Goal: Task Accomplishment & Management: Complete application form

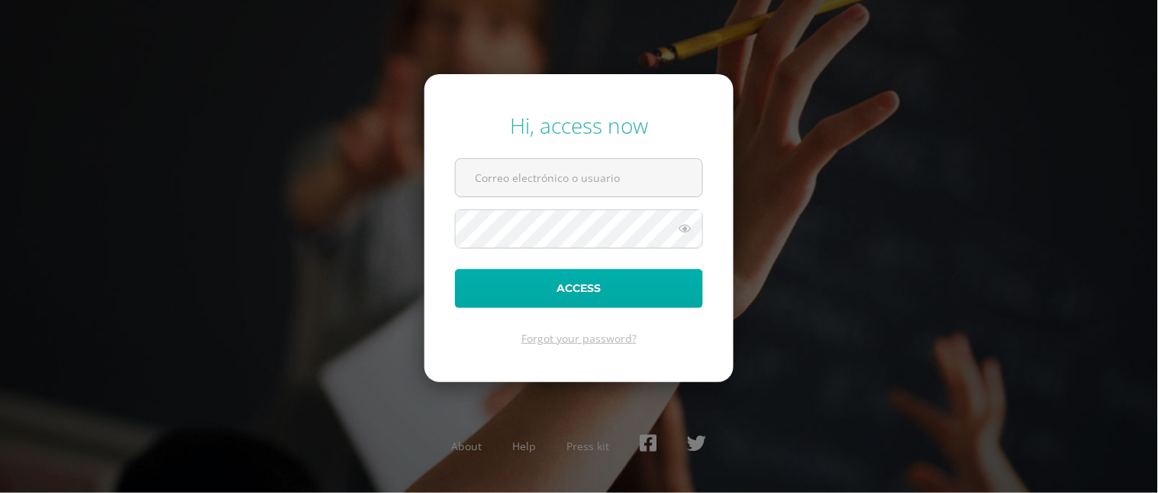
type input "[EMAIL_ADDRESS][DOMAIN_NAME]"
click at [550, 296] on button "Access" at bounding box center [579, 288] width 248 height 39
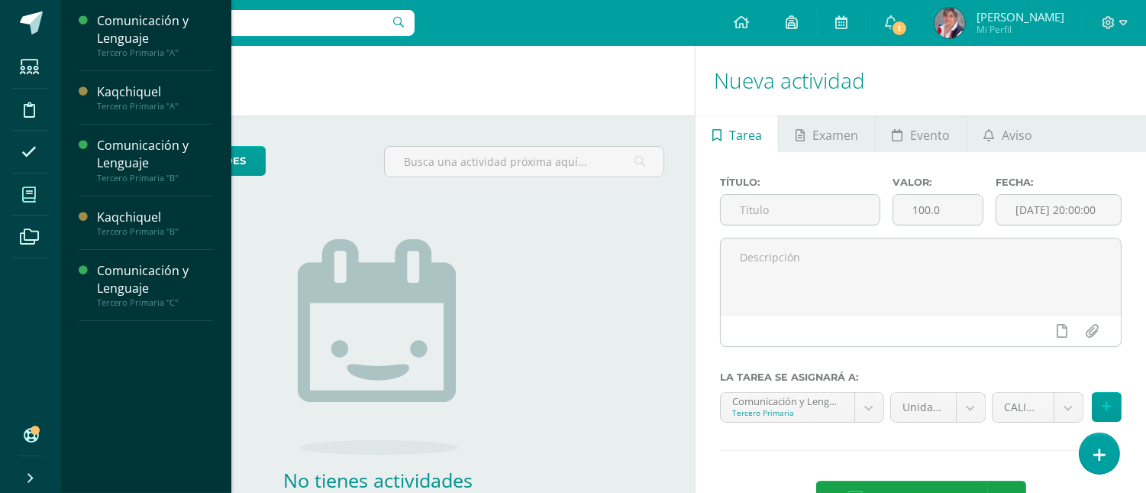
click at [32, 201] on icon at bounding box center [29, 194] width 14 height 15
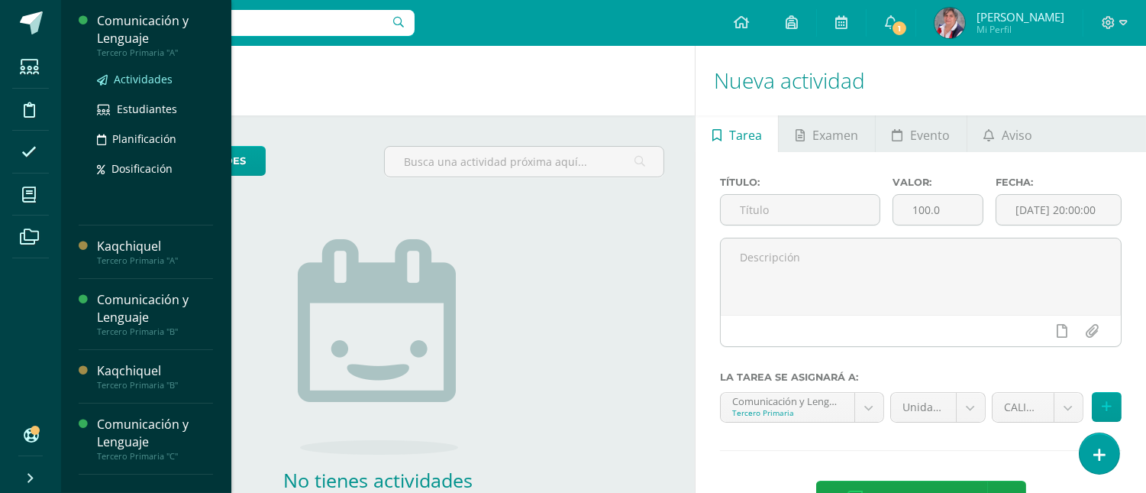
click at [139, 79] on span "Actividades" at bounding box center [143, 79] width 59 height 15
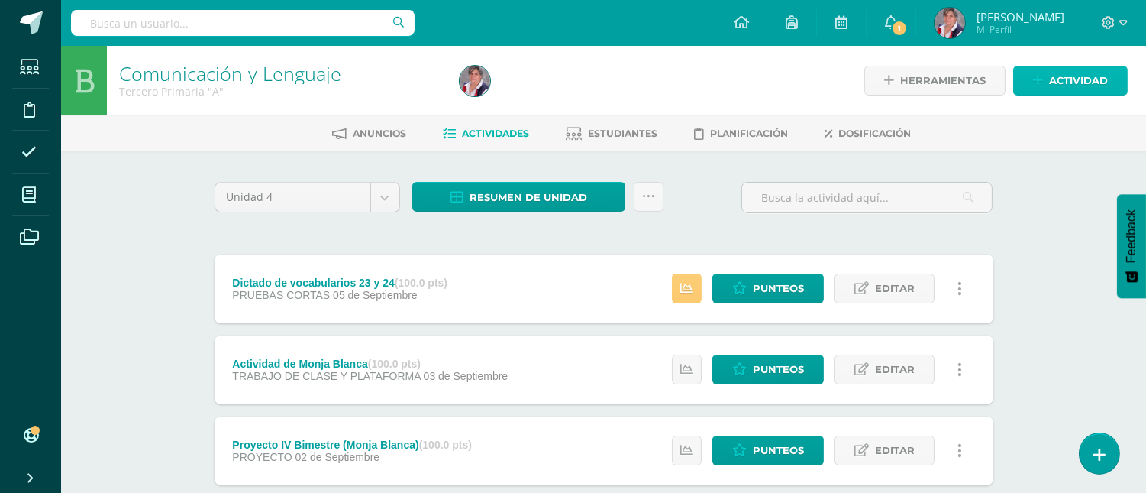
click at [1058, 75] on span "Actividad" at bounding box center [1078, 80] width 59 height 28
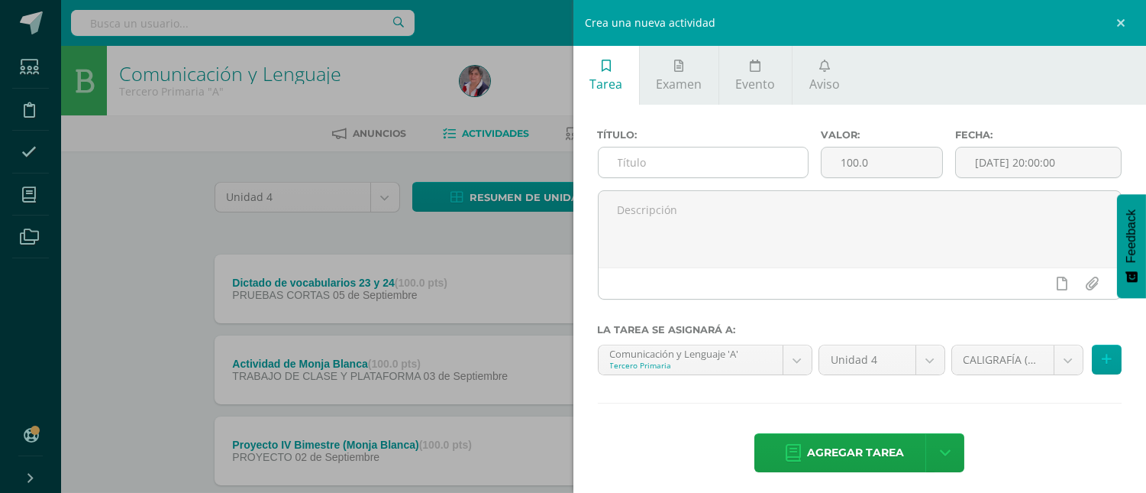
click at [640, 165] on input "text" at bounding box center [704, 162] width 210 height 30
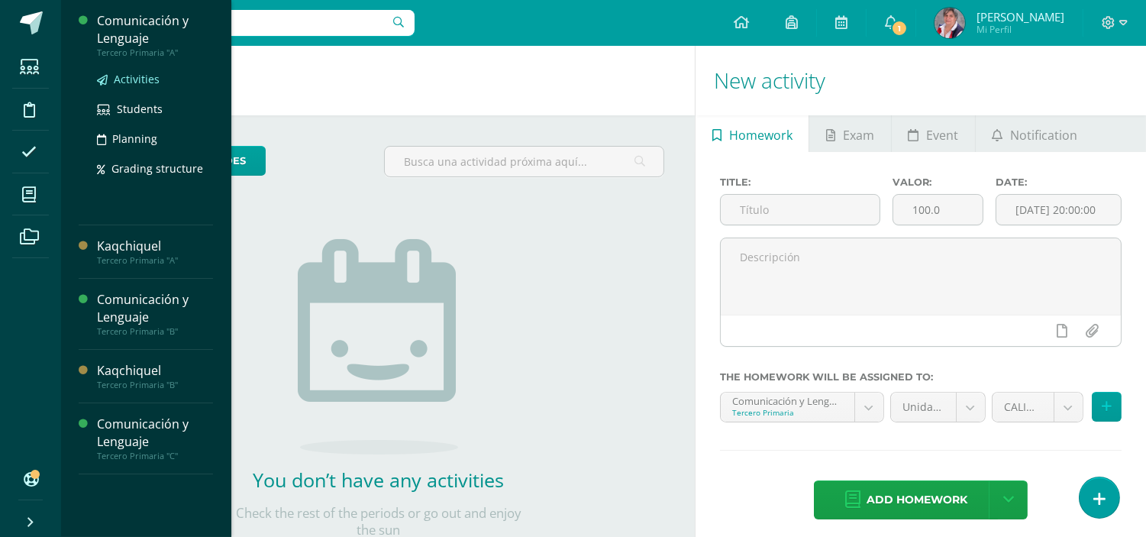
click at [139, 79] on span "Activities" at bounding box center [137, 79] width 46 height 15
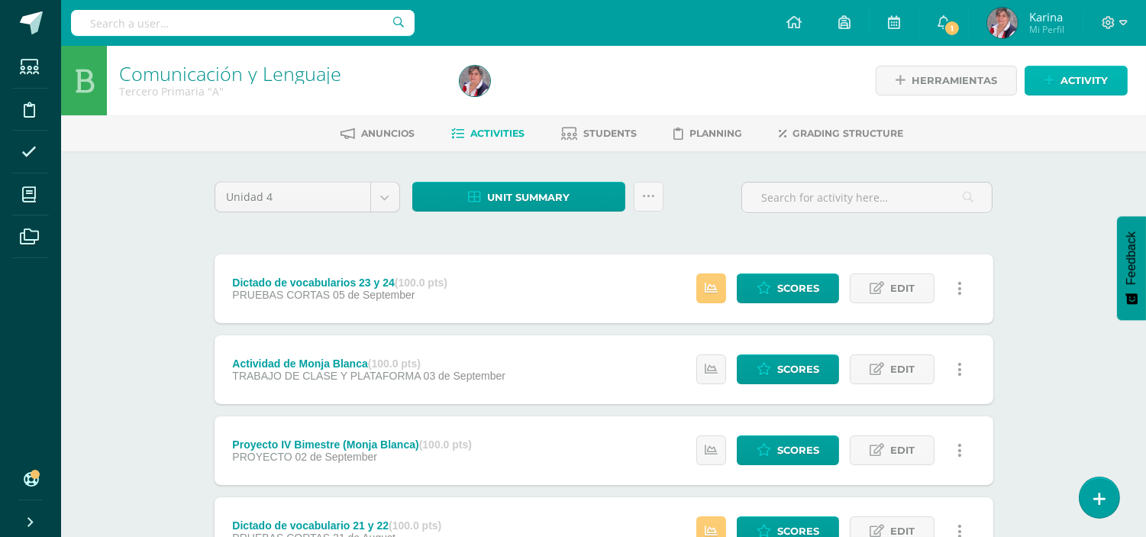
click at [1074, 85] on span "Activity" at bounding box center [1084, 80] width 47 height 28
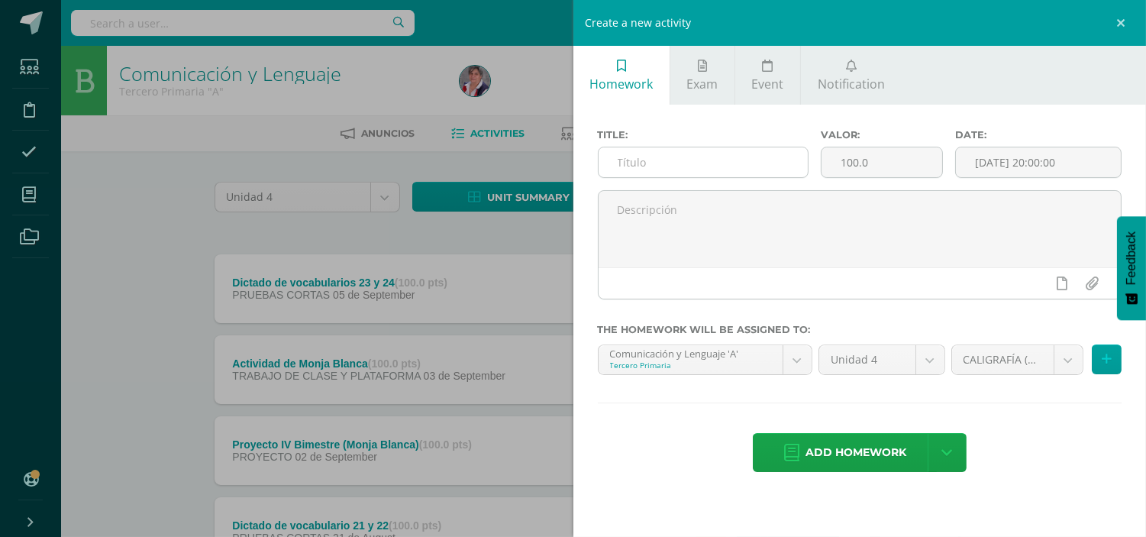
click at [638, 163] on input "text" at bounding box center [704, 162] width 210 height 30
drag, startPoint x: 725, startPoint y: 164, endPoint x: 609, endPoint y: 153, distance: 117.3
click at [609, 153] on input "Prueba de caligrafía" at bounding box center [704, 162] width 210 height 30
type input "Prueba de caligrafía"
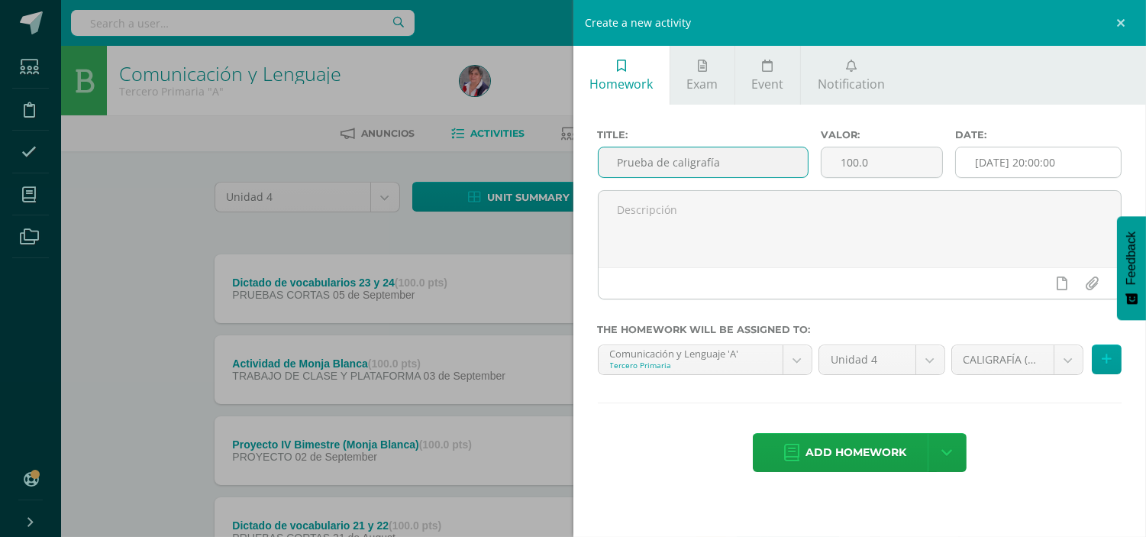
click at [1010, 157] on input "[DATE] 20:00:00" at bounding box center [1038, 162] width 165 height 30
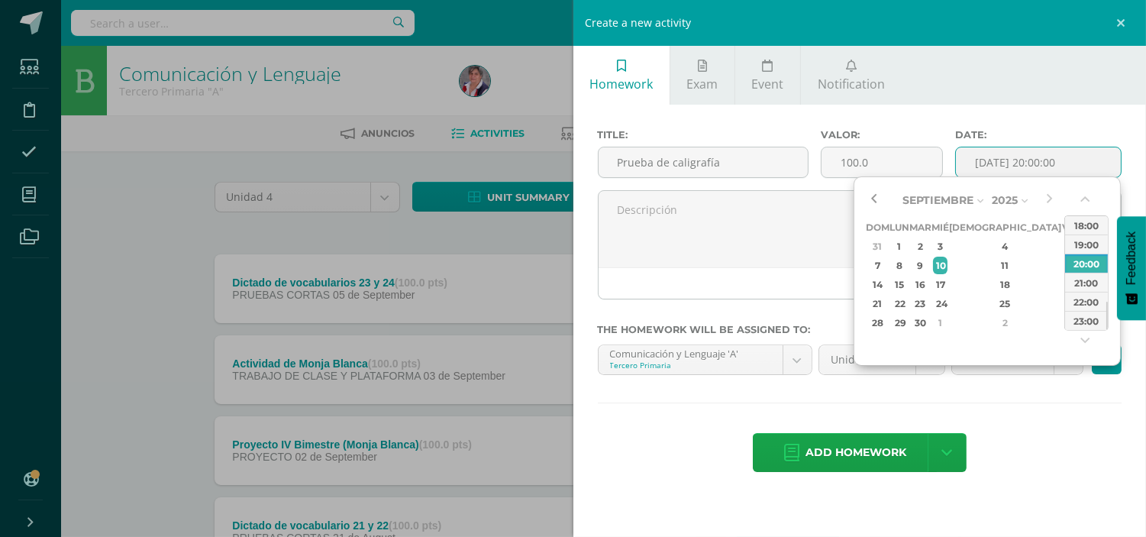
click at [877, 200] on button "button" at bounding box center [873, 200] width 15 height 23
click at [990, 267] on div "7" at bounding box center [1006, 266] width 90 height 18
type input "2025-08-07 20:00"
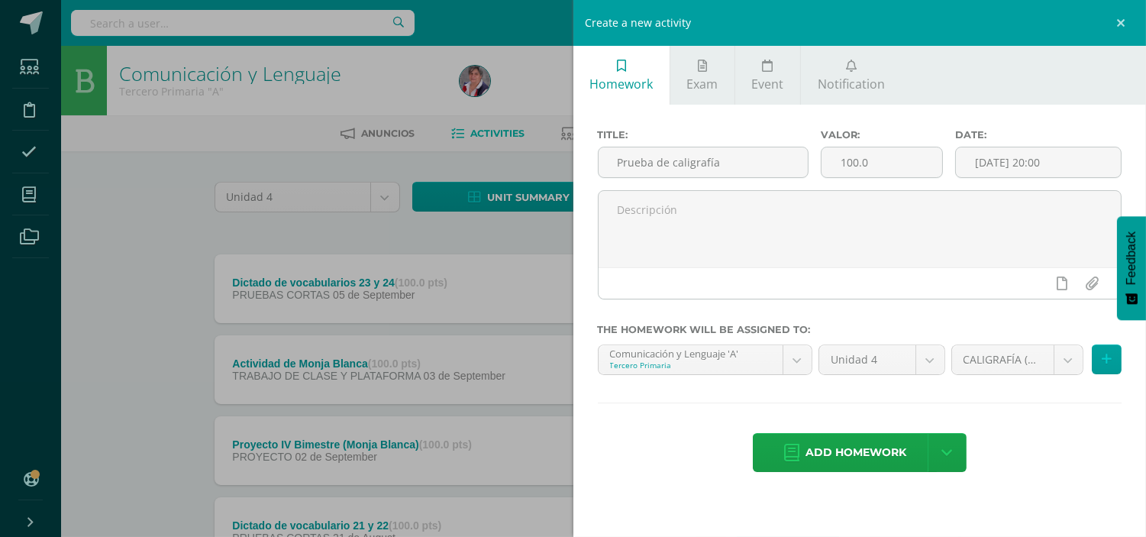
click at [1036, 470] on div "Add homework Agregar tarea y ocultar" at bounding box center [860, 454] width 525 height 42
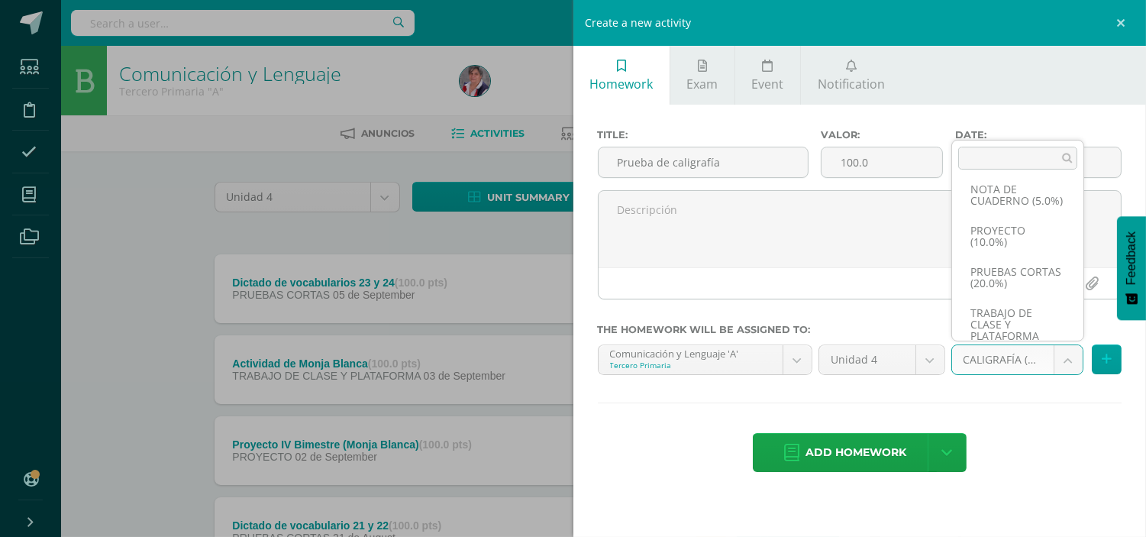
scroll to position [103, 0]
select select "232899"
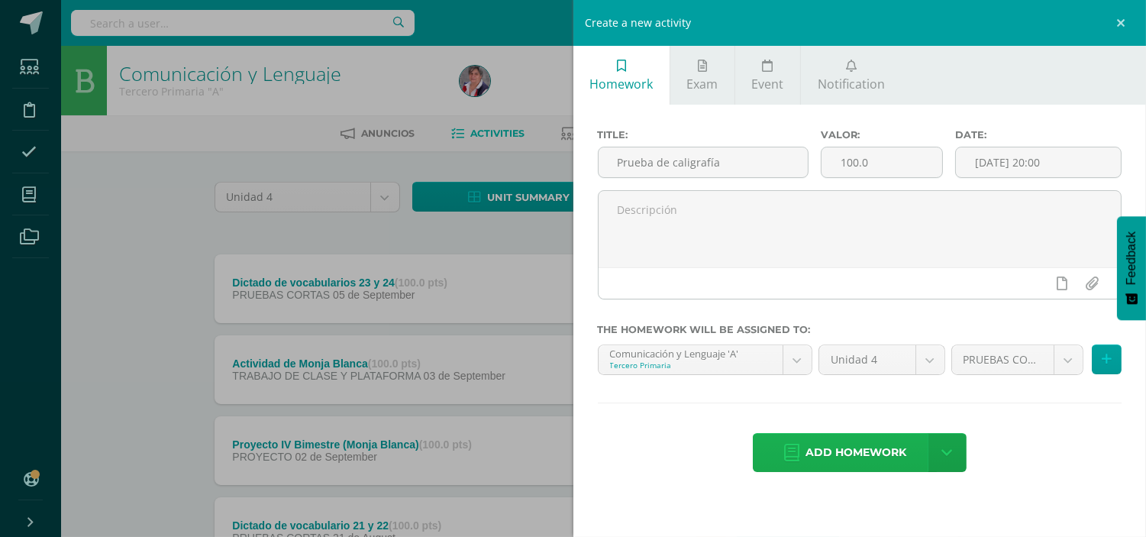
click at [856, 457] on span "Add homework" at bounding box center [856, 452] width 101 height 37
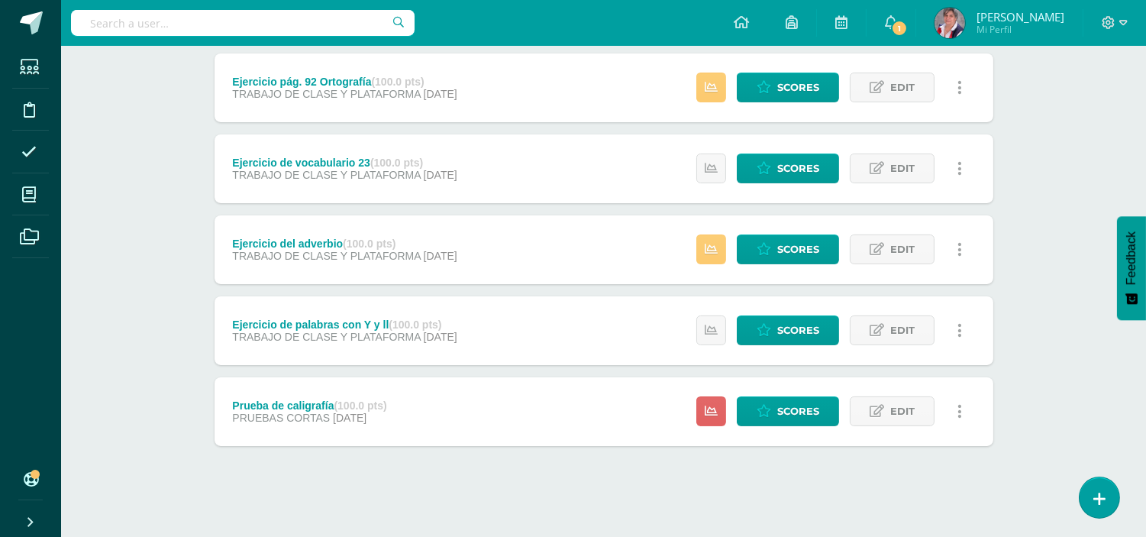
scroll to position [609, 0]
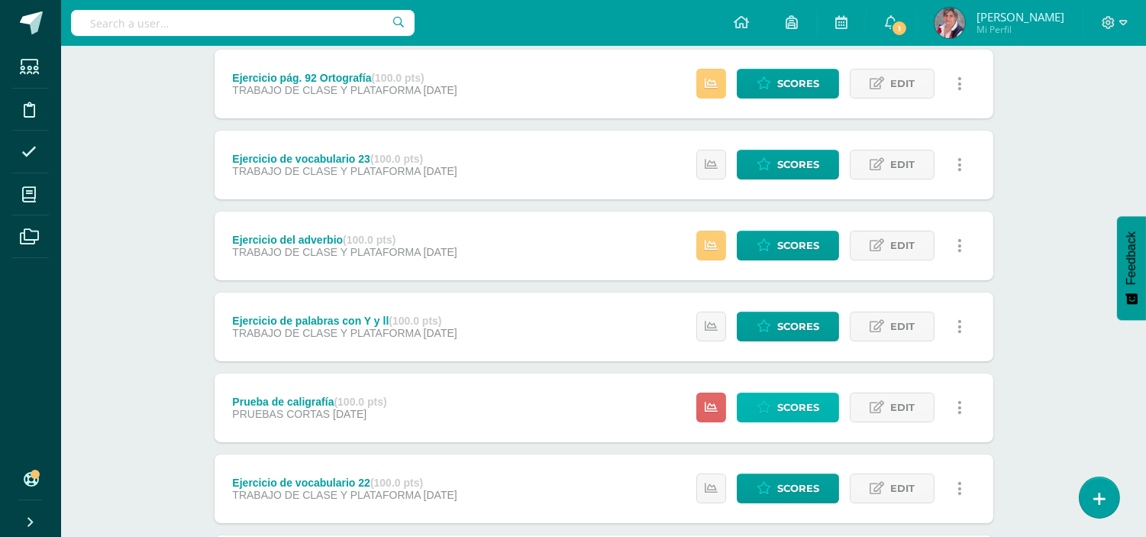
click at [790, 403] on span "Scores" at bounding box center [798, 407] width 42 height 28
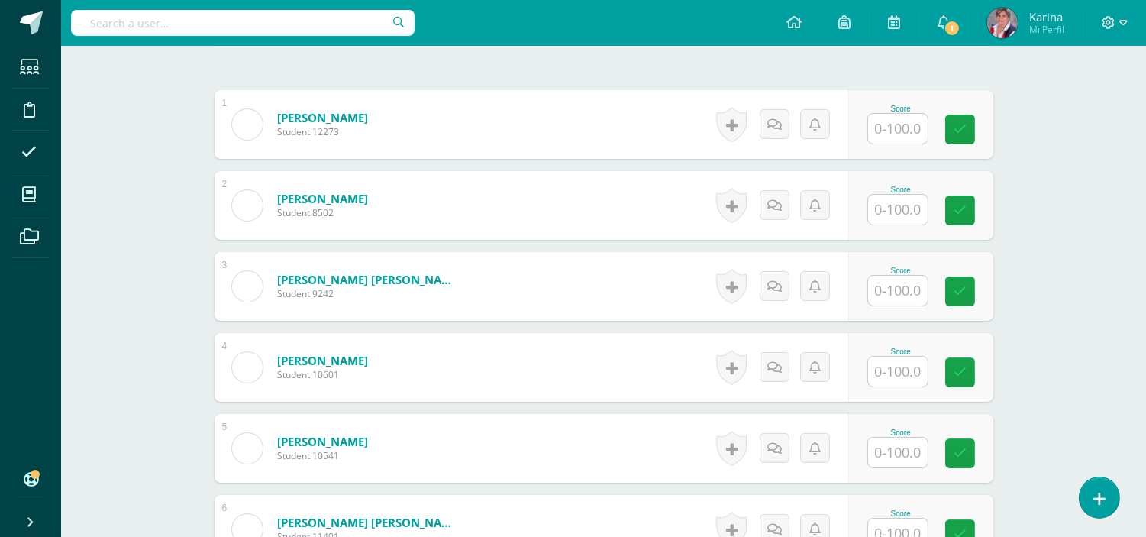
scroll to position [412, 0]
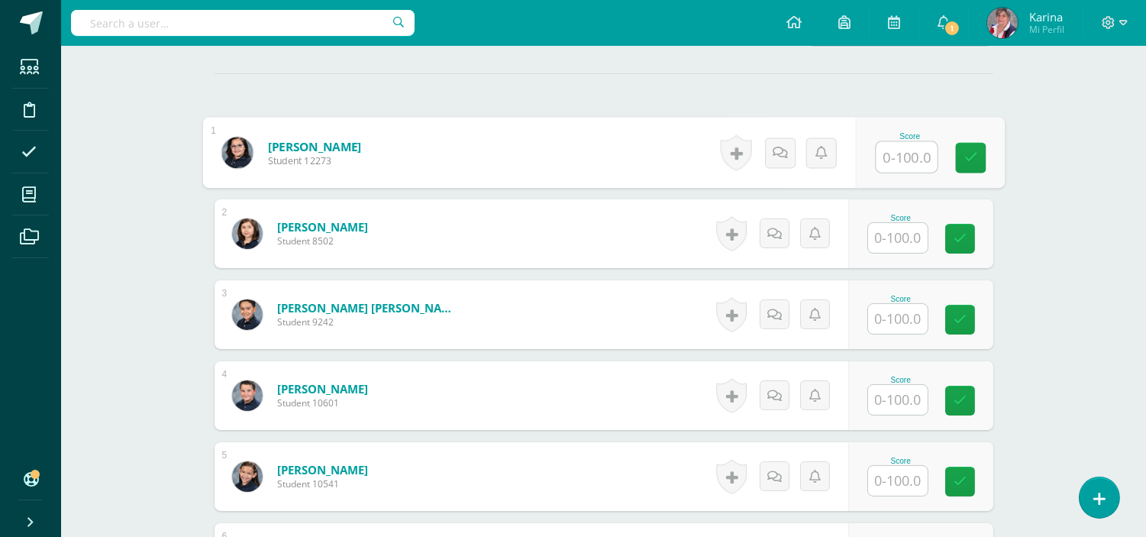
click at [906, 157] on input "text" at bounding box center [906, 157] width 61 height 31
click at [904, 474] on input "text" at bounding box center [898, 481] width 60 height 30
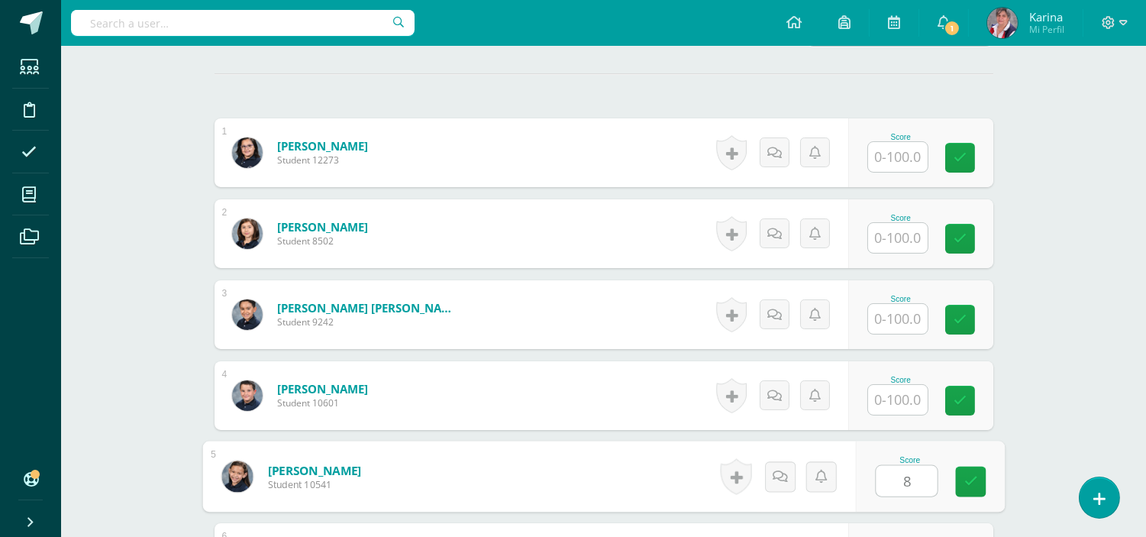
type input "83"
click at [964, 487] on icon at bounding box center [971, 481] width 14 height 13
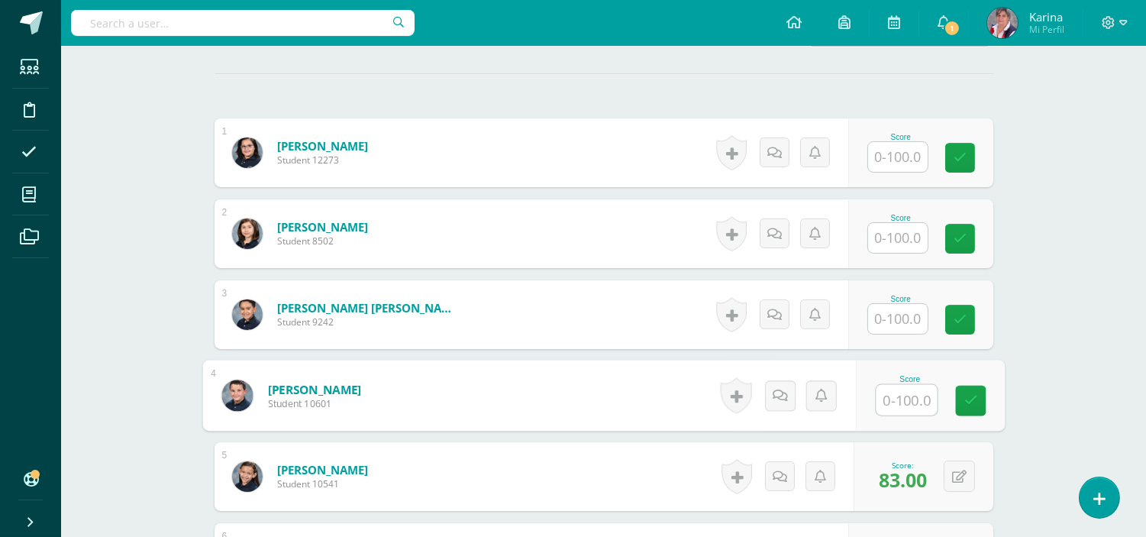
click at [902, 411] on input "text" at bounding box center [906, 400] width 61 height 31
type input "64"
click at [968, 394] on icon at bounding box center [971, 400] width 14 height 13
click at [968, 394] on button at bounding box center [970, 396] width 32 height 32
drag, startPoint x: 968, startPoint y: 394, endPoint x: 932, endPoint y: 402, distance: 36.7
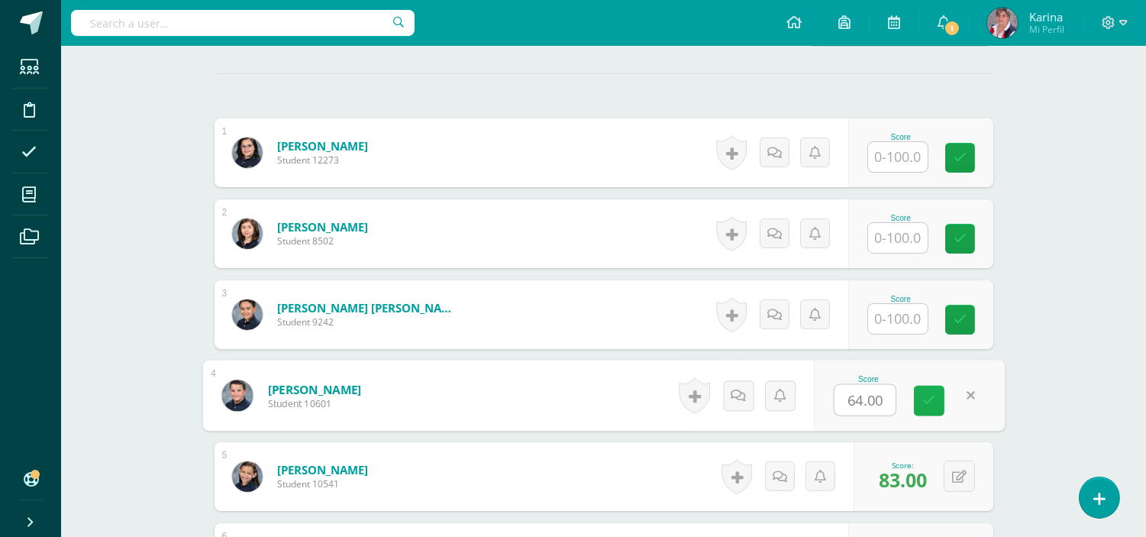
click at [932, 402] on form "Asquerino Ioli, Agustin Student 10601 Score 64.00 0 Badges 64.00" at bounding box center [603, 395] width 803 height 71
click at [927, 407] on link at bounding box center [929, 401] width 31 height 31
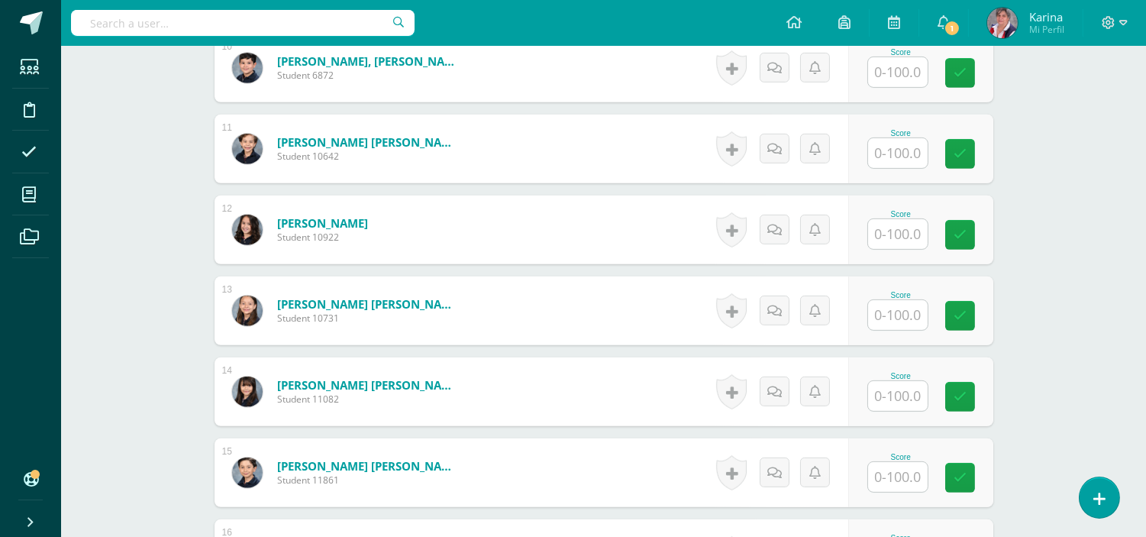
scroll to position [1211, 0]
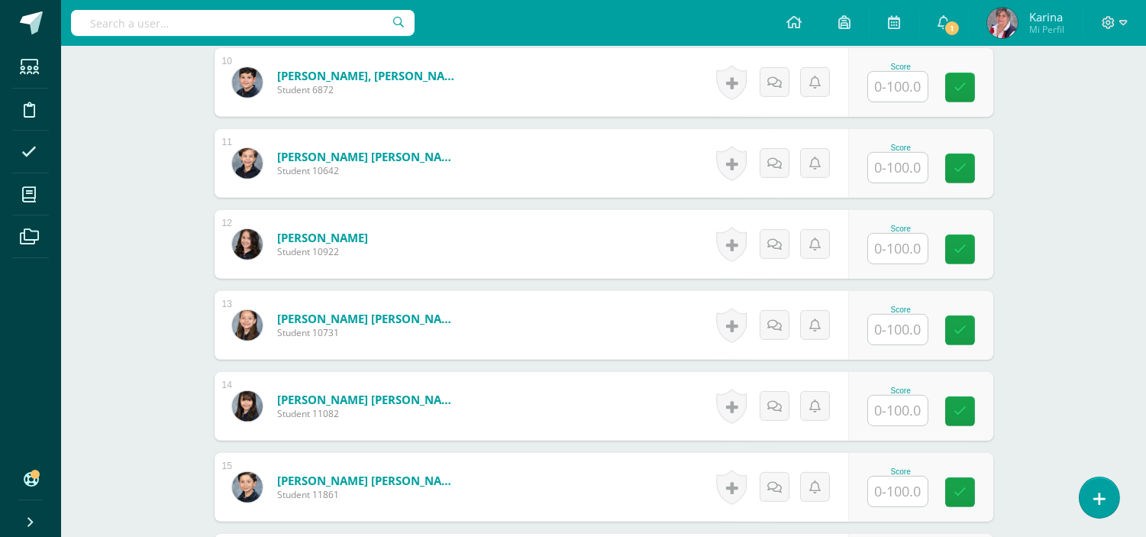
click at [914, 410] on input "text" at bounding box center [898, 411] width 60 height 30
type input "90"
click at [952, 405] on div "Score 90" at bounding box center [929, 406] width 149 height 71
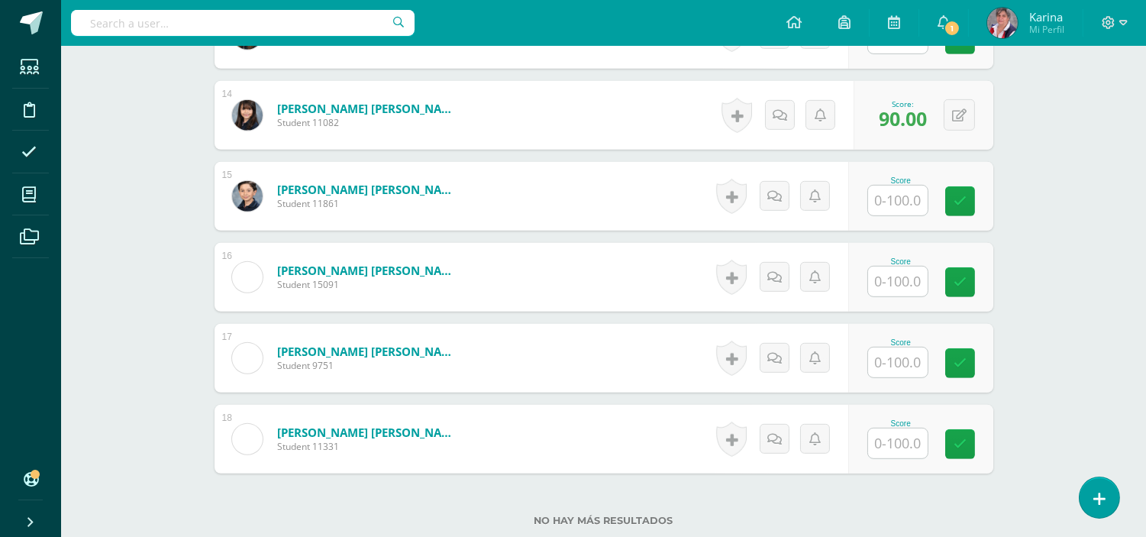
scroll to position [1510, 0]
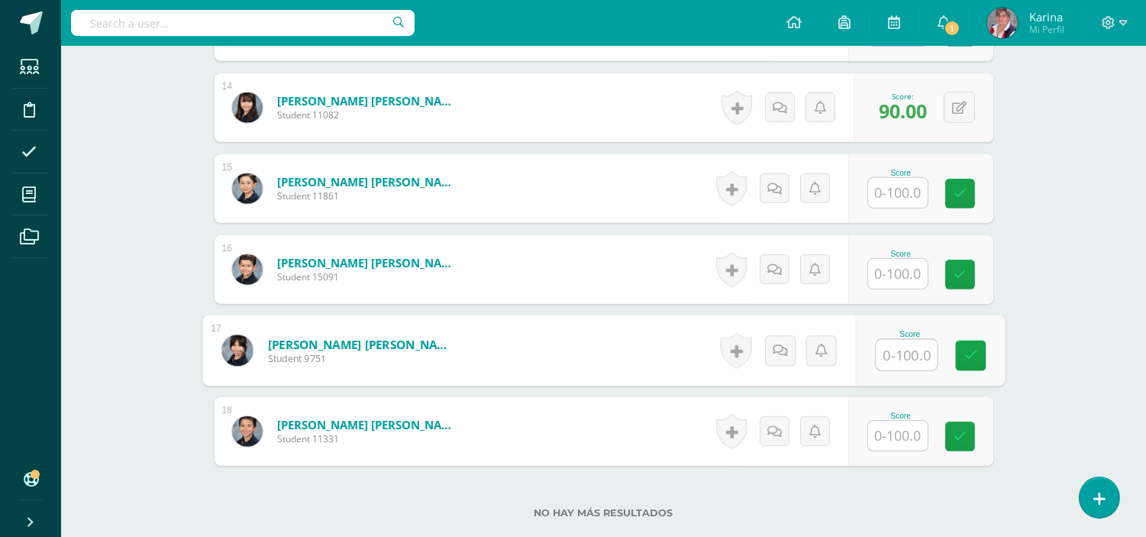
click at [907, 351] on input "text" at bounding box center [906, 355] width 61 height 31
type input "83"
click at [970, 344] on link at bounding box center [970, 356] width 31 height 31
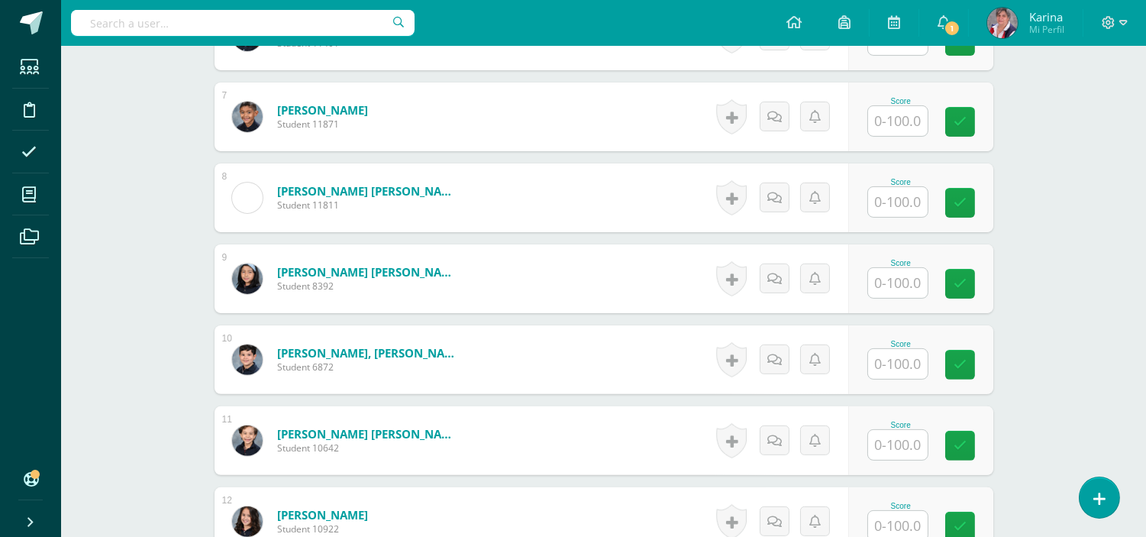
scroll to position [916, 0]
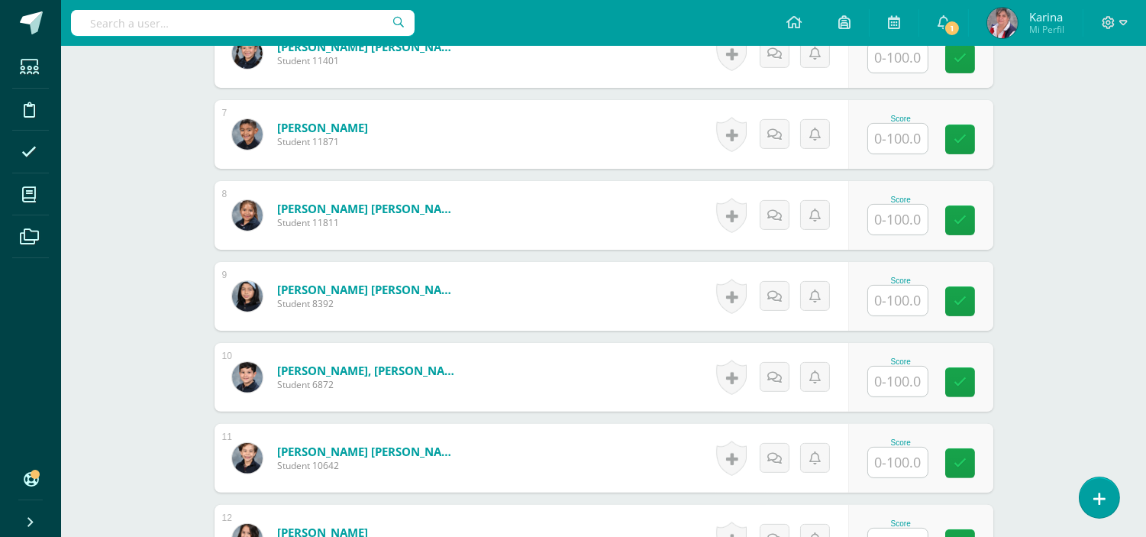
click at [906, 217] on input "text" at bounding box center [898, 220] width 60 height 30
type input "64"
click at [961, 218] on link at bounding box center [970, 220] width 31 height 31
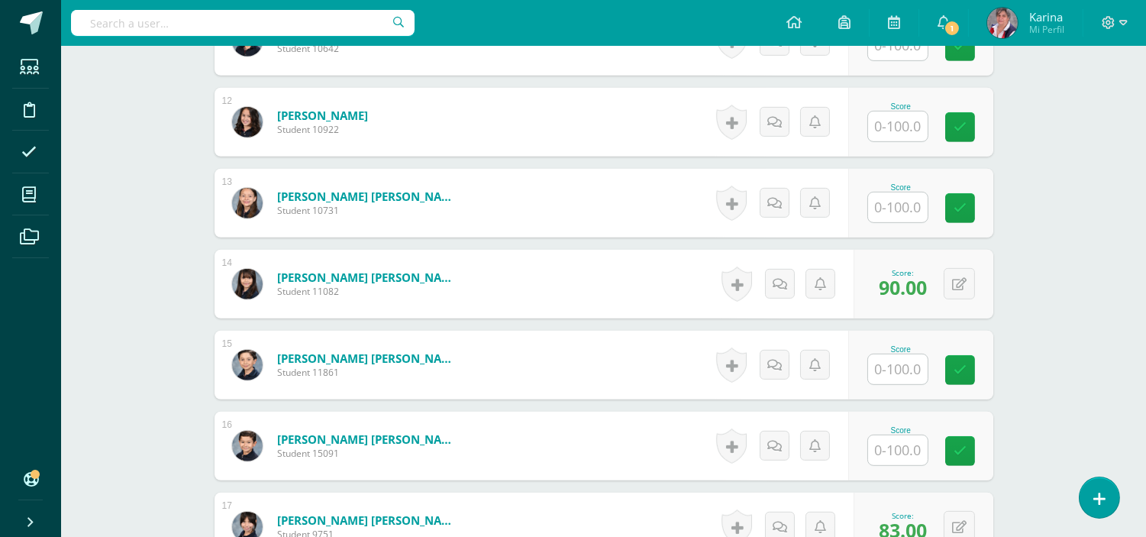
scroll to position [1348, 0]
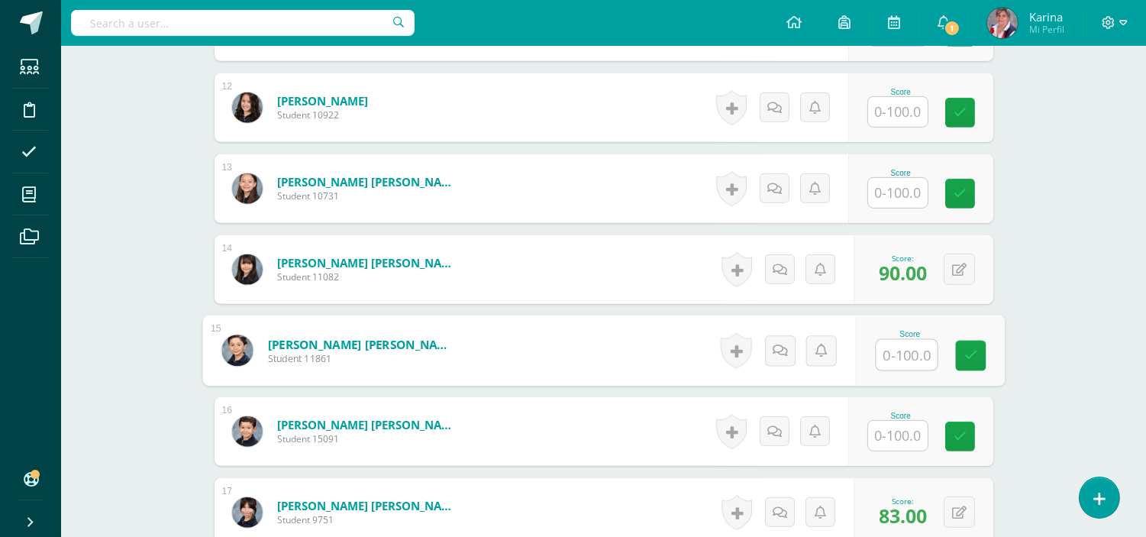
click at [899, 357] on input "text" at bounding box center [906, 355] width 61 height 31
type input "70"
click at [972, 345] on link at bounding box center [970, 356] width 31 height 31
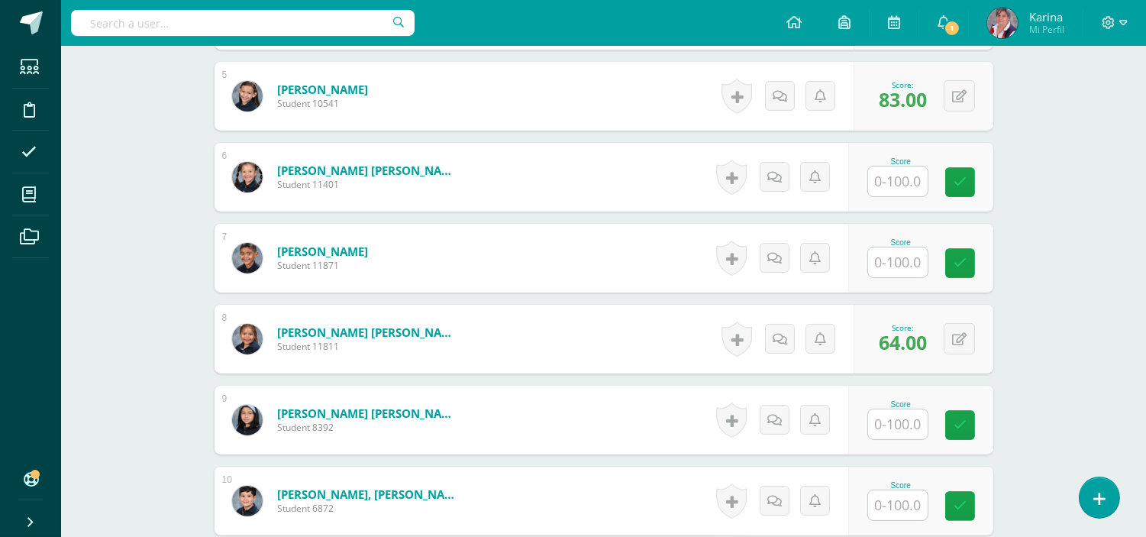
scroll to position [787, 0]
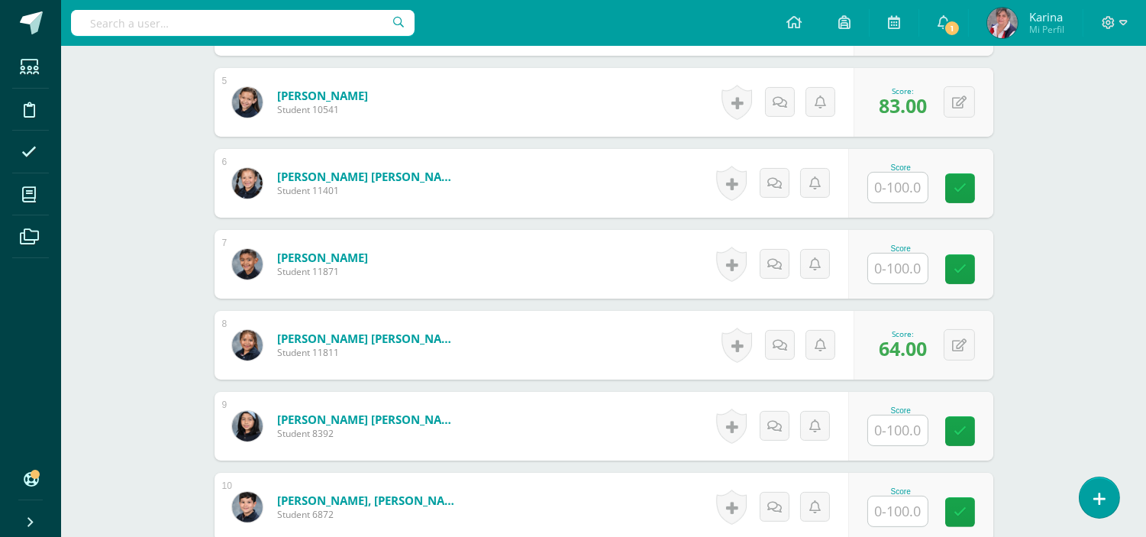
click at [897, 272] on input "text" at bounding box center [898, 269] width 60 height 30
type input "76"
click at [972, 276] on icon at bounding box center [971, 269] width 14 height 13
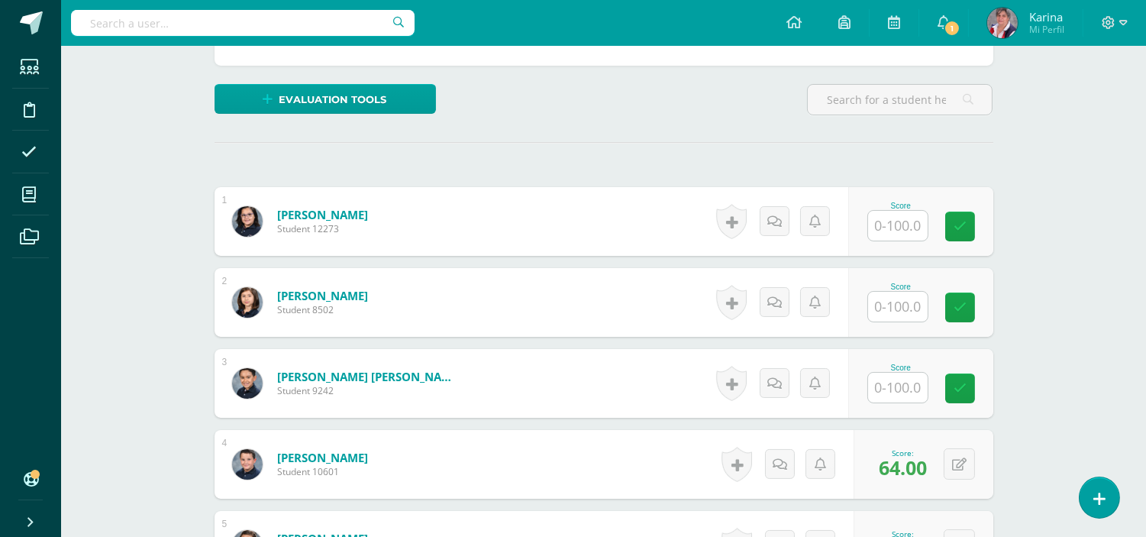
scroll to position [369, 0]
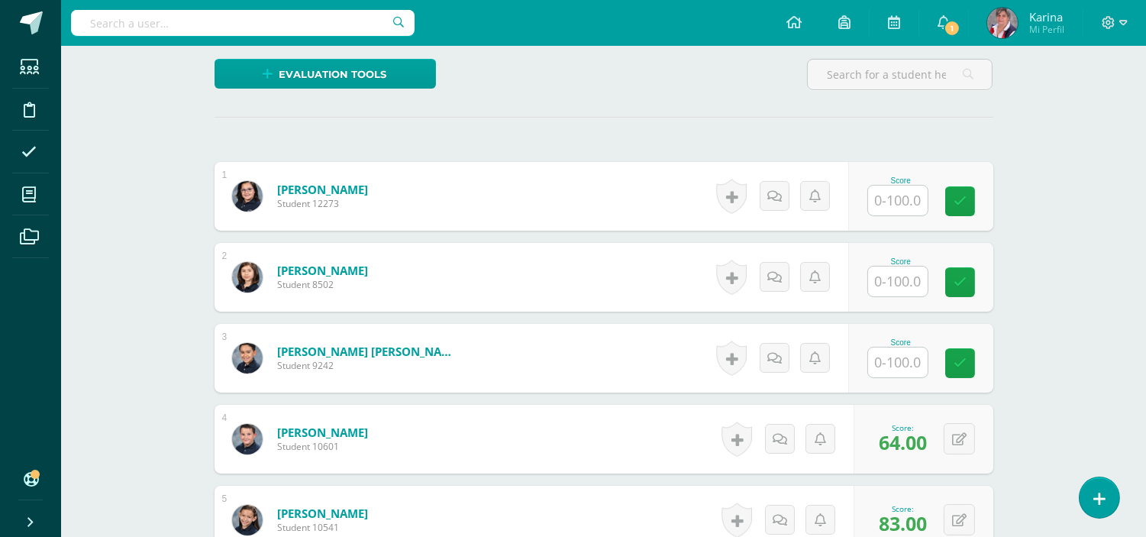
click at [898, 277] on input "text" at bounding box center [898, 282] width 60 height 30
type input "79"
click at [953, 285] on div "Score 79" at bounding box center [920, 277] width 145 height 69
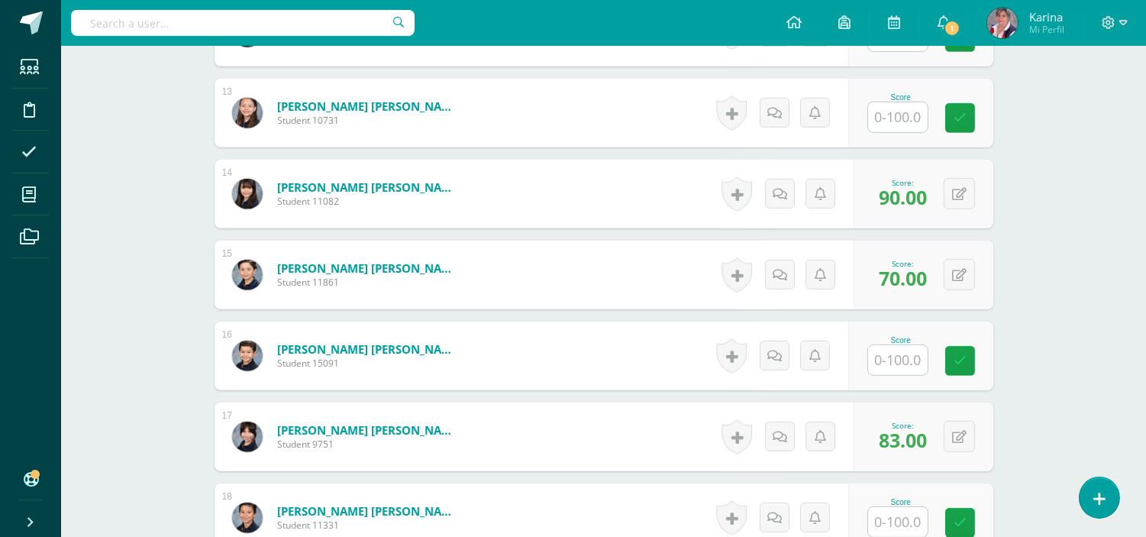
scroll to position [1438, 0]
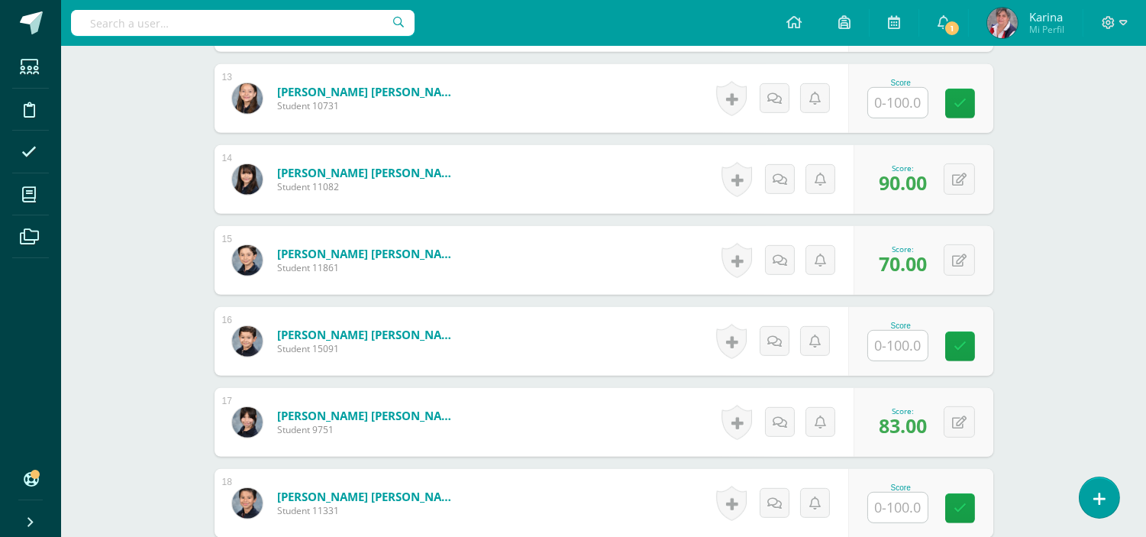
click at [907, 341] on input "text" at bounding box center [898, 346] width 60 height 30
type input "67"
click at [971, 351] on icon at bounding box center [971, 346] width 14 height 13
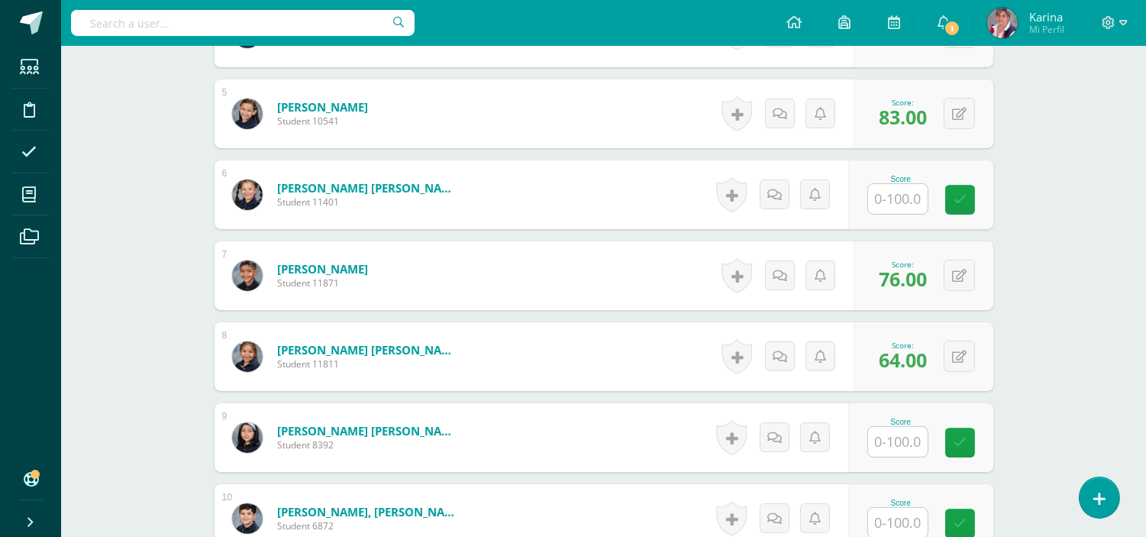
scroll to position [772, 0]
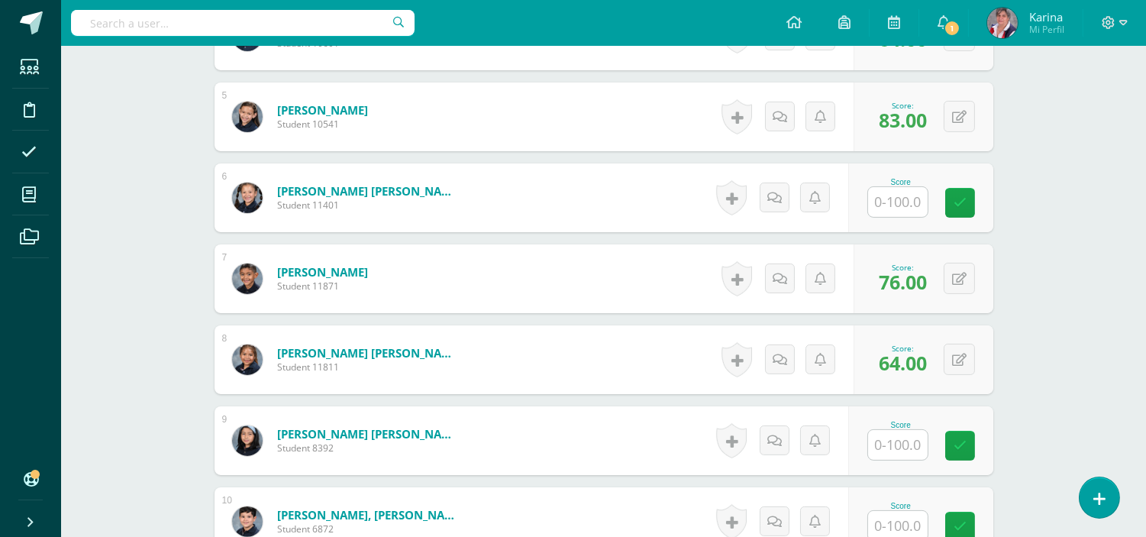
click at [894, 204] on input "text" at bounding box center [898, 202] width 60 height 30
type input "50"
click at [970, 205] on icon at bounding box center [971, 202] width 14 height 13
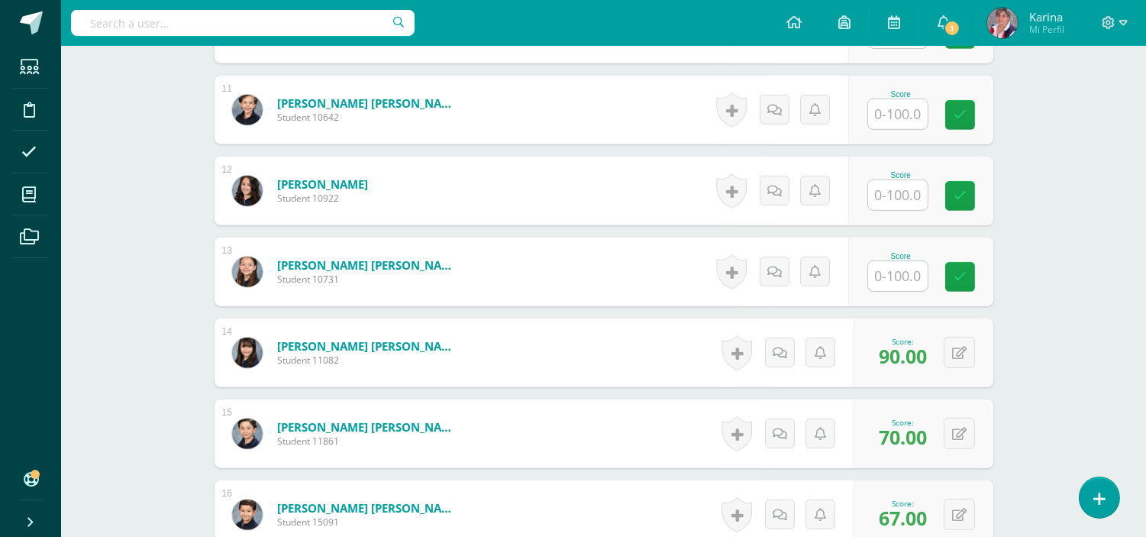
scroll to position [1269, 0]
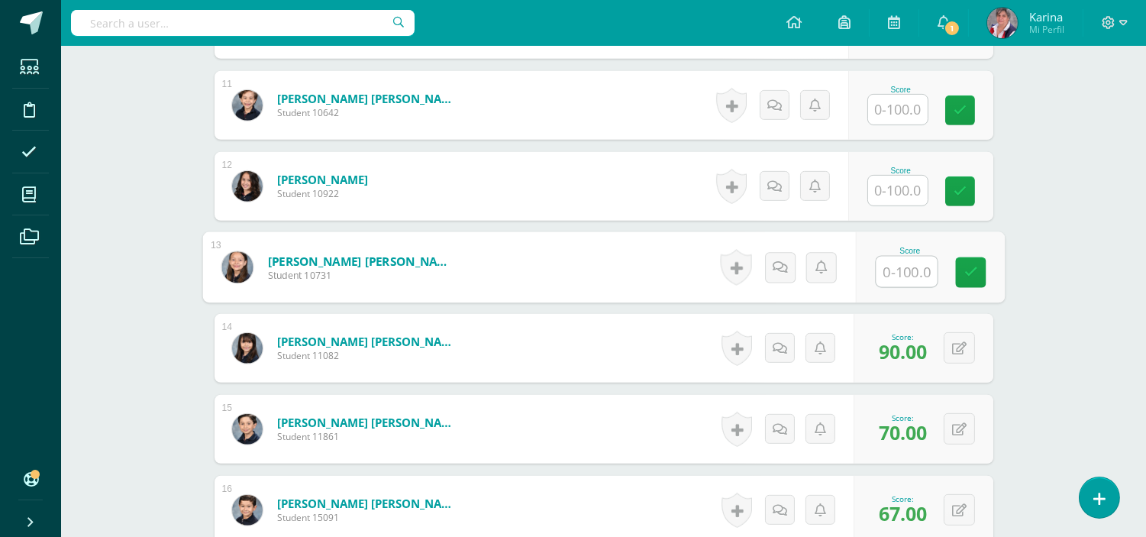
click at [921, 263] on input "text" at bounding box center [906, 272] width 61 height 31
type input "77"
click at [962, 277] on link at bounding box center [970, 272] width 31 height 31
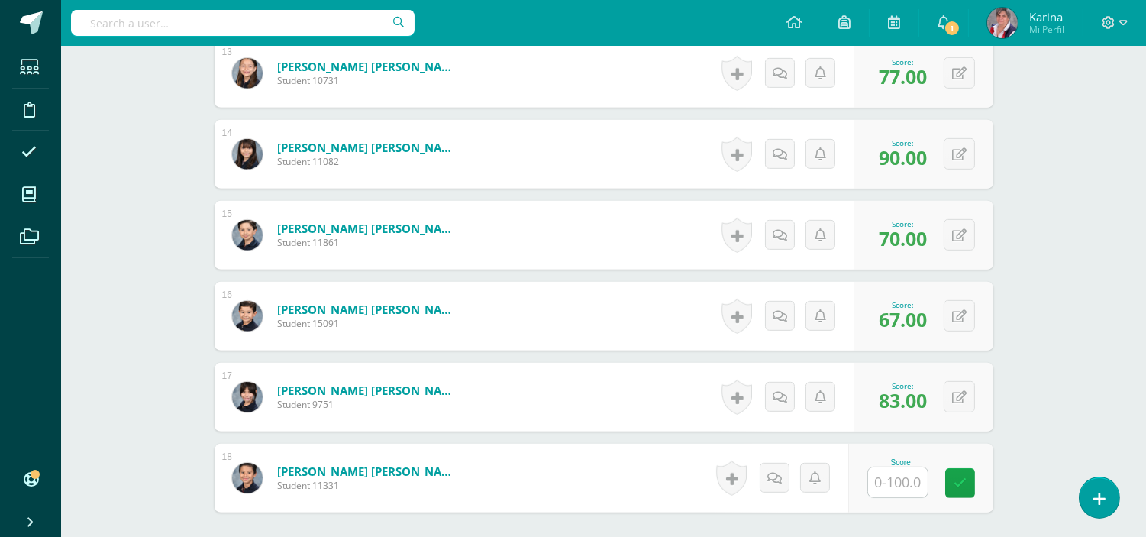
scroll to position [1613, 0]
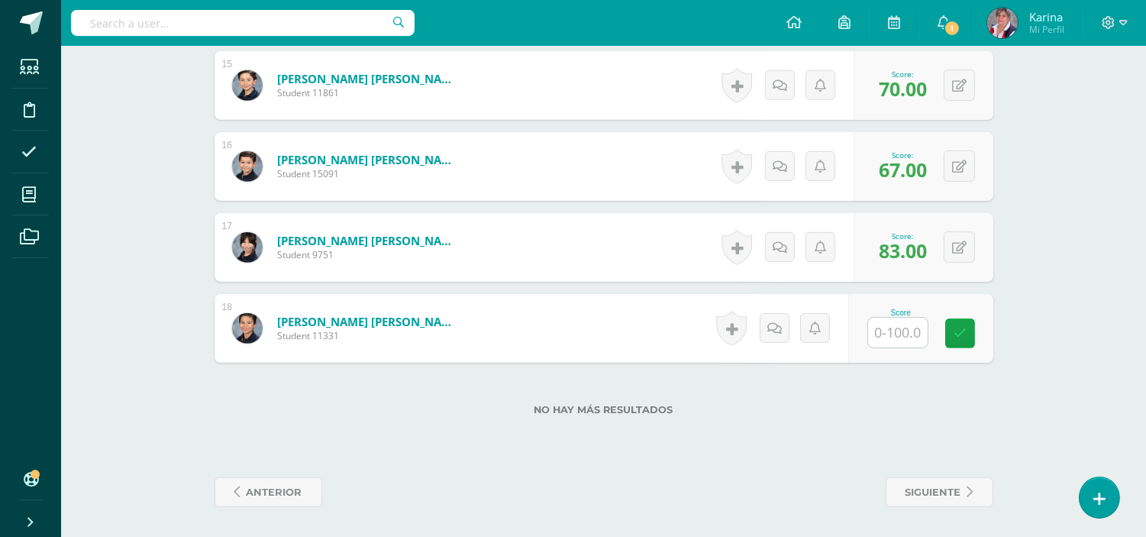
click at [909, 331] on input "text" at bounding box center [898, 333] width 60 height 30
type input "50"
click at [978, 337] on link at bounding box center [970, 333] width 31 height 31
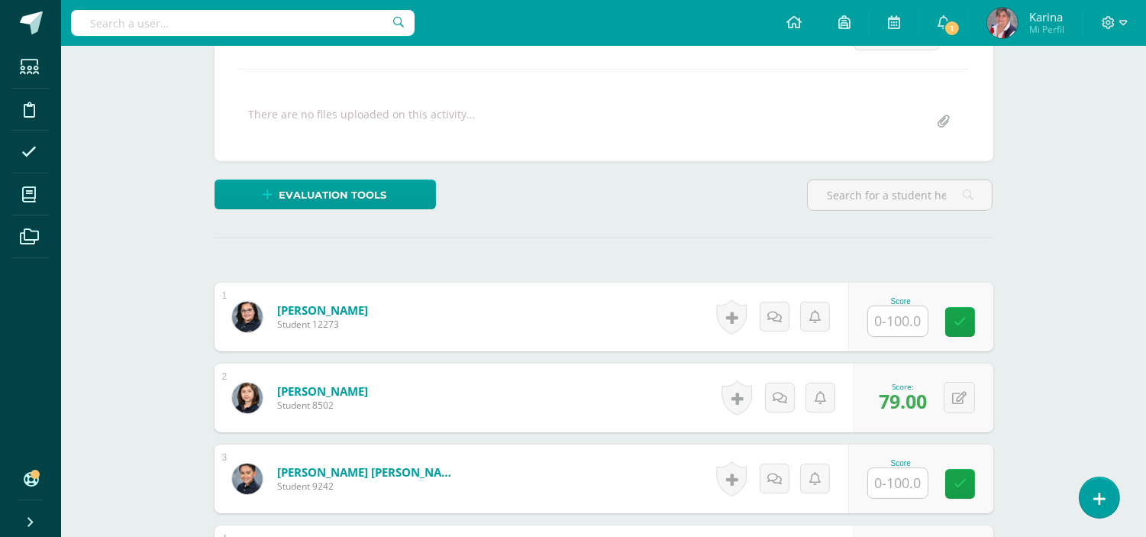
scroll to position [266, 0]
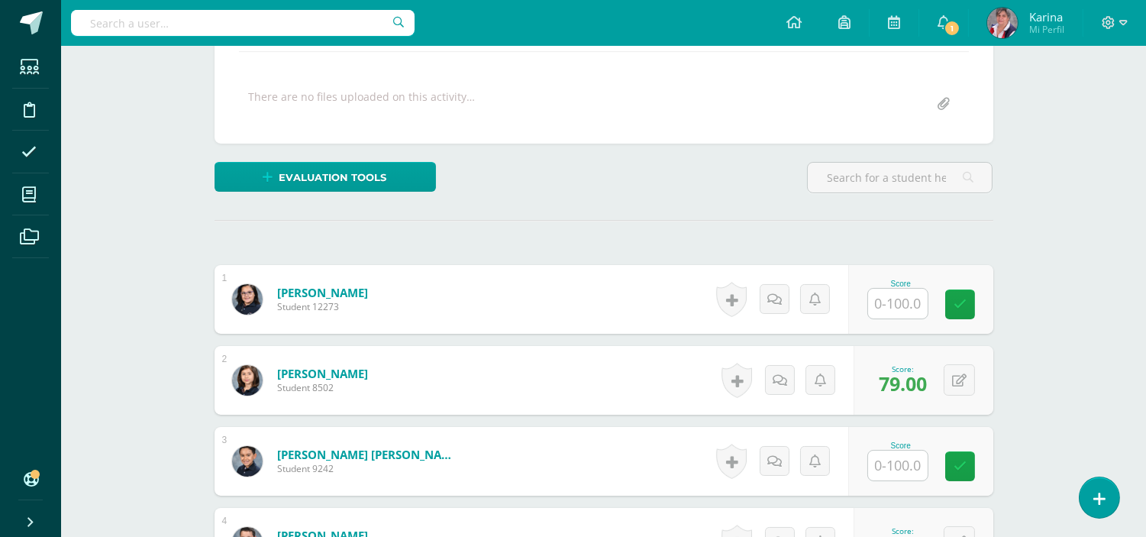
click at [906, 302] on input "text" at bounding box center [898, 304] width 60 height 30
type input "50"
click at [971, 298] on icon at bounding box center [971, 304] width 14 height 13
click at [904, 473] on input "text" at bounding box center [898, 466] width 60 height 30
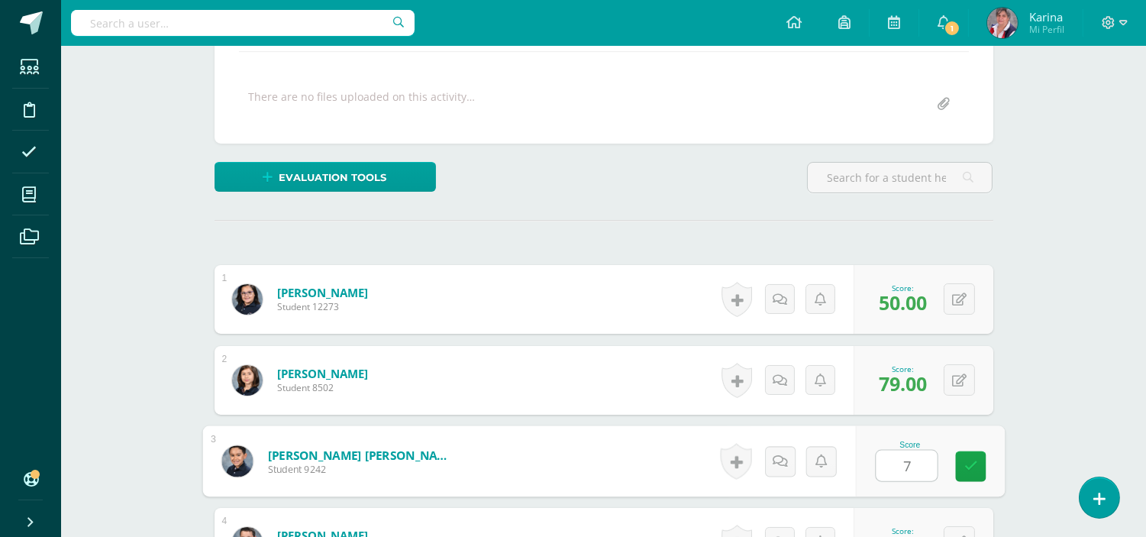
type input "79"
click at [974, 472] on link at bounding box center [970, 466] width 31 height 31
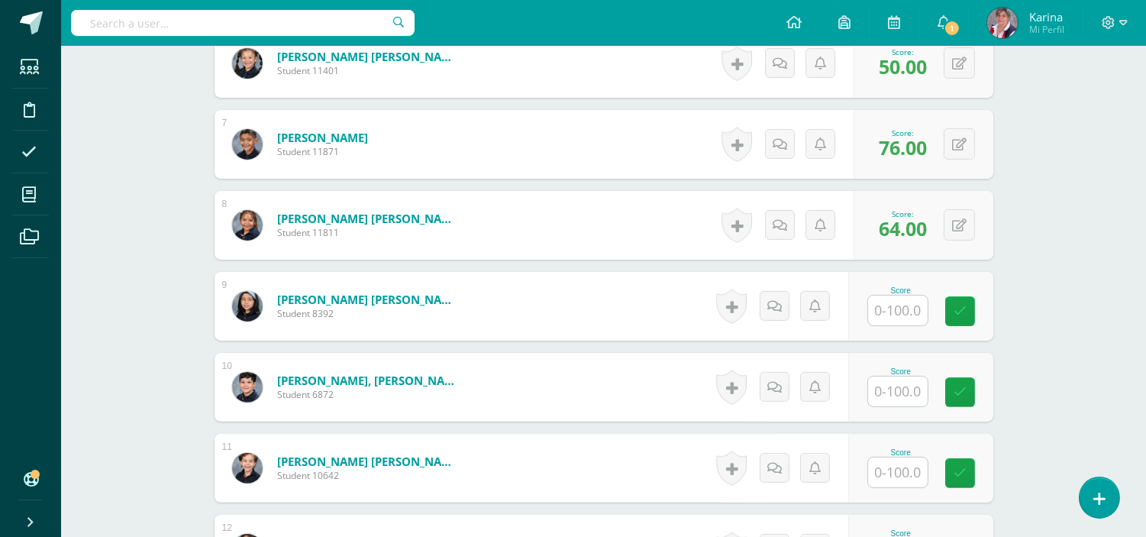
scroll to position [911, 0]
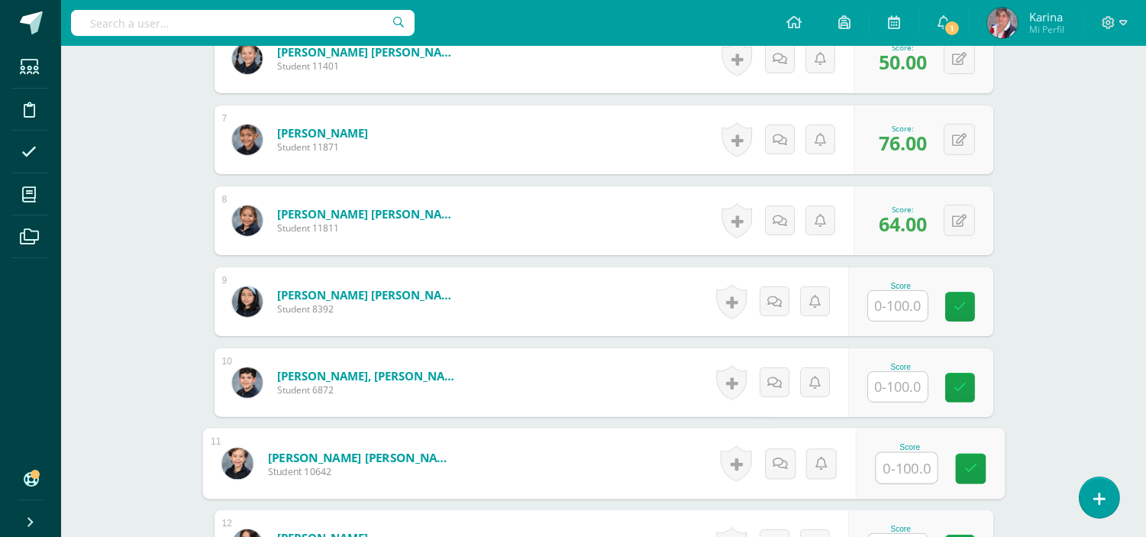
click at [920, 481] on input "text" at bounding box center [906, 468] width 61 height 31
type input "63"
click at [971, 472] on icon at bounding box center [971, 468] width 14 height 13
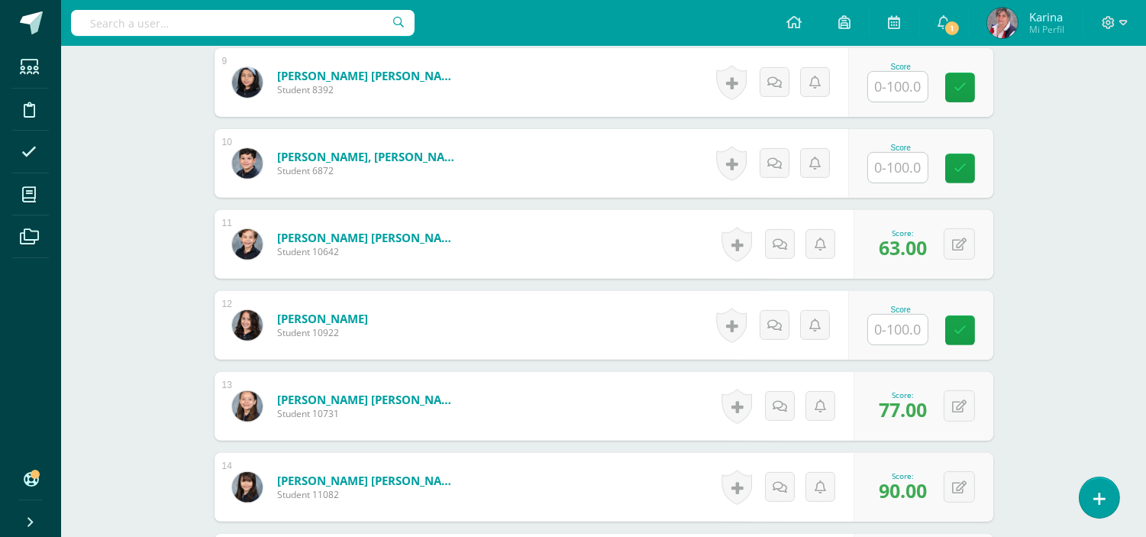
scroll to position [1144, 0]
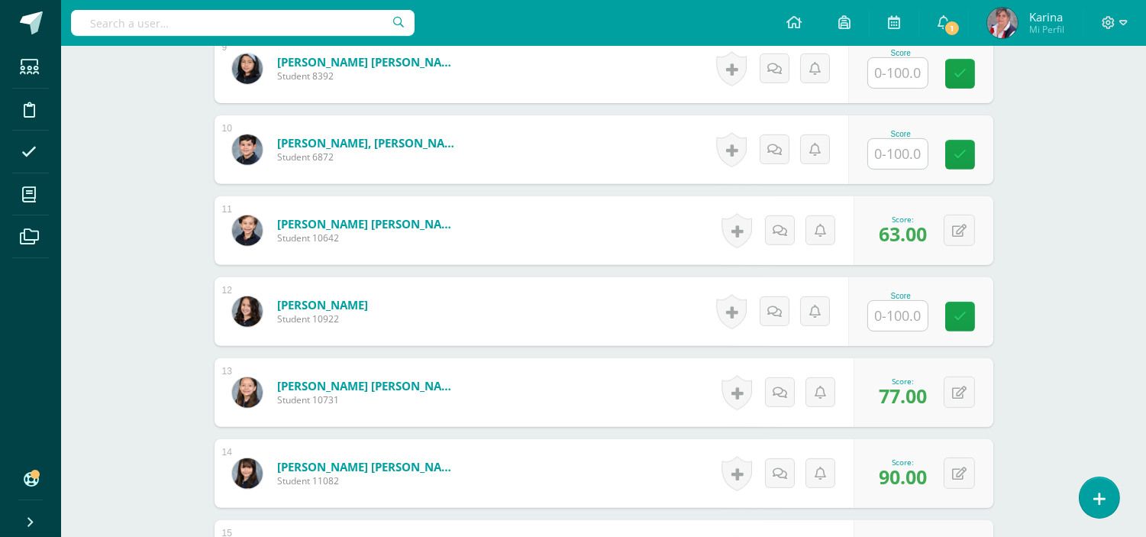
click at [906, 318] on input "text" at bounding box center [898, 316] width 60 height 30
type input "91"
click at [974, 303] on link at bounding box center [970, 317] width 31 height 31
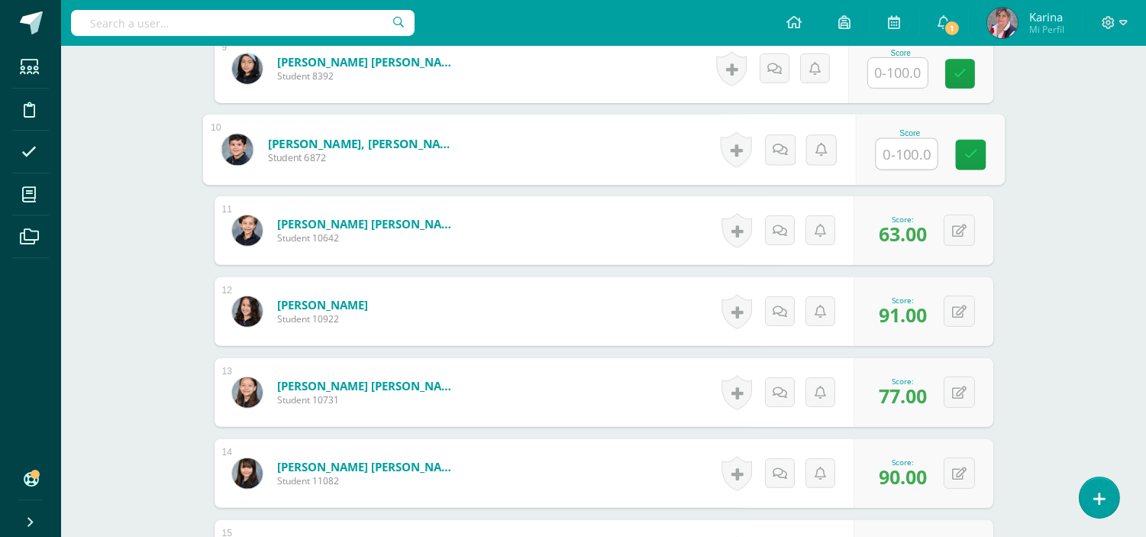
click at [897, 153] on input "text" at bounding box center [906, 154] width 61 height 31
type input "50"
click at [971, 157] on icon at bounding box center [971, 154] width 14 height 13
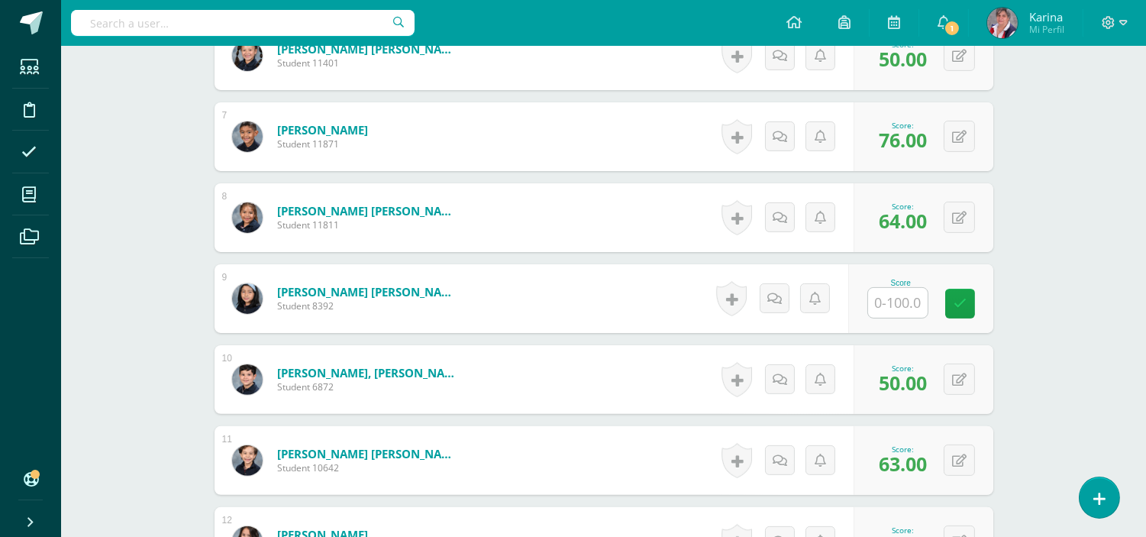
scroll to position [886, 0]
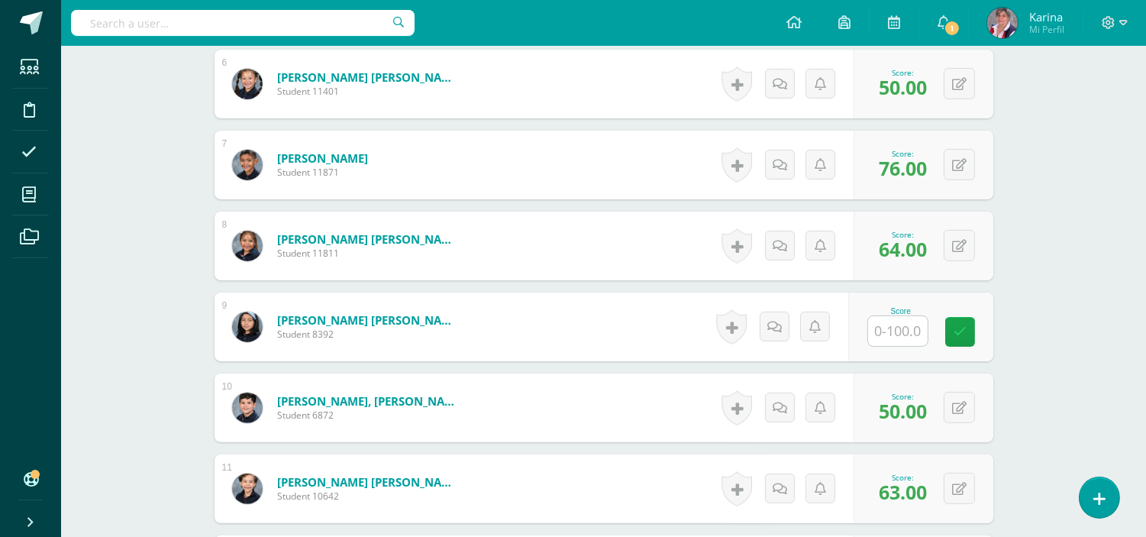
click at [898, 338] on input "text" at bounding box center [898, 331] width 60 height 30
type input "20"
click at [965, 336] on icon at bounding box center [971, 331] width 14 height 13
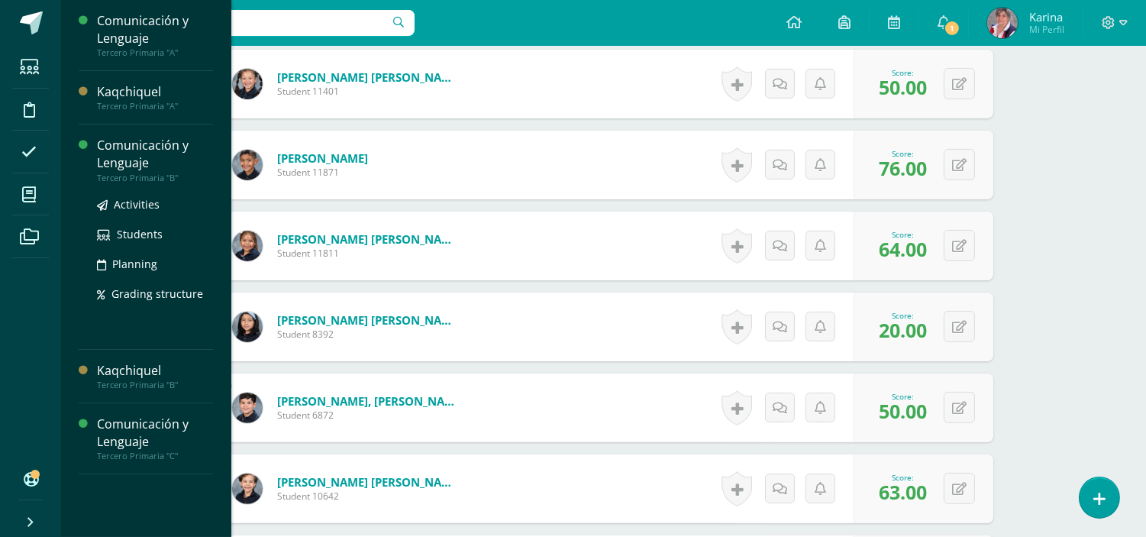
click at [133, 214] on ul "Activities Students Planning Grading structure" at bounding box center [155, 248] width 116 height 107
click at [133, 211] on link "Activities" at bounding box center [155, 204] width 116 height 18
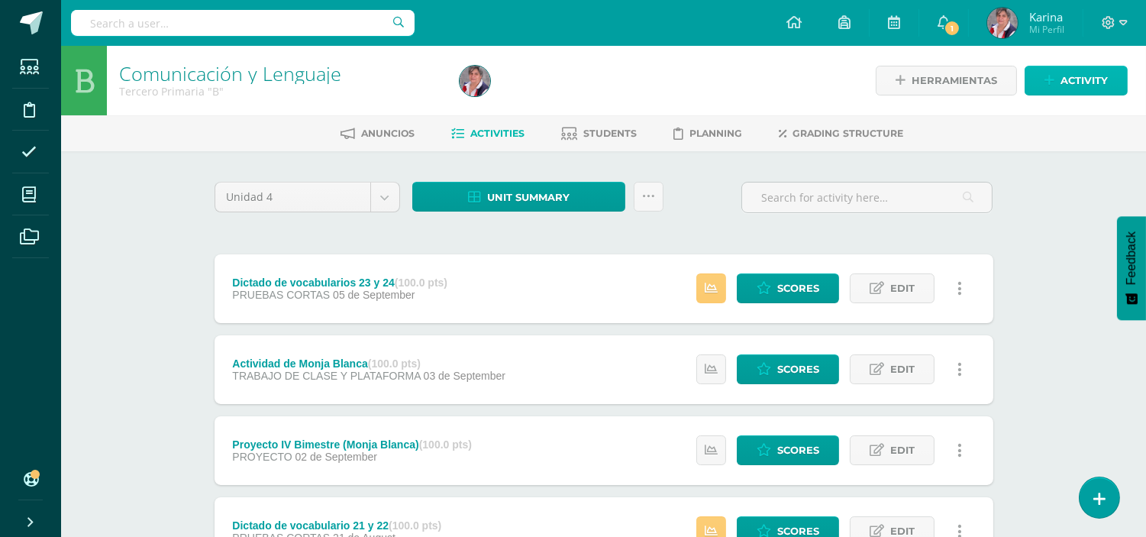
click at [1074, 79] on span "Activity" at bounding box center [1084, 80] width 47 height 28
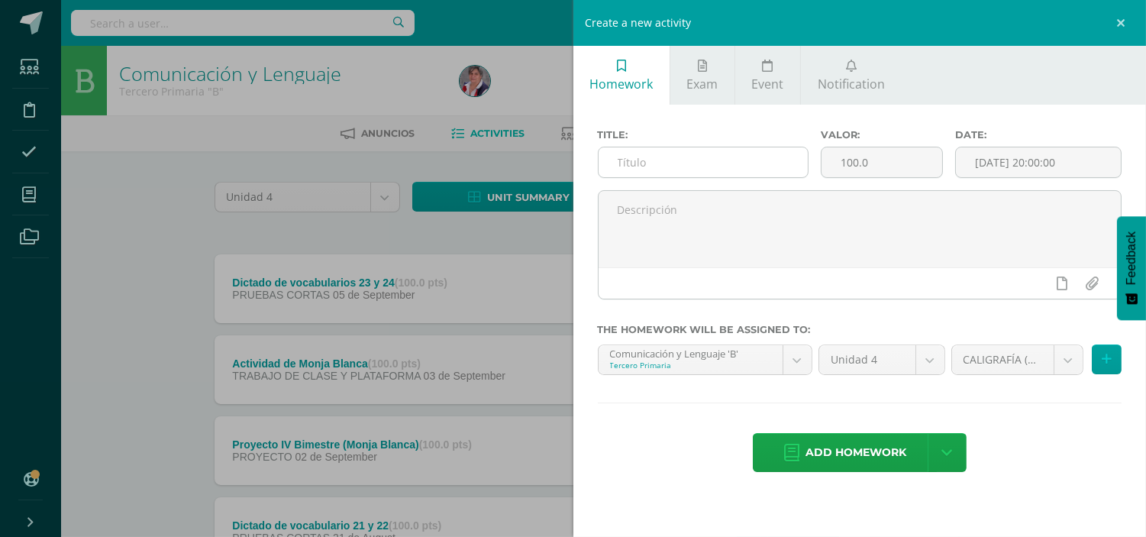
click at [651, 165] on input "text" at bounding box center [704, 162] width 210 height 30
paste input "Prueba de caligrafía"
type input "Prueba de caligrafía"
click at [983, 161] on input "[DATE] 20:00:00" at bounding box center [1038, 162] width 165 height 30
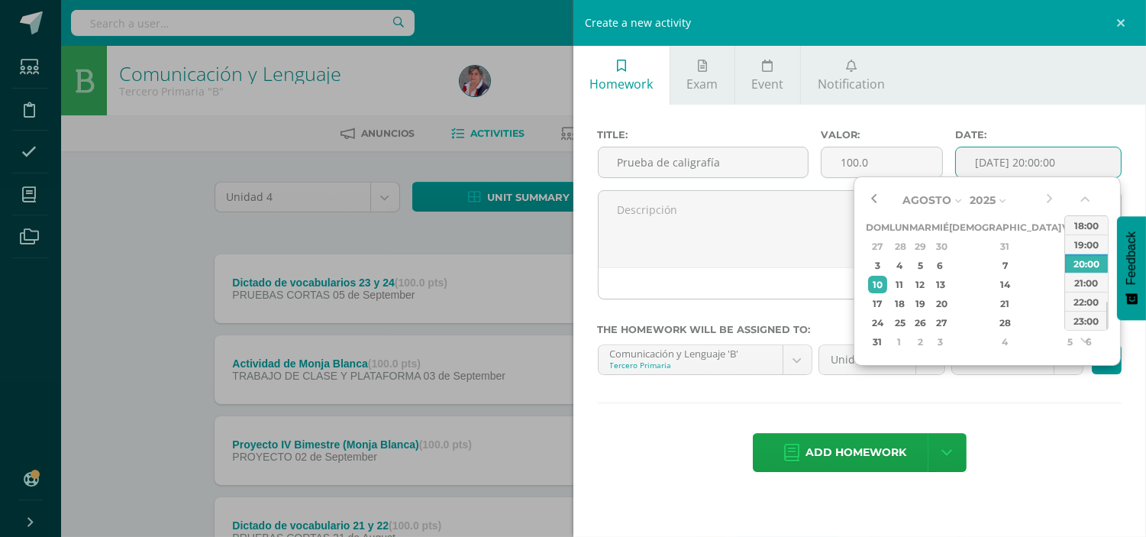
click at [879, 202] on button "button" at bounding box center [873, 200] width 15 height 23
click at [995, 262] on div "7" at bounding box center [1006, 266] width 90 height 18
type input "2025-08-07 20:00"
click at [1061, 440] on div "Add homework Agregar tarea y ocultar" at bounding box center [860, 454] width 525 height 42
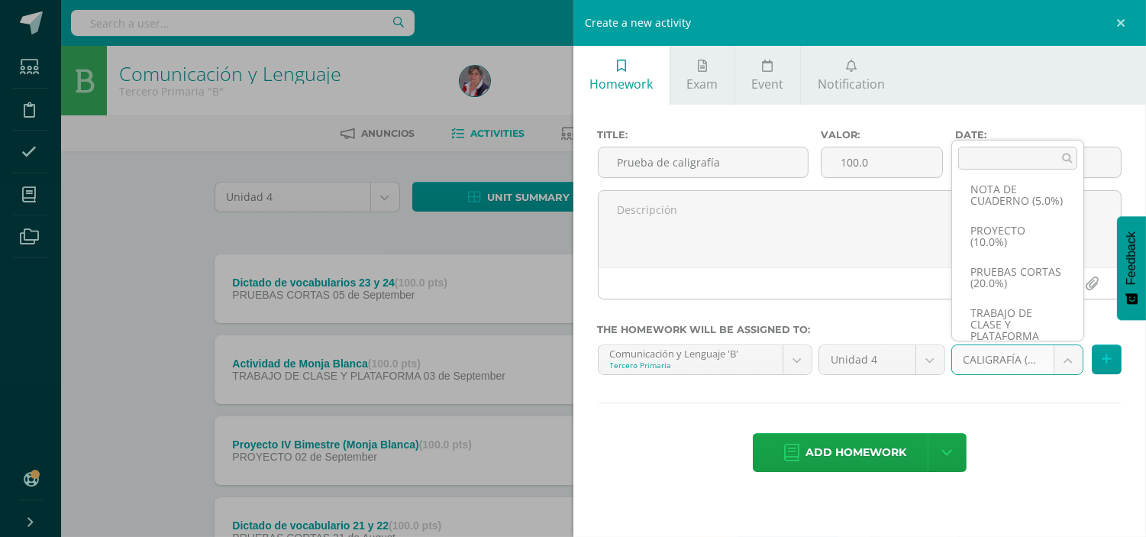
scroll to position [151, 0]
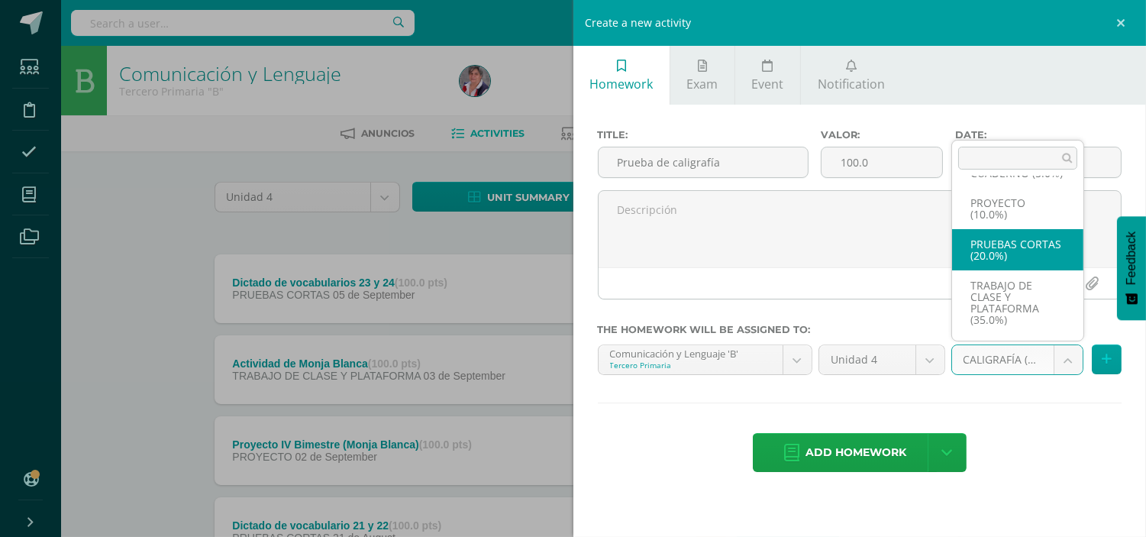
select select "232905"
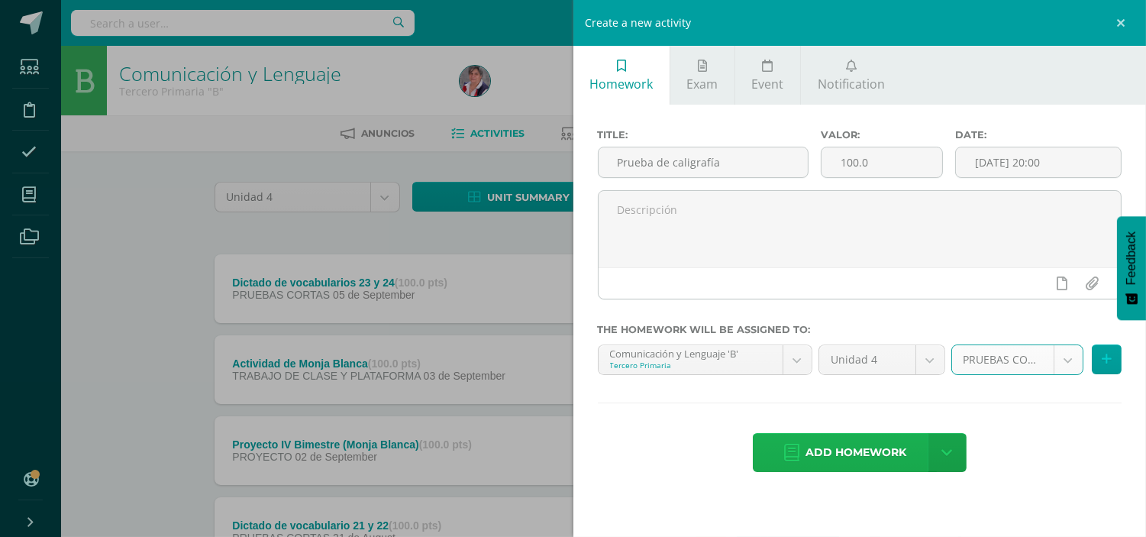
click at [856, 456] on span "Add homework" at bounding box center [856, 452] width 101 height 37
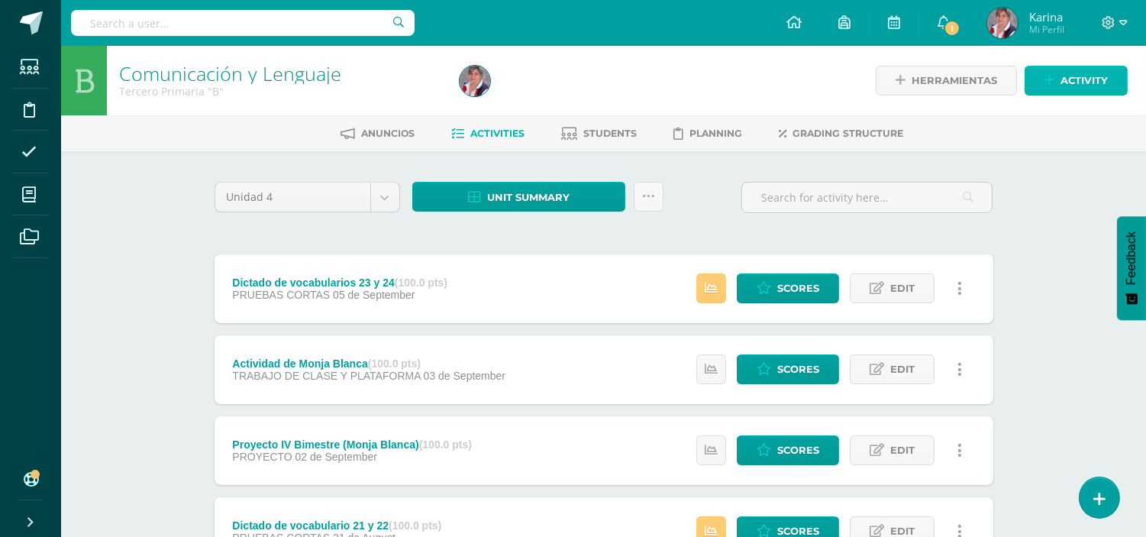
click at [1058, 86] on link "Activity" at bounding box center [1076, 81] width 103 height 30
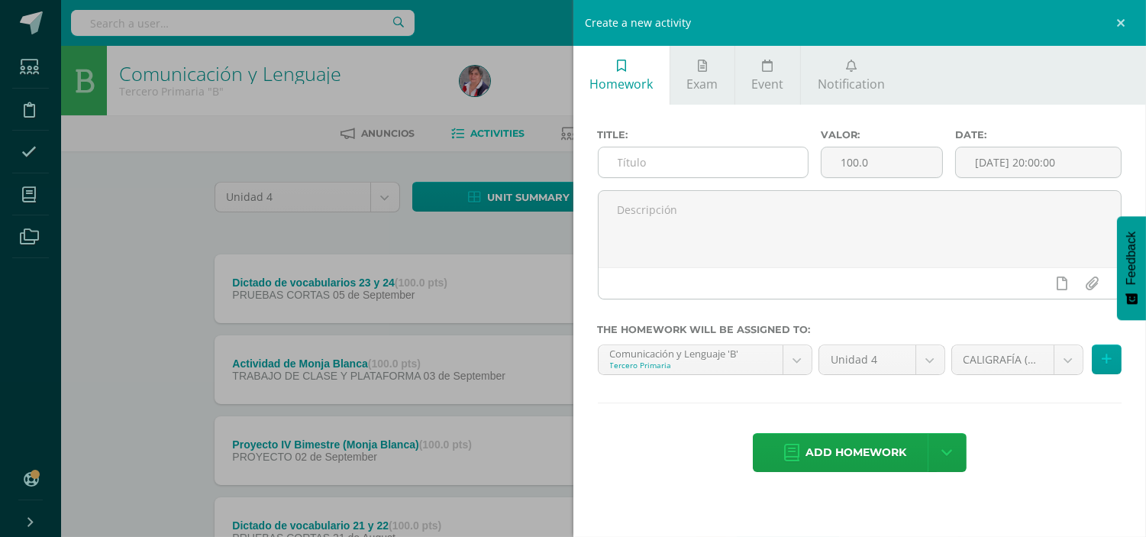
click at [670, 161] on input "text" at bounding box center [704, 162] width 210 height 30
click at [1123, 11] on link at bounding box center [1123, 23] width 46 height 46
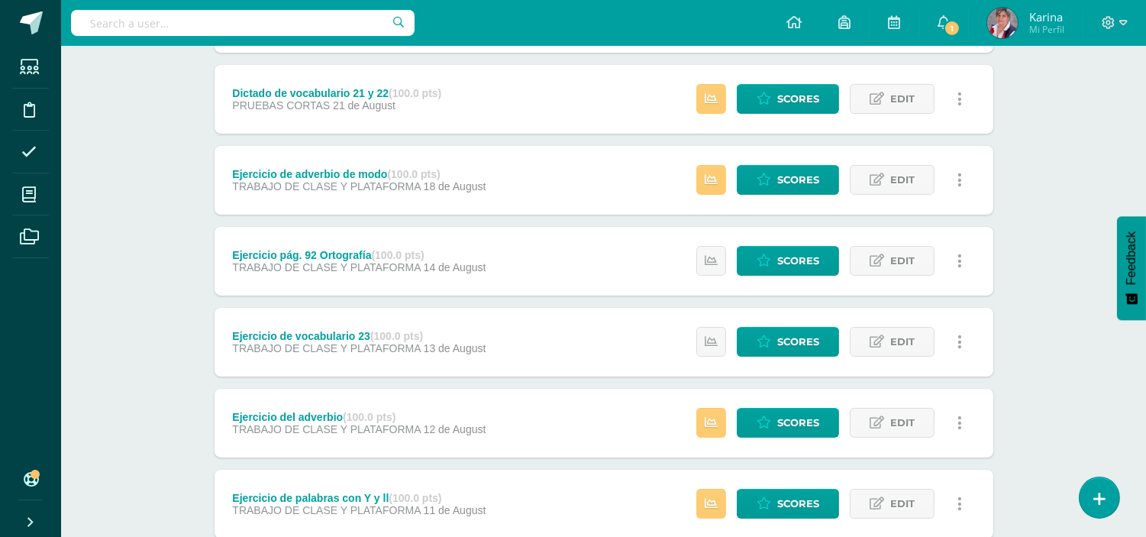
scroll to position [609, 0]
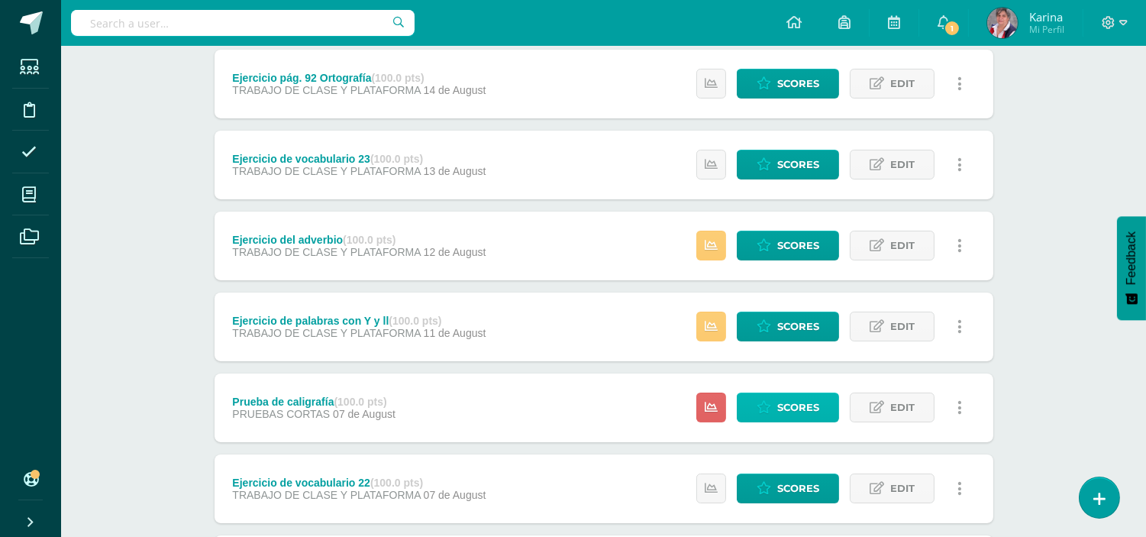
click at [805, 403] on span "Scores" at bounding box center [798, 407] width 42 height 28
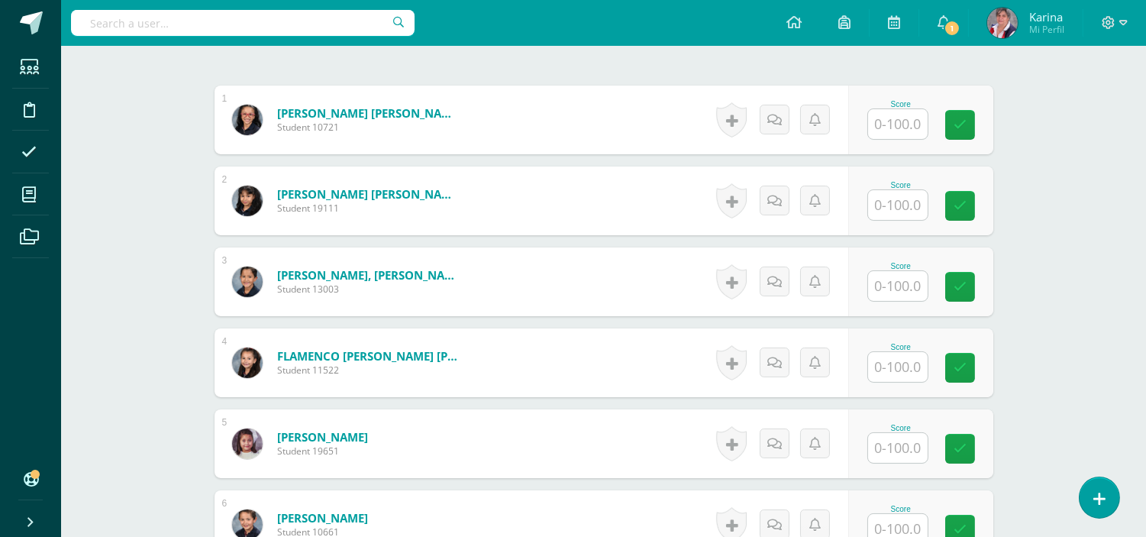
scroll to position [452, 0]
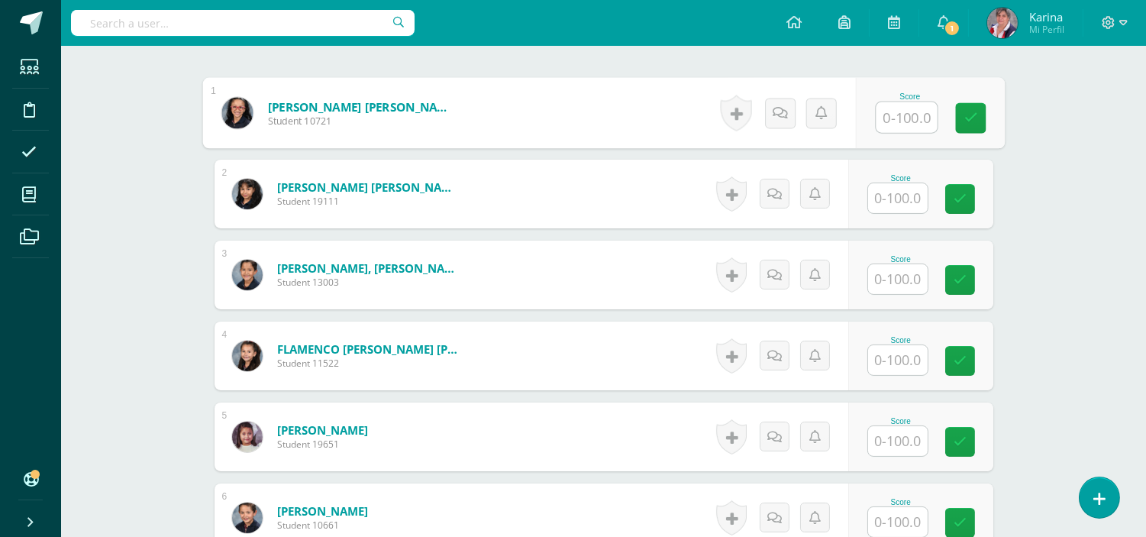
click at [904, 113] on input "text" at bounding box center [906, 117] width 61 height 31
type input "95"
click at [968, 122] on icon at bounding box center [971, 117] width 14 height 13
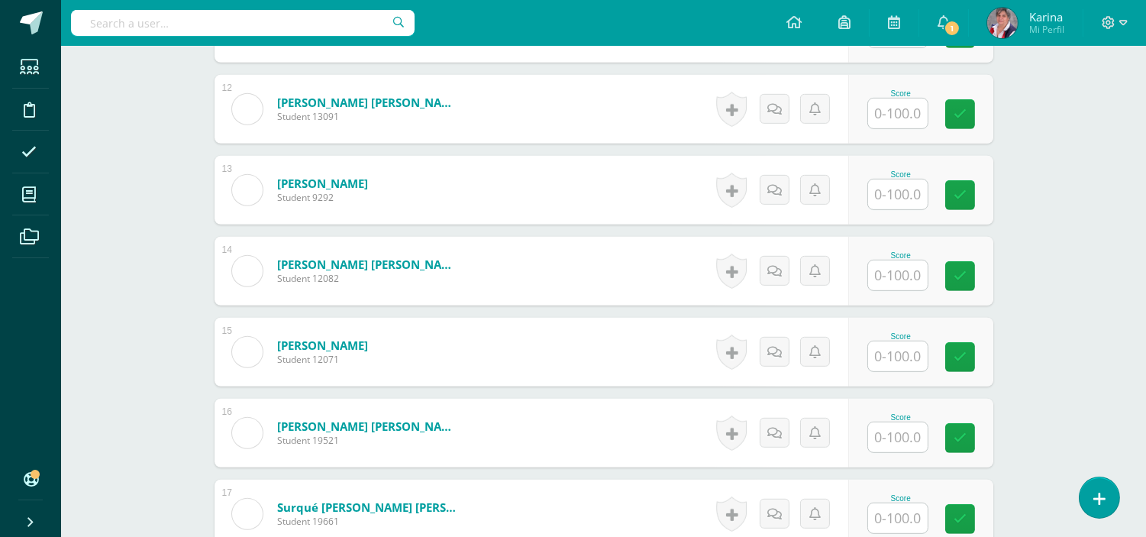
scroll to position [1532, 0]
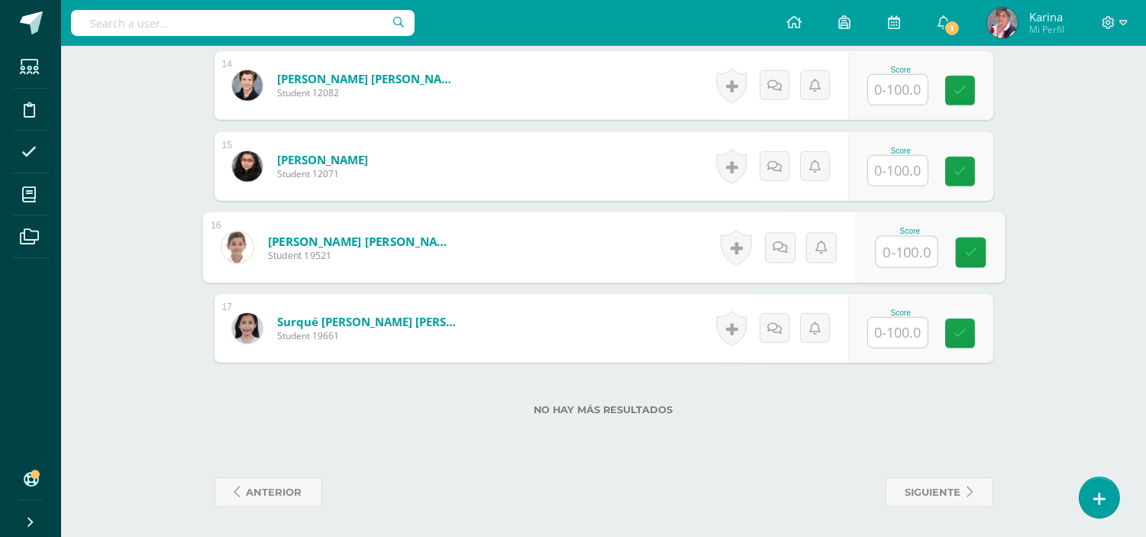
click at [909, 252] on input "text" at bounding box center [906, 252] width 61 height 31
type input "98"
click at [968, 256] on icon at bounding box center [971, 252] width 14 height 13
click at [918, 170] on input "text" at bounding box center [898, 171] width 60 height 30
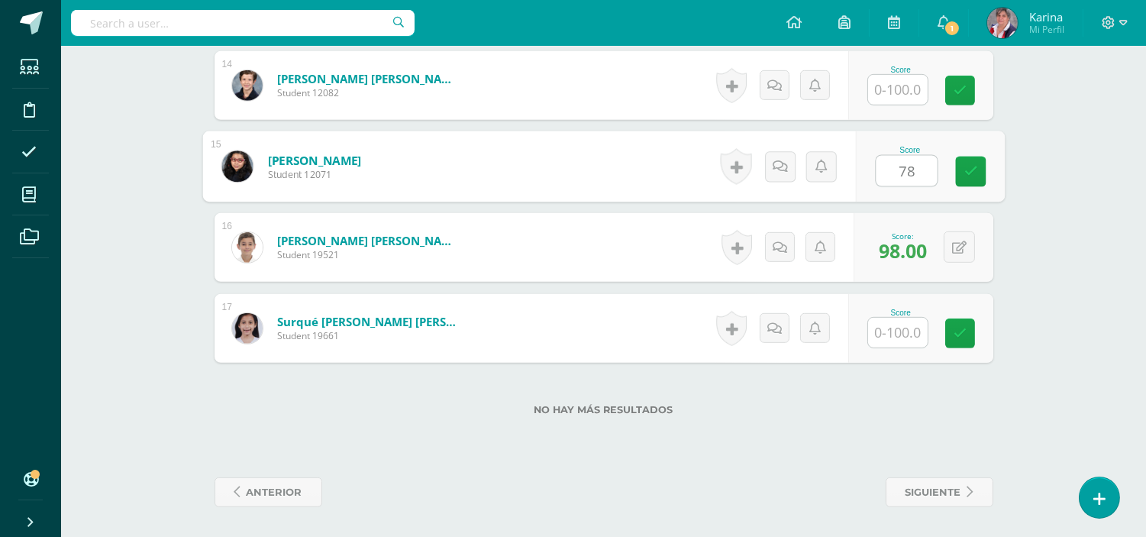
type input "78"
click at [990, 171] on div "Score 78" at bounding box center [920, 166] width 145 height 69
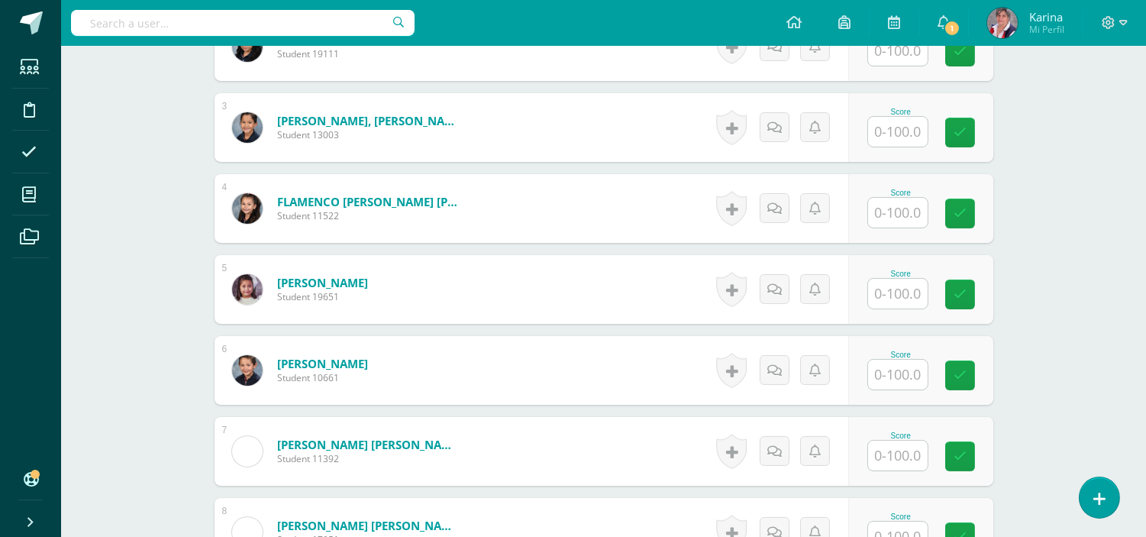
scroll to position [586, 0]
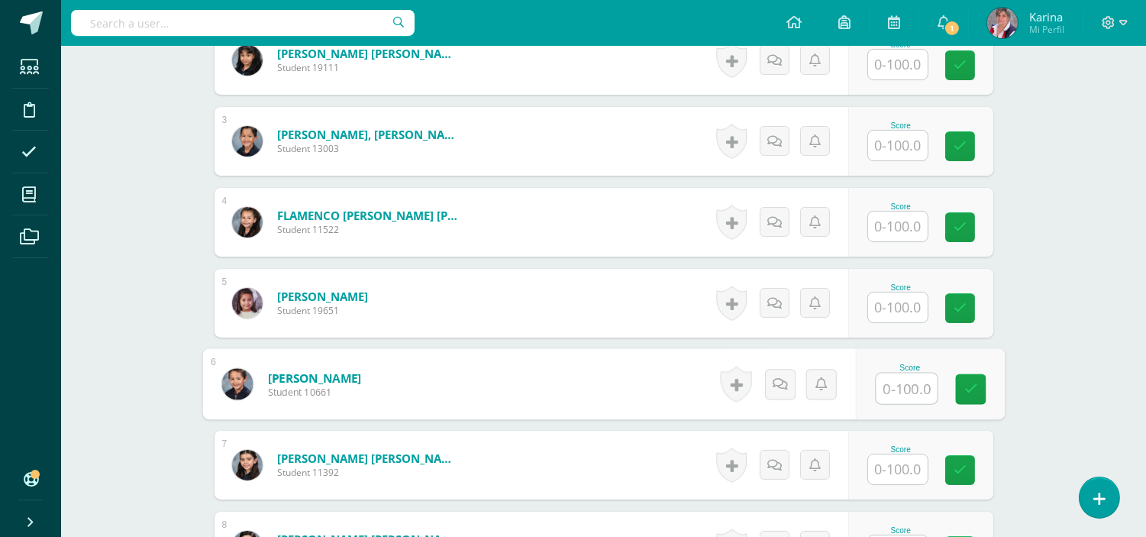
click at [896, 389] on input "text" at bounding box center [906, 388] width 61 height 31
type input "95"
click at [1001, 375] on div "Score 95" at bounding box center [929, 384] width 149 height 71
click at [968, 383] on button at bounding box center [959, 383] width 31 height 31
click at [934, 394] on icon at bounding box center [930, 389] width 14 height 13
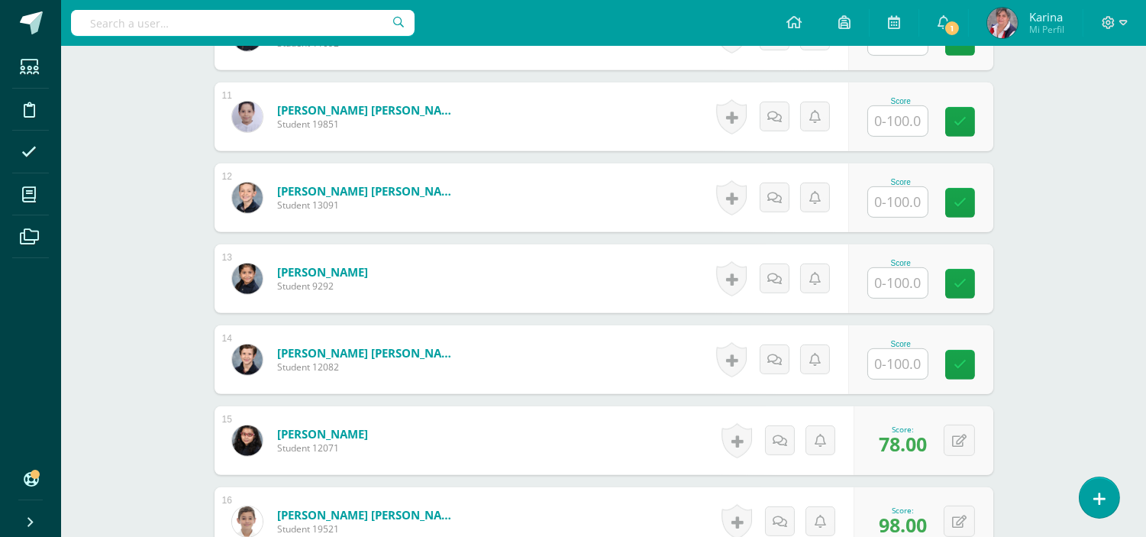
scroll to position [1262, 0]
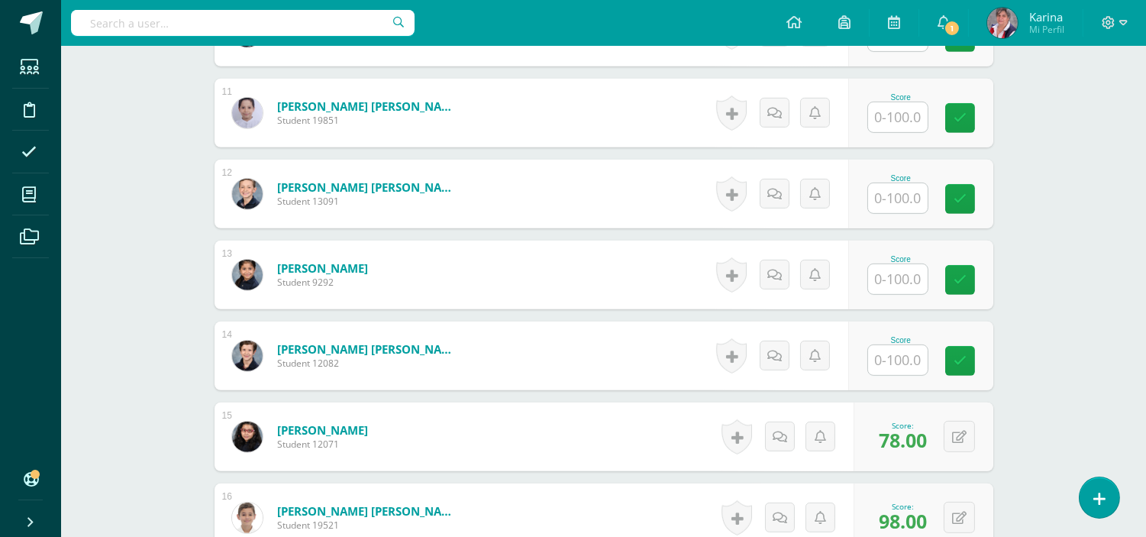
click at [911, 364] on input "text" at bounding box center [898, 360] width 60 height 30
type input "92"
click at [975, 347] on link at bounding box center [970, 361] width 31 height 31
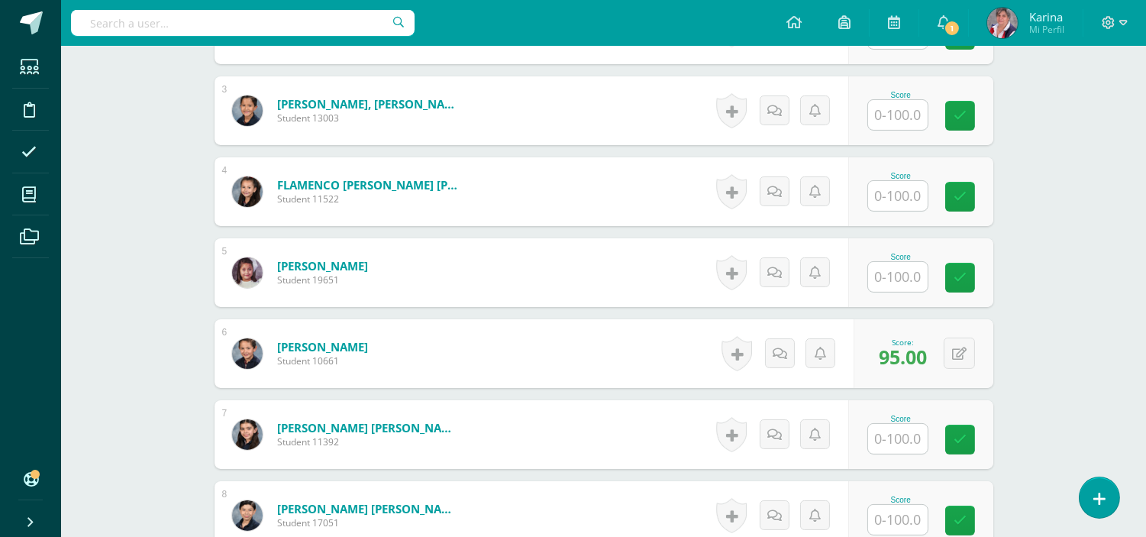
scroll to position [613, 0]
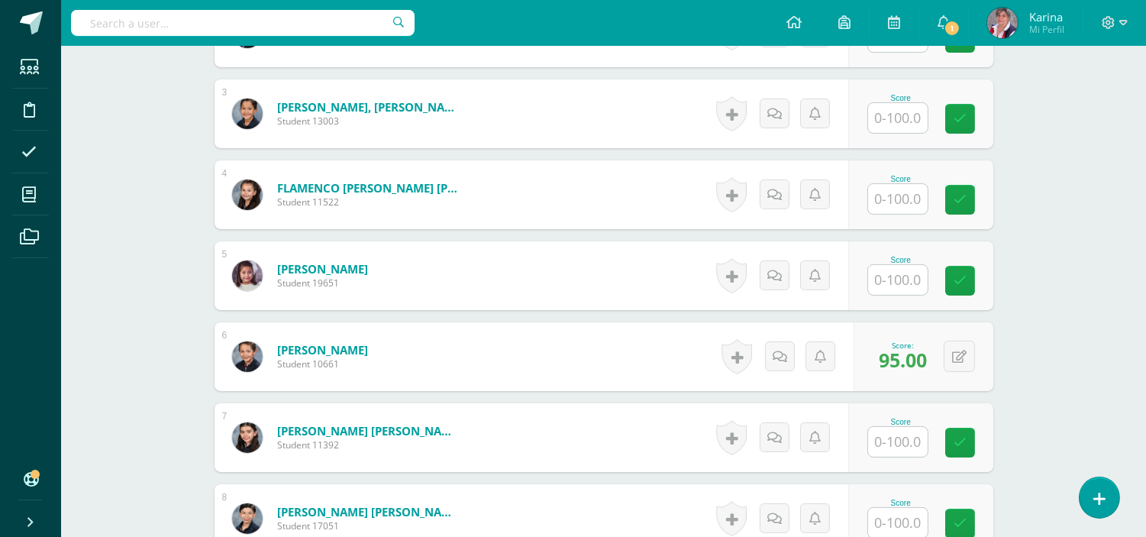
click at [898, 281] on input "text" at bounding box center [898, 280] width 60 height 30
type input "86"
click at [968, 292] on link at bounding box center [970, 281] width 31 height 31
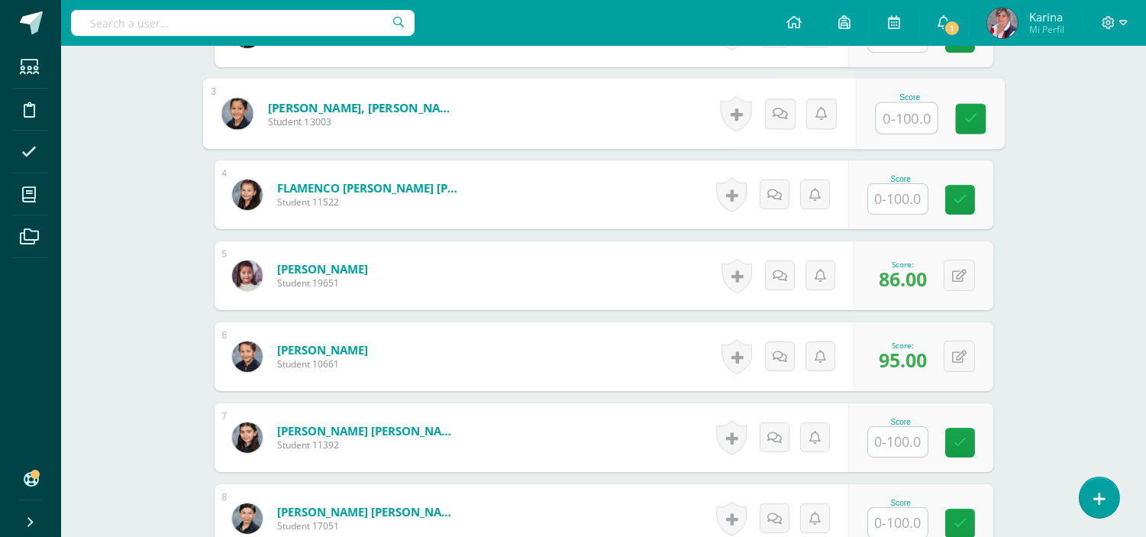
click at [906, 111] on input "text" at bounding box center [906, 118] width 61 height 31
type input "50"
click at [965, 116] on icon at bounding box center [971, 118] width 14 height 13
click at [894, 523] on input "text" at bounding box center [898, 523] width 60 height 30
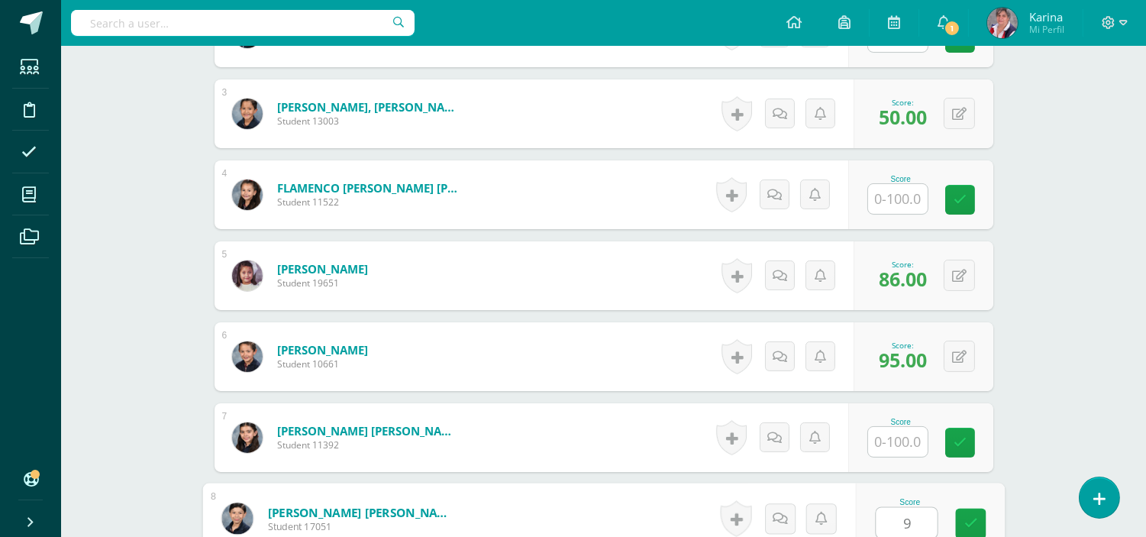
type input "96"
click at [963, 528] on link at bounding box center [970, 524] width 31 height 31
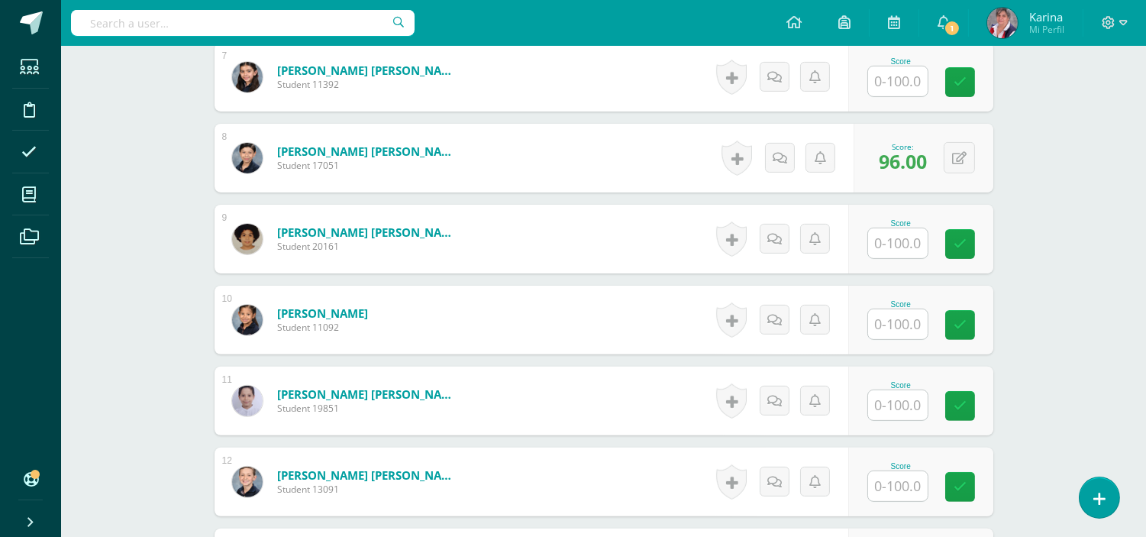
scroll to position [991, 0]
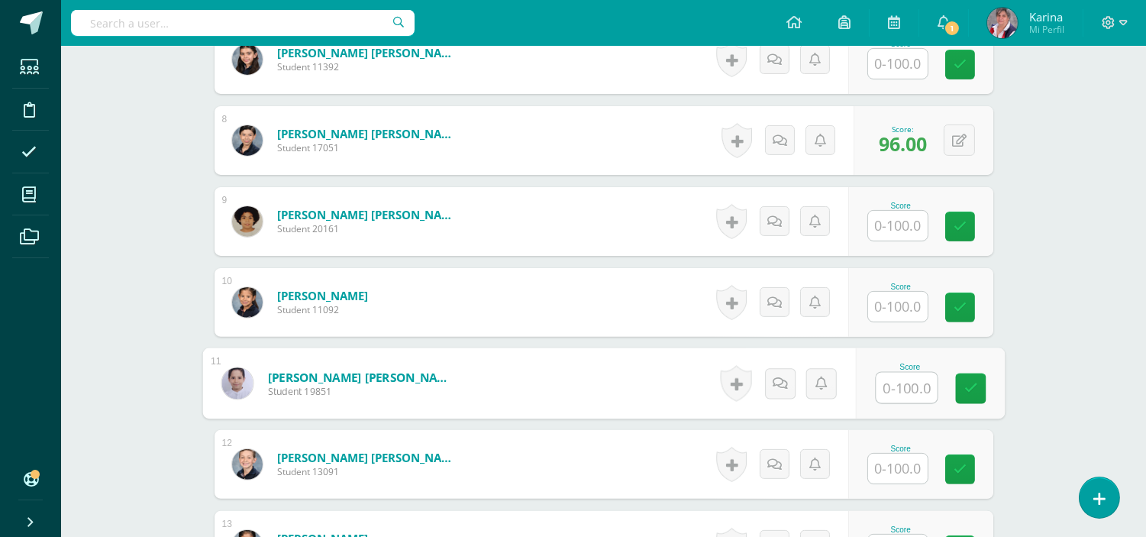
click at [918, 385] on input "text" at bounding box center [906, 388] width 61 height 31
type input "63"
click at [976, 384] on icon at bounding box center [971, 388] width 14 height 13
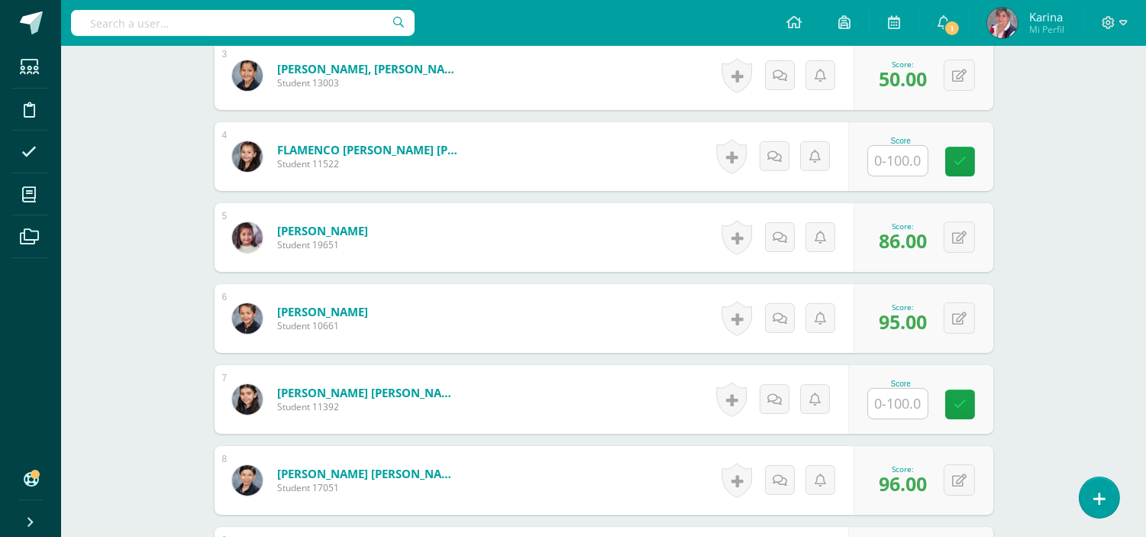
scroll to position [645, 0]
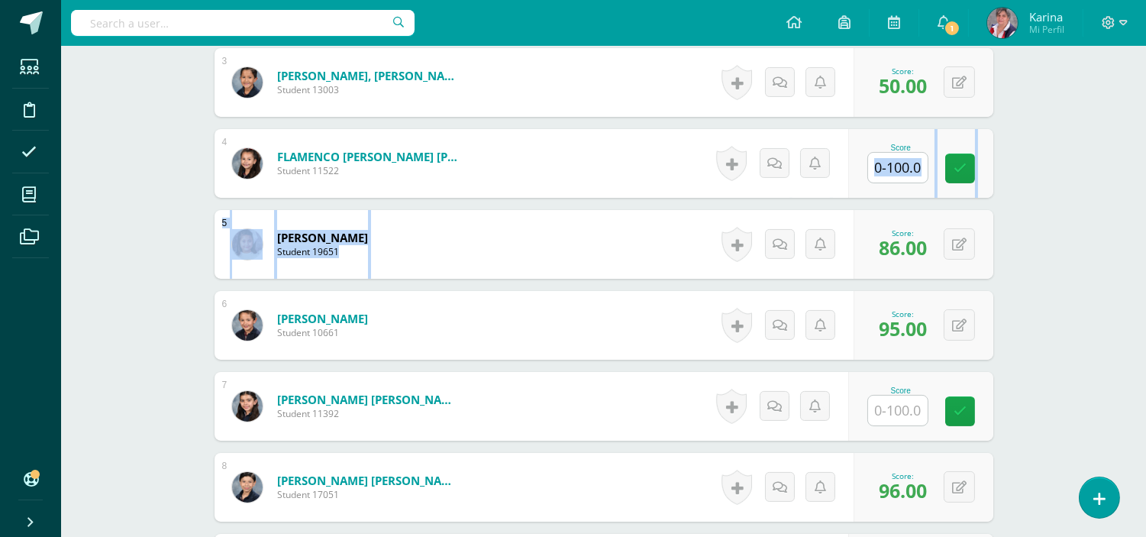
drag, startPoint x: 1136, startPoint y: 237, endPoint x: 898, endPoint y: 170, distance: 247.4
click at [898, 170] on div "Comunicación y Lenguaje Tercero Primaria "B" Herramientas Detalle de asistencia…" at bounding box center [603, 413] width 1085 height 2024
click at [928, 179] on div "Score" at bounding box center [901, 164] width 67 height 40
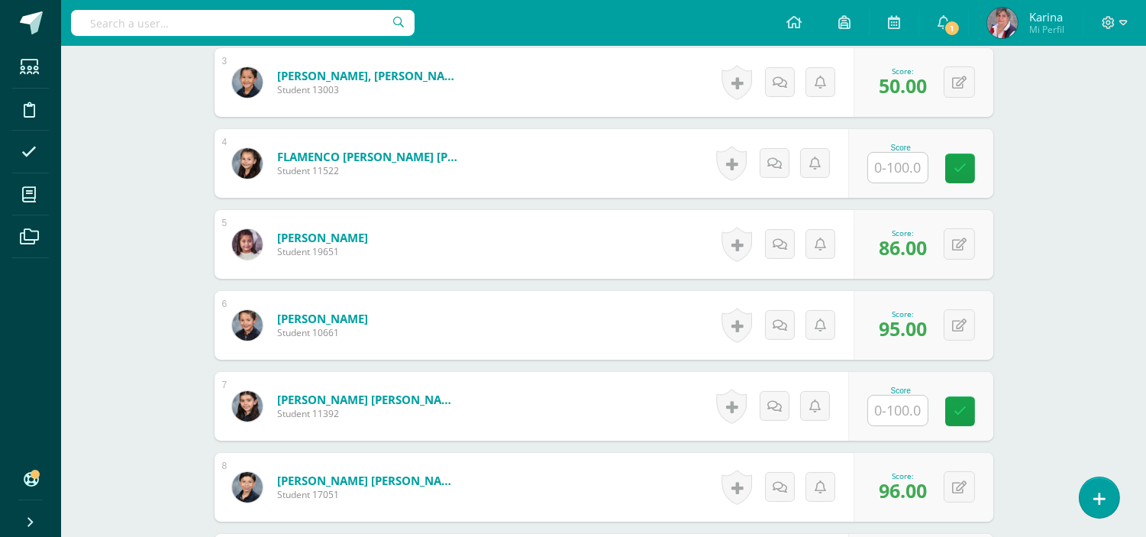
click at [897, 163] on input "text" at bounding box center [898, 168] width 60 height 30
type input "60"
click at [963, 172] on link at bounding box center [970, 168] width 31 height 31
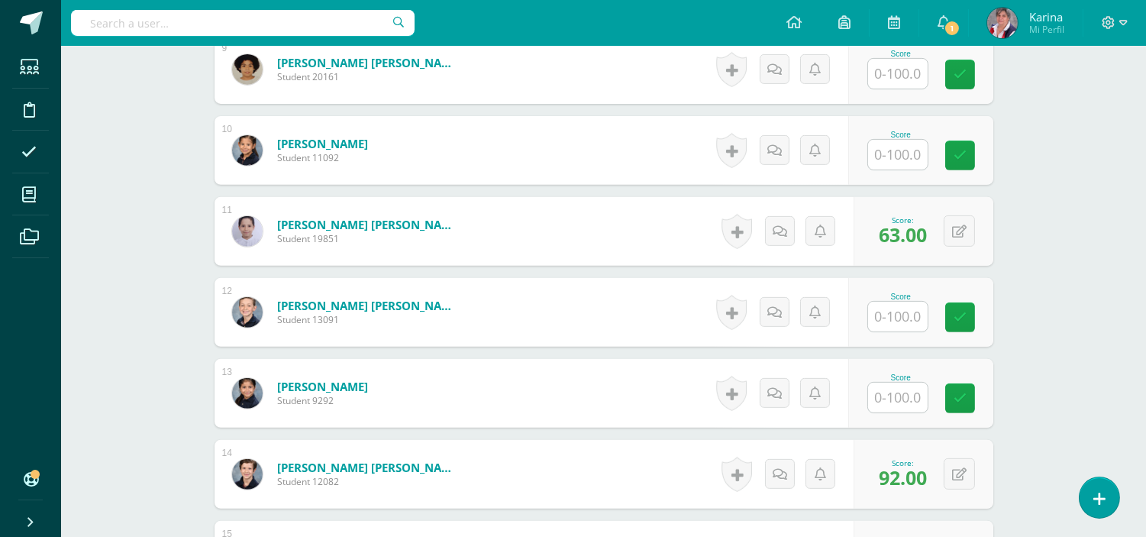
scroll to position [1147, 0]
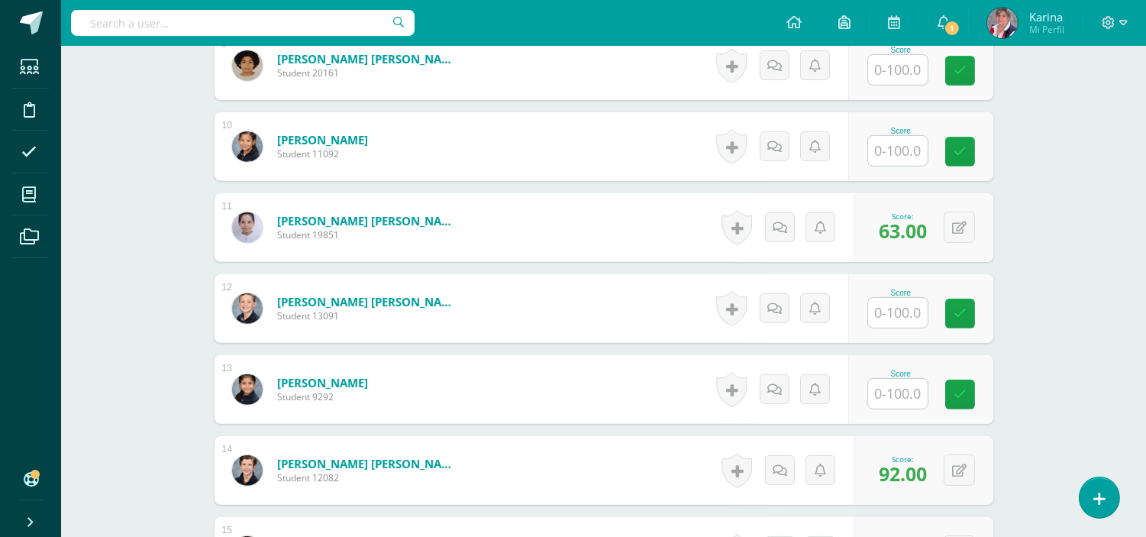
click at [893, 317] on input "text" at bounding box center [898, 313] width 60 height 30
type input "99"
click at [983, 315] on link at bounding box center [970, 314] width 31 height 31
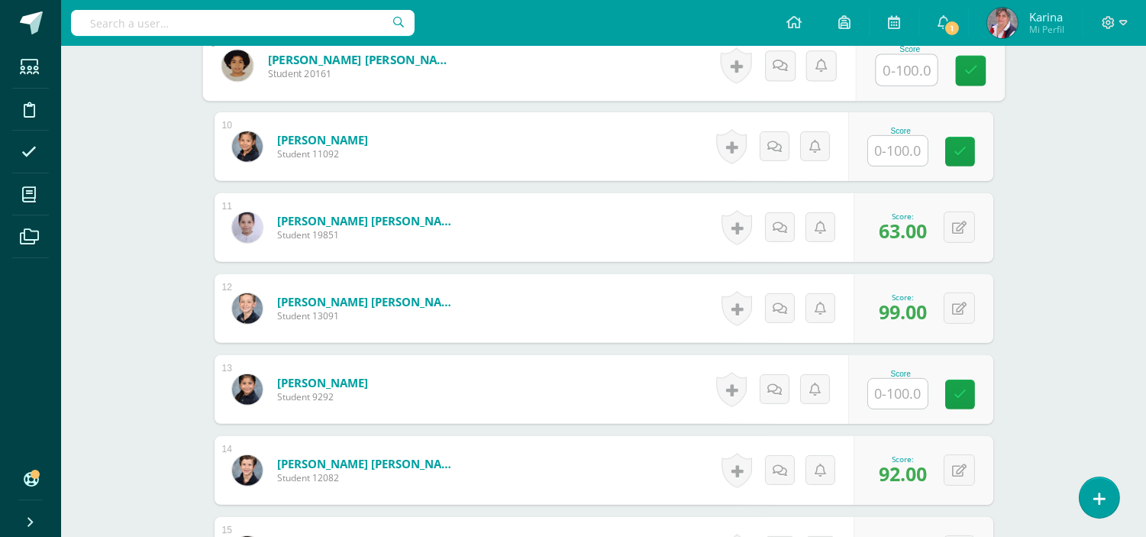
click at [905, 61] on input "text" at bounding box center [906, 70] width 61 height 31
type input "97"
click at [970, 69] on icon at bounding box center [971, 70] width 14 height 13
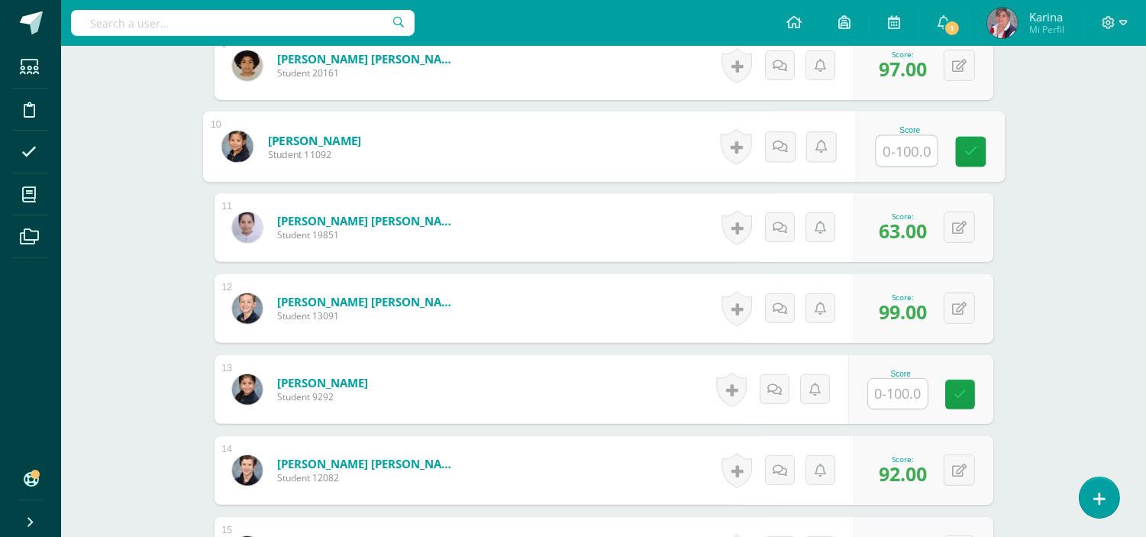
click at [901, 149] on input "text" at bounding box center [906, 151] width 61 height 31
type input "80"
click at [968, 146] on icon at bounding box center [971, 151] width 14 height 13
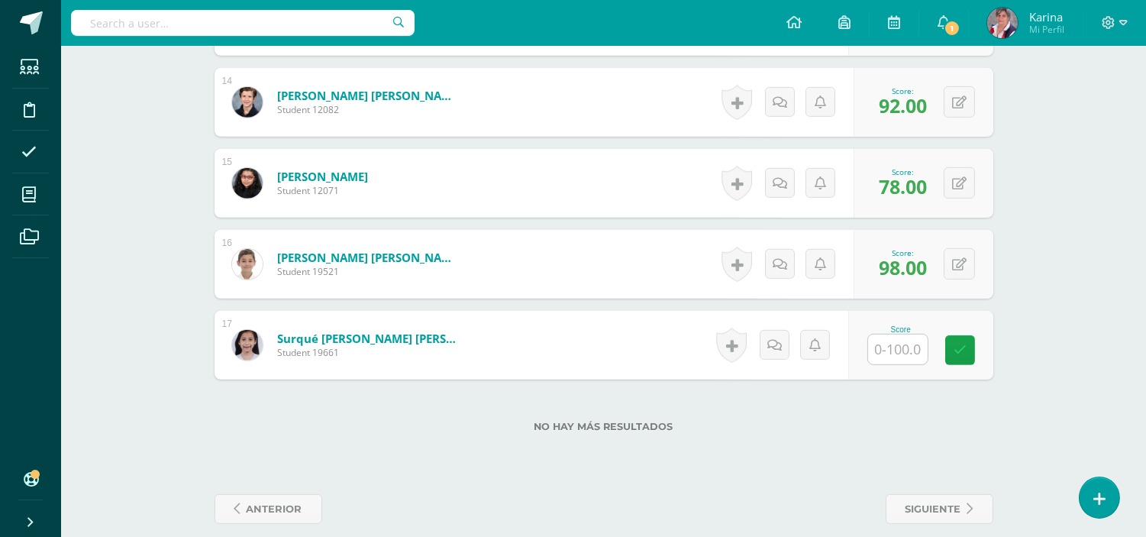
scroll to position [1532, 0]
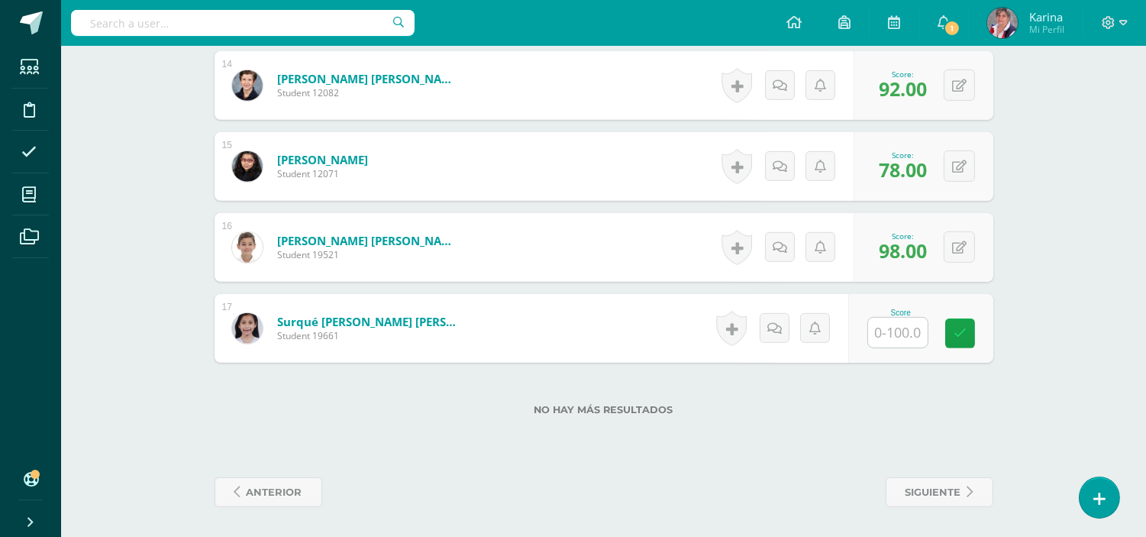
click at [910, 332] on input "text" at bounding box center [898, 333] width 60 height 30
type input "79"
click at [966, 331] on icon at bounding box center [971, 333] width 14 height 13
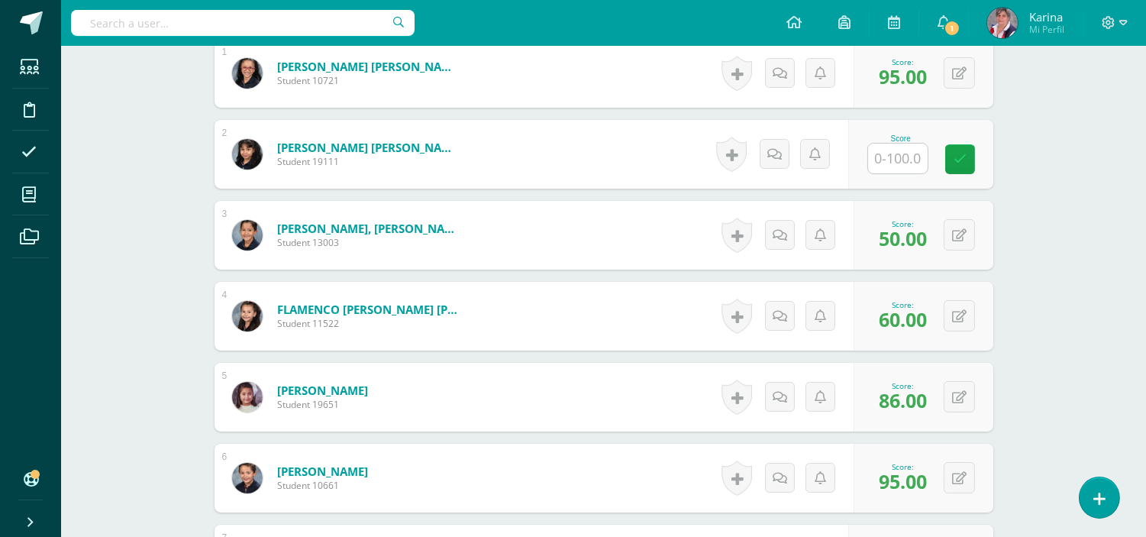
scroll to position [520, 0]
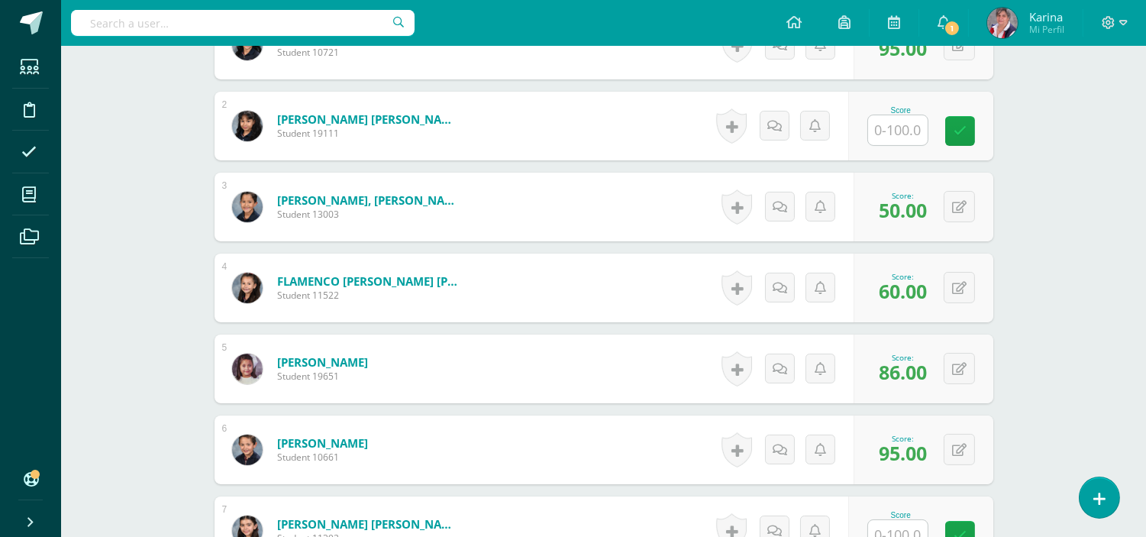
drag, startPoint x: 1133, startPoint y: 202, endPoint x: 1149, endPoint y: 210, distance: 18.5
click at [1146, 210] on html "Students Discipline Attendance My courses Archivos Soporte Help Reportar un pro…" at bounding box center [573, 515] width 1146 height 2070
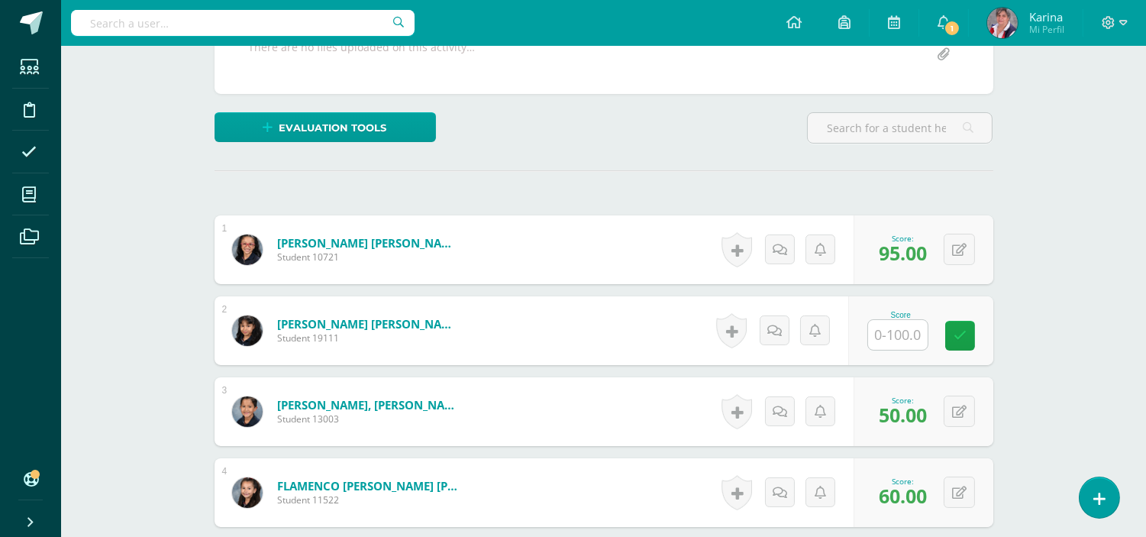
scroll to position [370, 0]
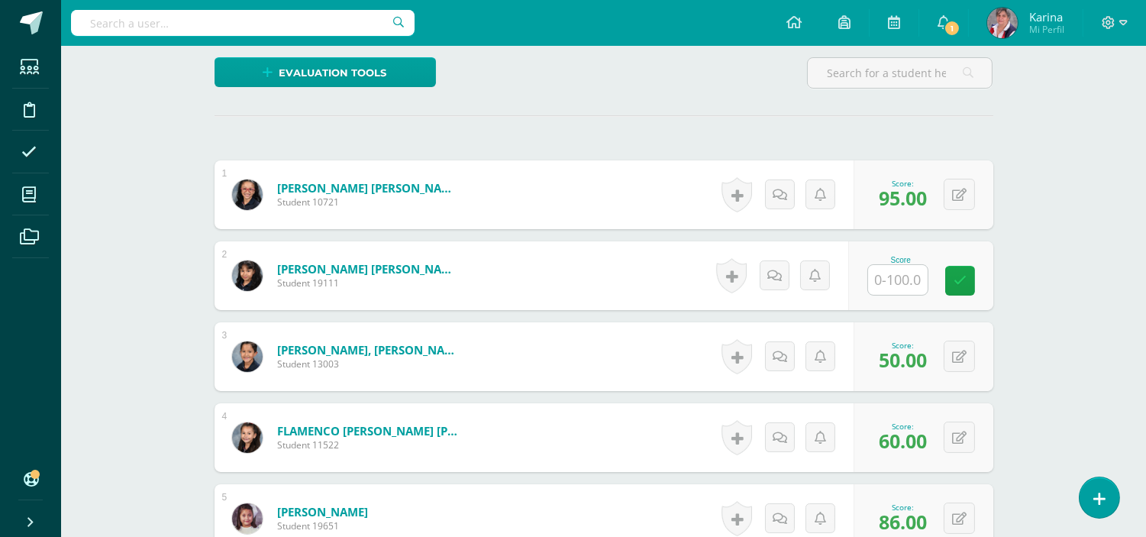
click at [917, 277] on input "text" at bounding box center [898, 280] width 60 height 30
click at [917, 277] on input "text" at bounding box center [906, 280] width 61 height 31
type input "20"
click at [987, 279] on div "Score 20" at bounding box center [929, 276] width 149 height 71
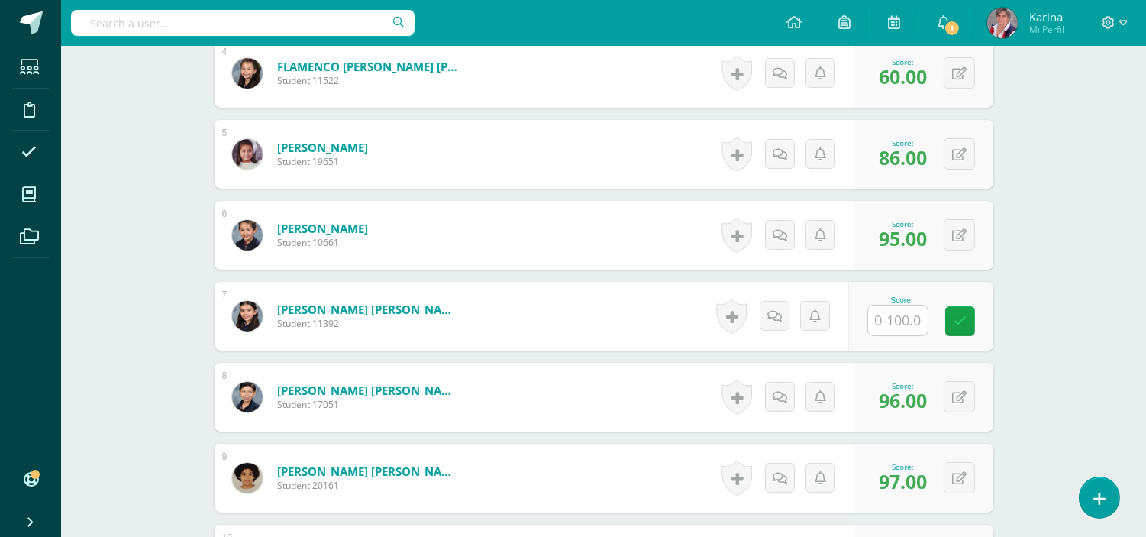
scroll to position [752, 0]
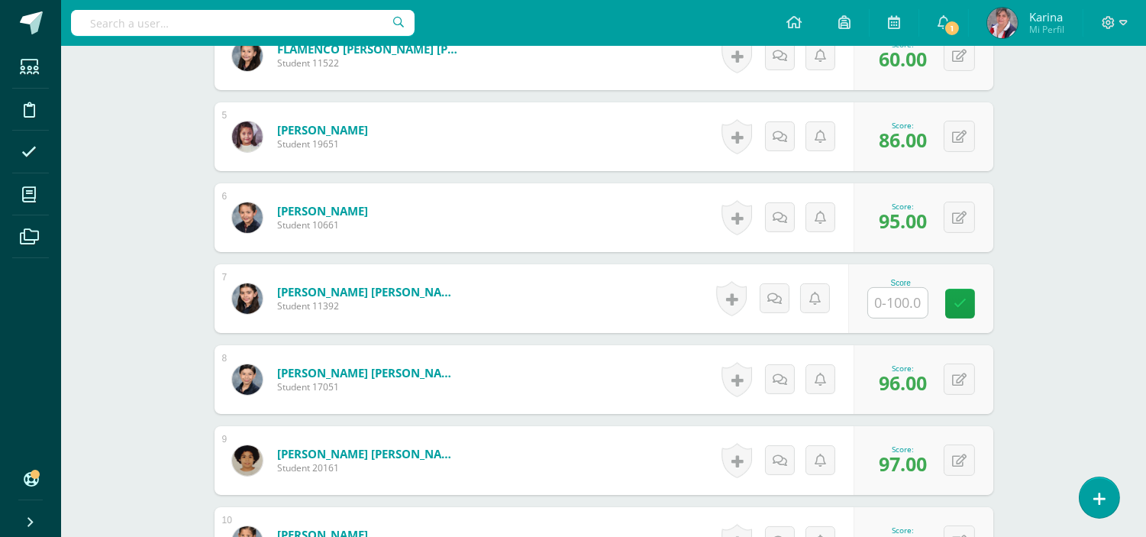
click at [900, 304] on input "text" at bounding box center [898, 303] width 60 height 30
type input "20"
click at [986, 300] on link at bounding box center [970, 304] width 31 height 31
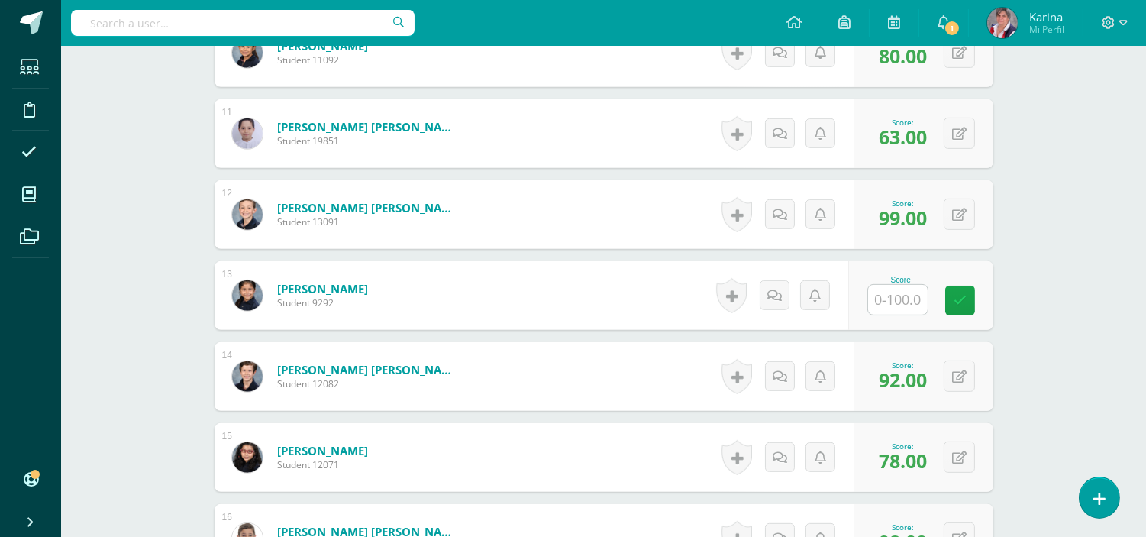
scroll to position [1245, 0]
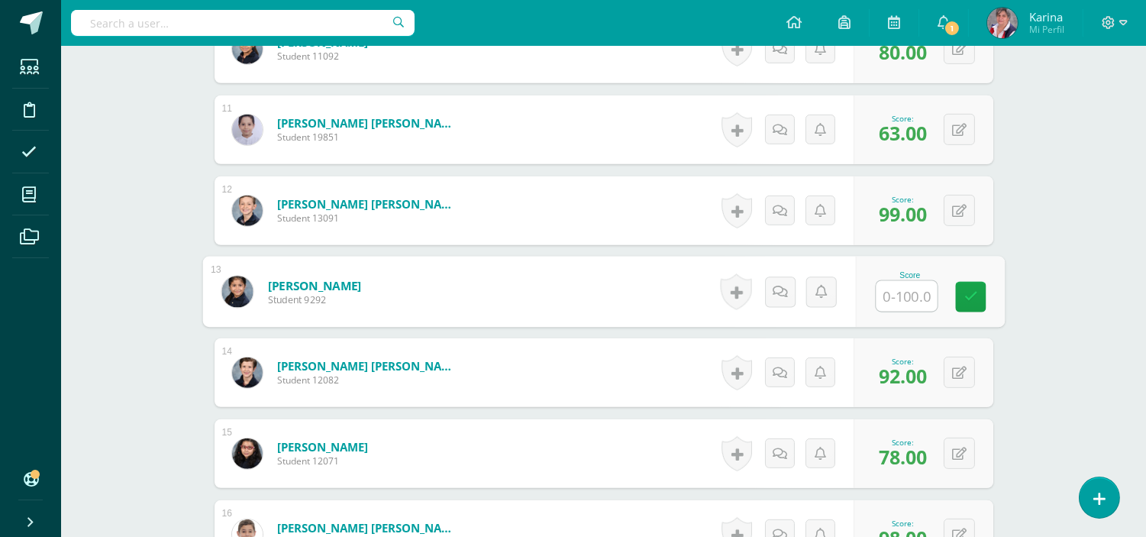
click at [910, 291] on input "text" at bounding box center [906, 296] width 61 height 31
type input "20"
click at [974, 302] on icon at bounding box center [971, 296] width 14 height 13
click at [974, 302] on button at bounding box center [970, 292] width 32 height 32
click at [929, 306] on link at bounding box center [929, 297] width 31 height 31
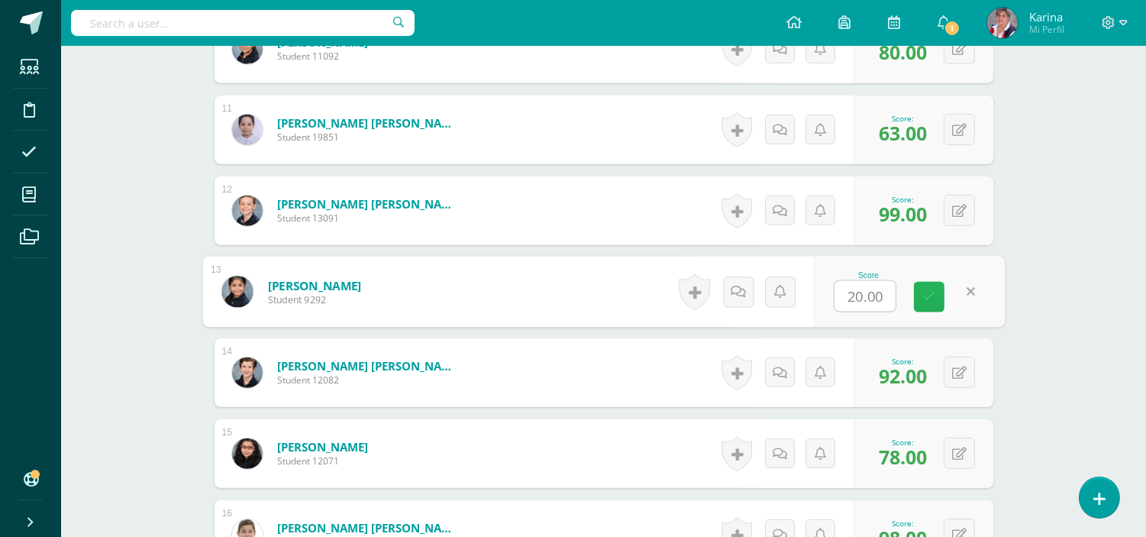
click at [928, 295] on form "Osorio Santos, Ariann Student 9292 Score 20.00 0 Badges 20.00" at bounding box center [603, 292] width 803 height 71
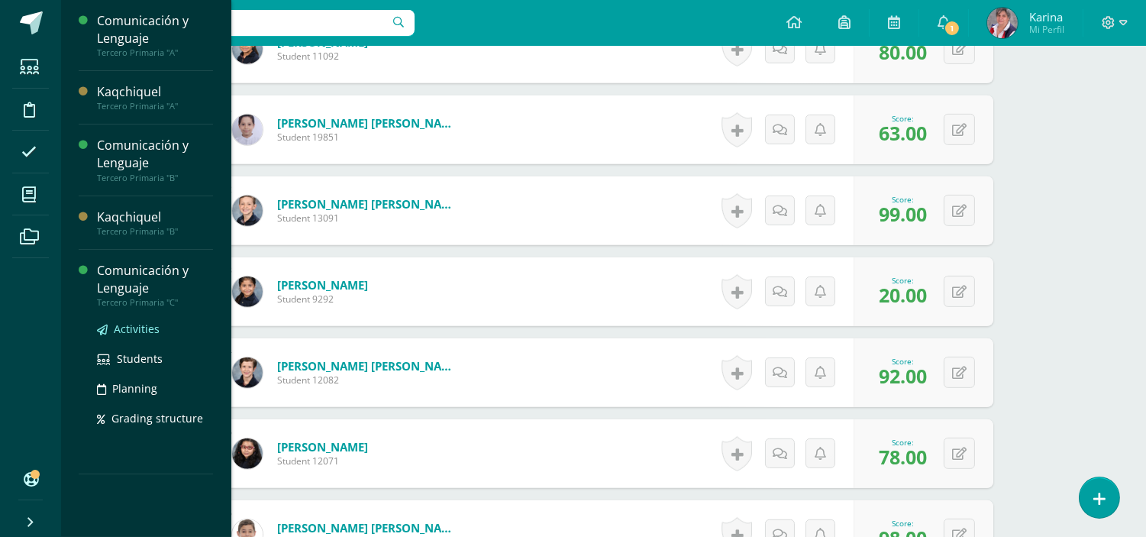
click at [142, 336] on link "Activities" at bounding box center [155, 329] width 116 height 18
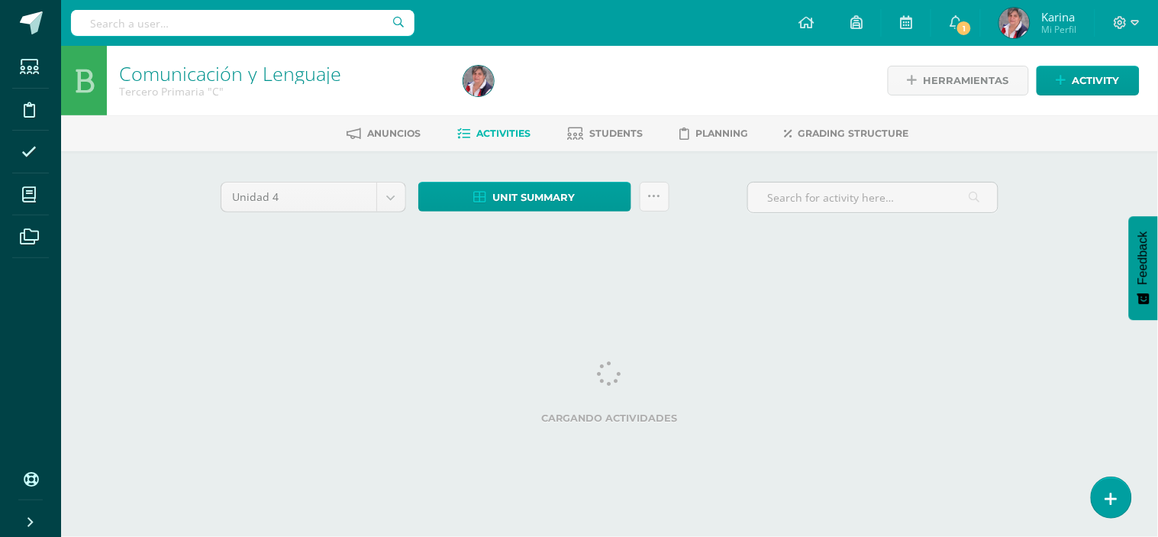
click at [142, 285] on html "Students Discipline Attendance My courses Archivos Soporte Help Reportar un pro…" at bounding box center [579, 142] width 1158 height 285
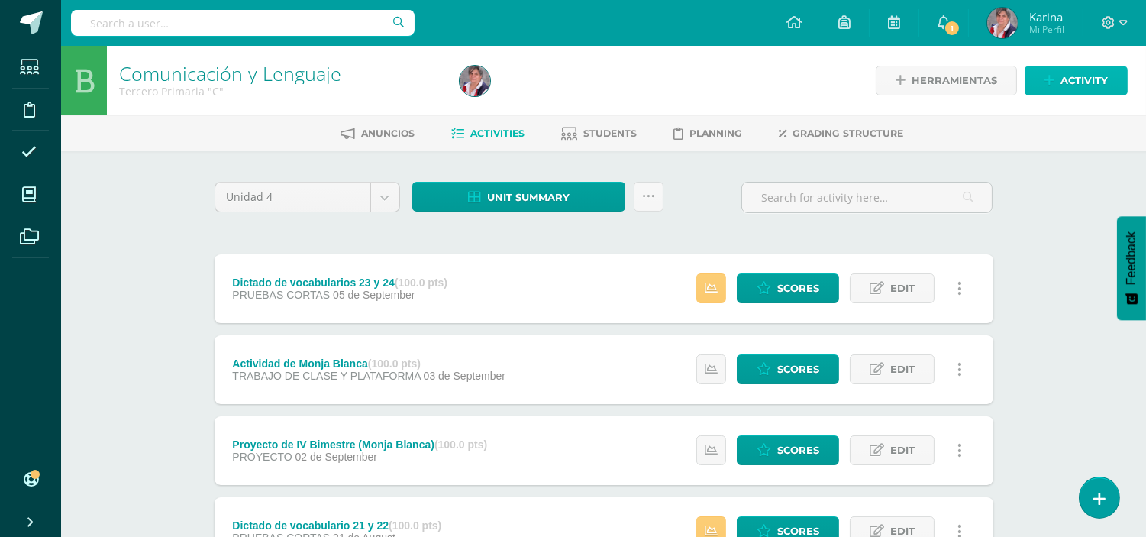
click at [1083, 84] on span "Activity" at bounding box center [1084, 80] width 47 height 28
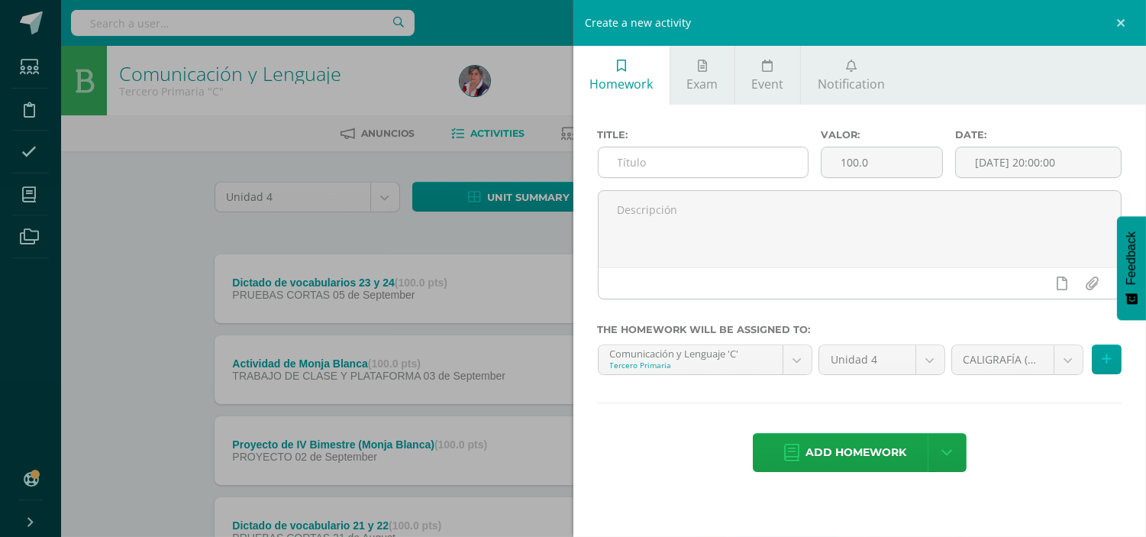
click at [692, 165] on input "text" at bounding box center [704, 162] width 210 height 30
paste input "Prueba de caligrafía"
type input "Prueba de caligrafía"
click at [989, 153] on input "[DATE] 20:00:00" at bounding box center [1038, 162] width 165 height 30
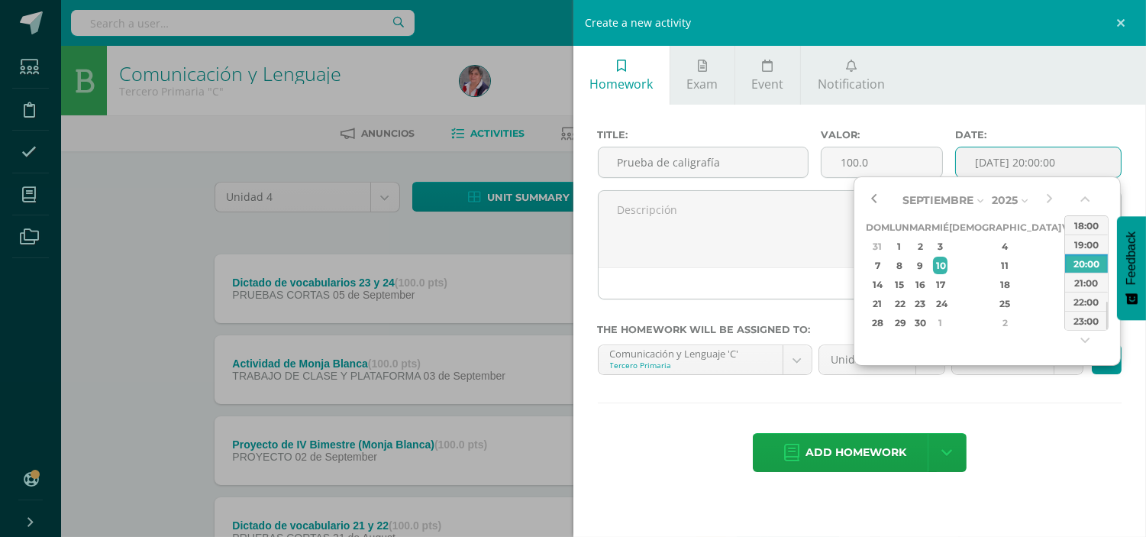
click at [875, 201] on button "button" at bounding box center [873, 200] width 15 height 23
click at [986, 257] on div "7" at bounding box center [1006, 266] width 90 height 18
type input "2025-08-07 20:00"
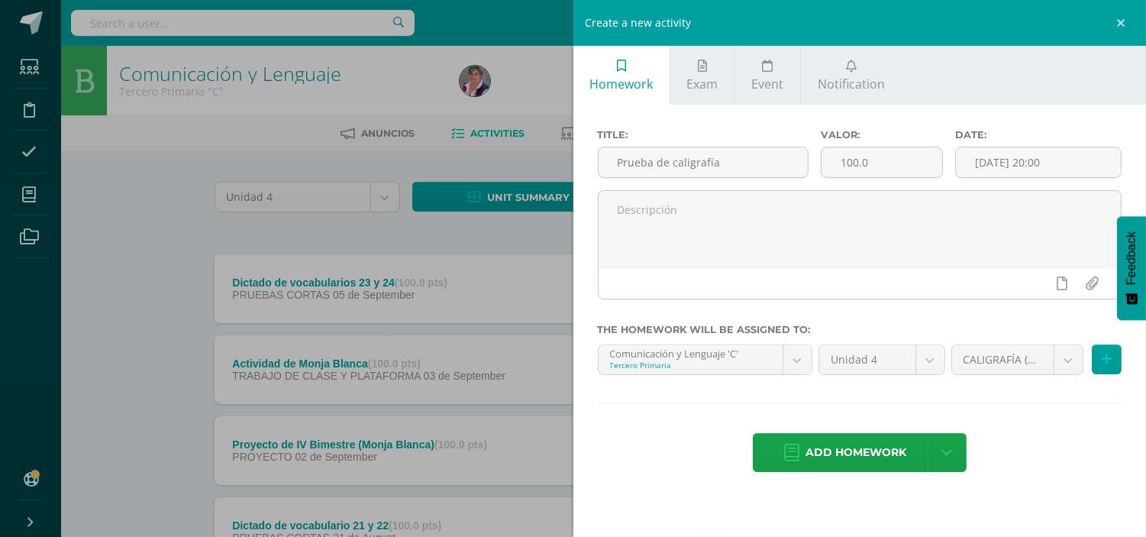
click at [1032, 409] on div "Title: Prueba de caligrafía Valor: 100.0 Date: 2025-08-07 20:00 The homework wi…" at bounding box center [861, 302] width 574 height 395
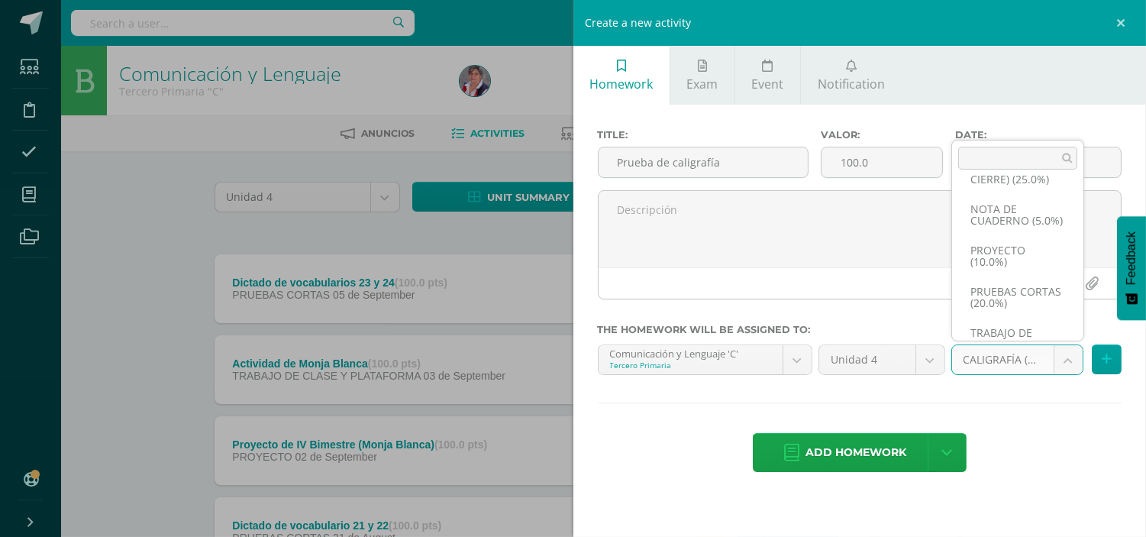
scroll to position [151, 0]
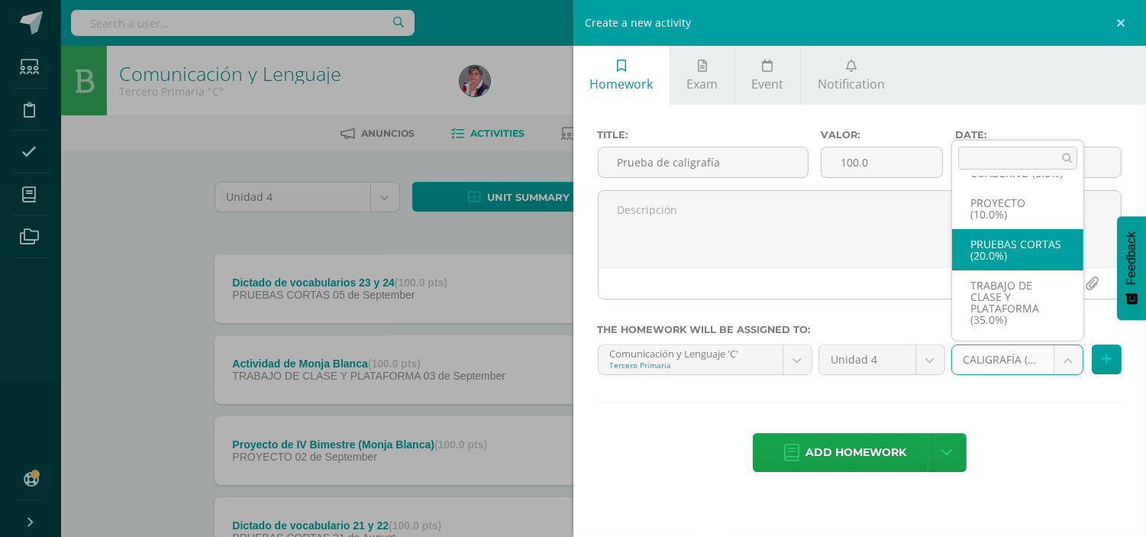
select select "232911"
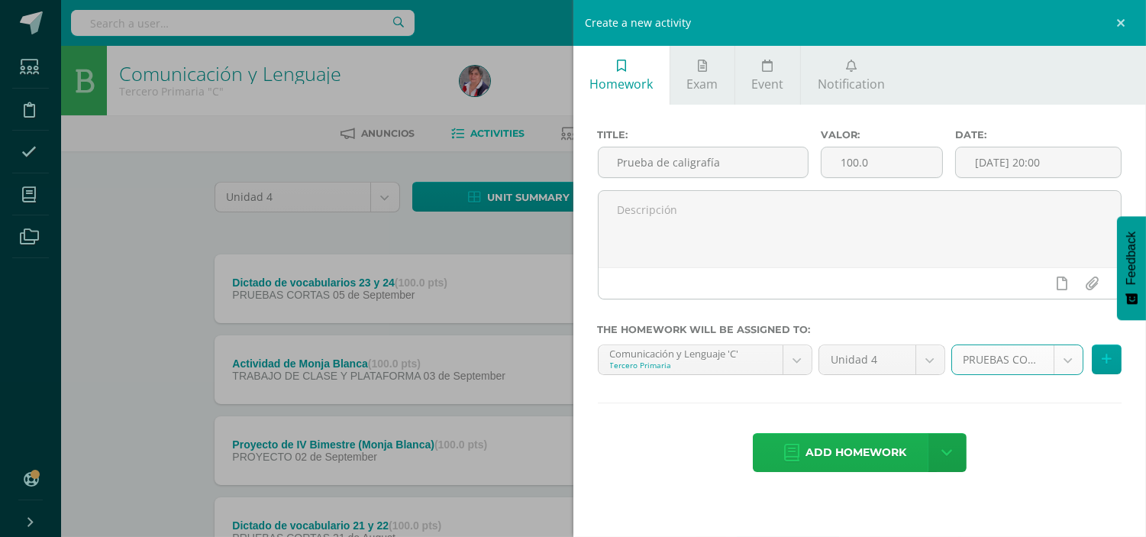
click at [861, 454] on span "Add homework" at bounding box center [856, 452] width 101 height 37
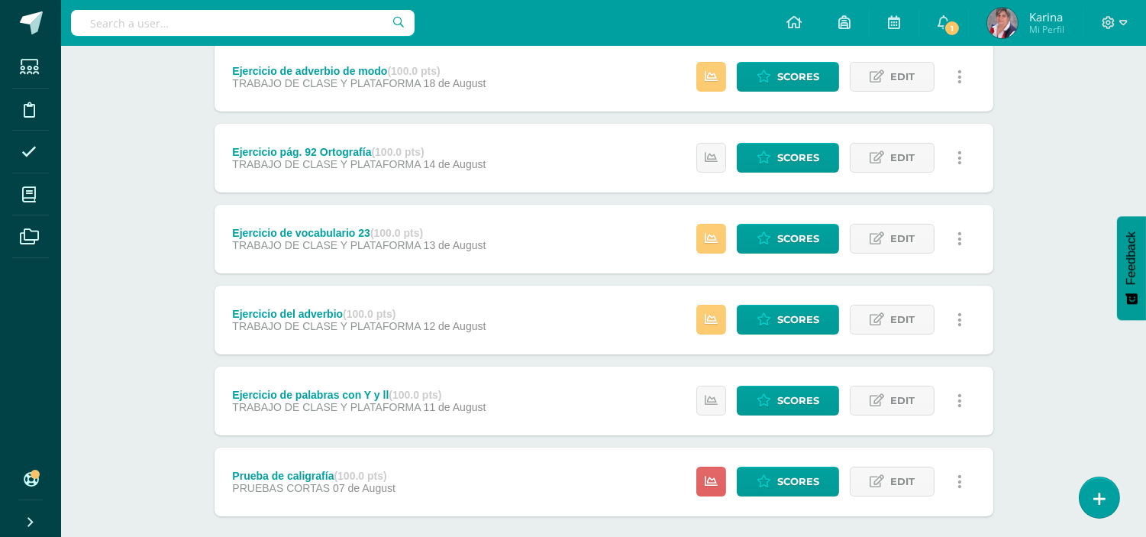
scroll to position [546, 0]
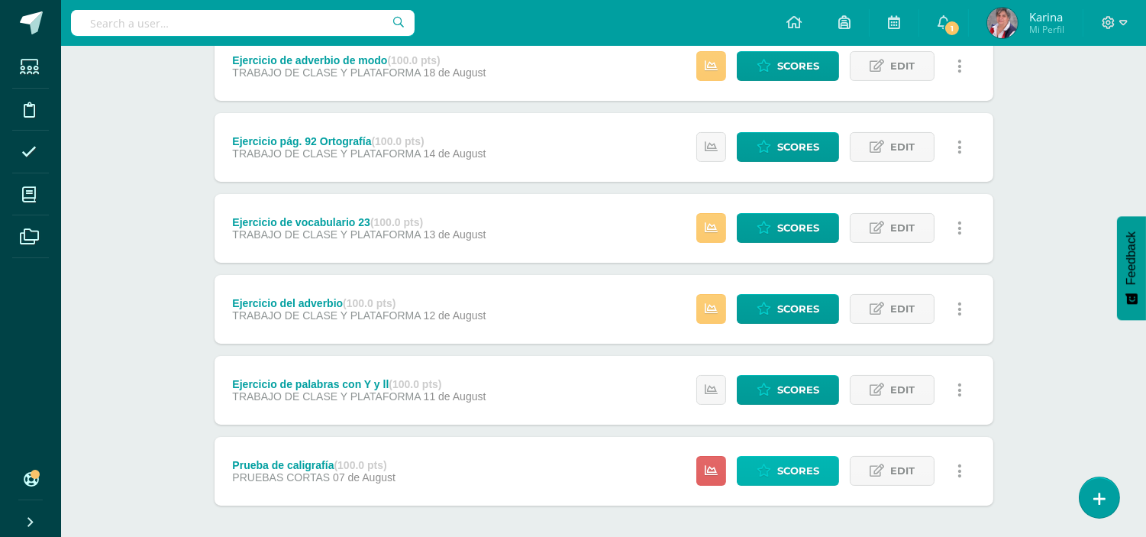
click at [788, 475] on span "Scores" at bounding box center [798, 471] width 42 height 28
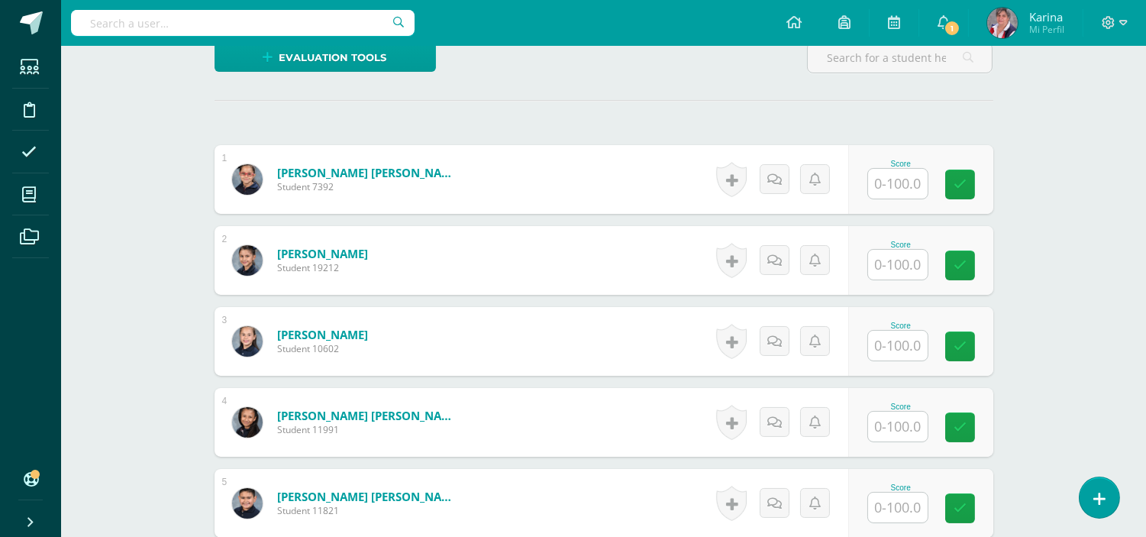
scroll to position [390, 0]
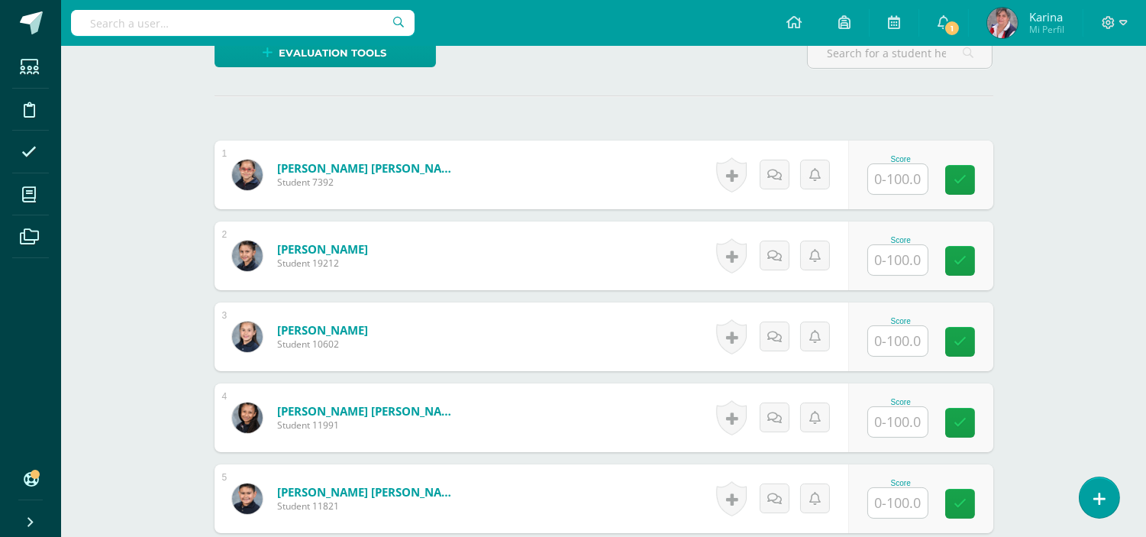
click at [894, 417] on input "text" at bounding box center [898, 422] width 60 height 30
click at [1004, 405] on div "Score 60" at bounding box center [929, 418] width 149 height 71
type input "60.00"
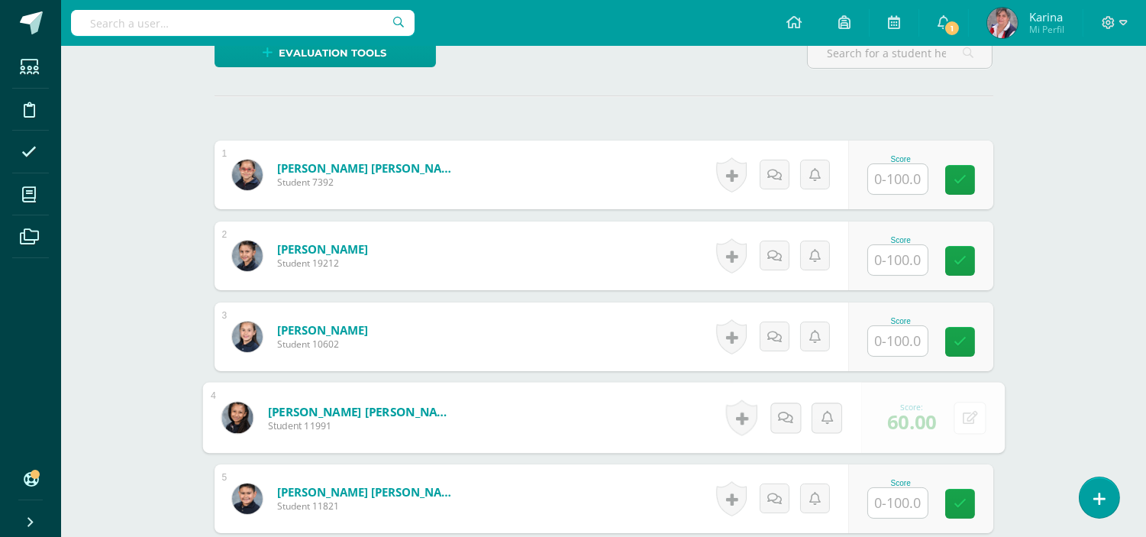
click at [974, 418] on button at bounding box center [970, 418] width 32 height 32
click at [937, 424] on link at bounding box center [929, 423] width 31 height 31
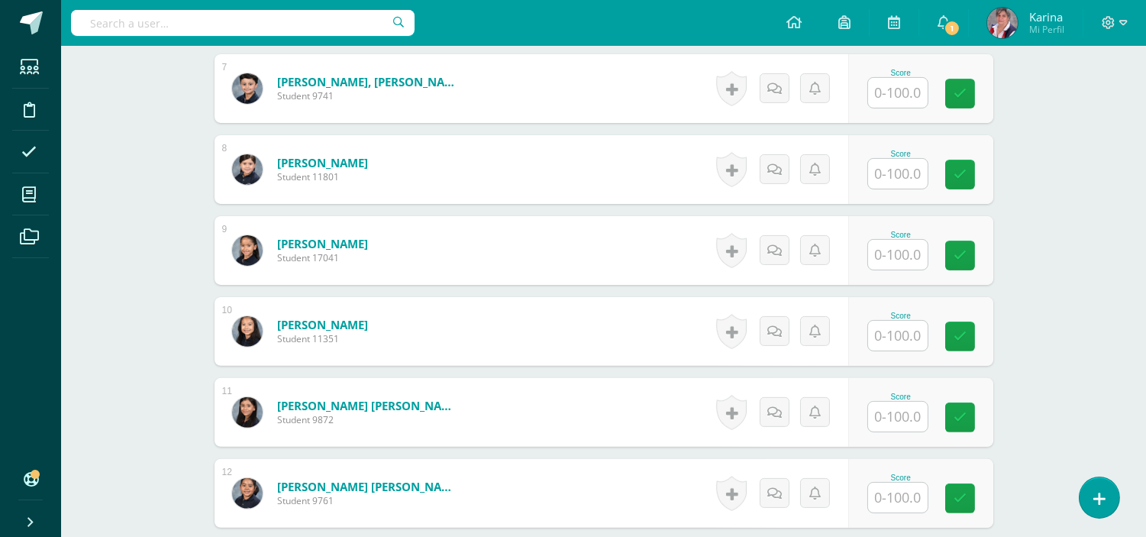
scroll to position [965, 0]
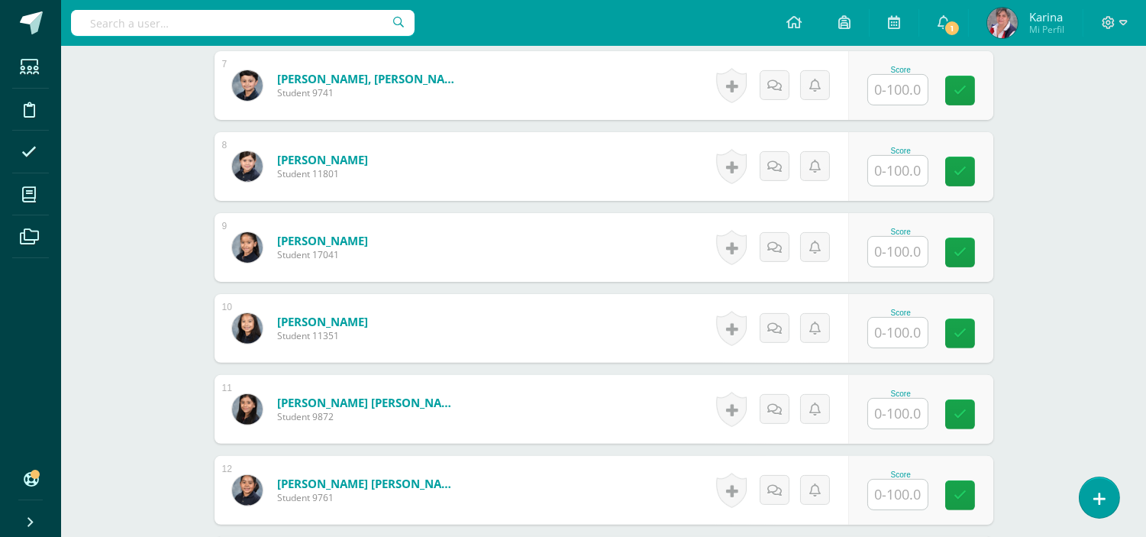
click at [903, 260] on input "text" at bounding box center [898, 252] width 60 height 30
type input "94"
click at [970, 249] on icon at bounding box center [971, 252] width 14 height 13
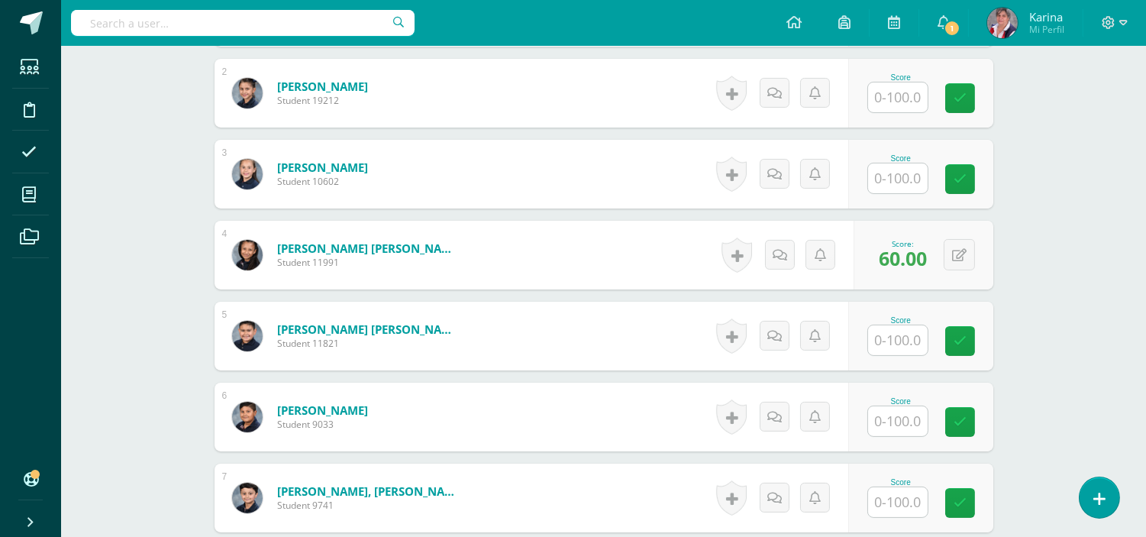
scroll to position [548, 0]
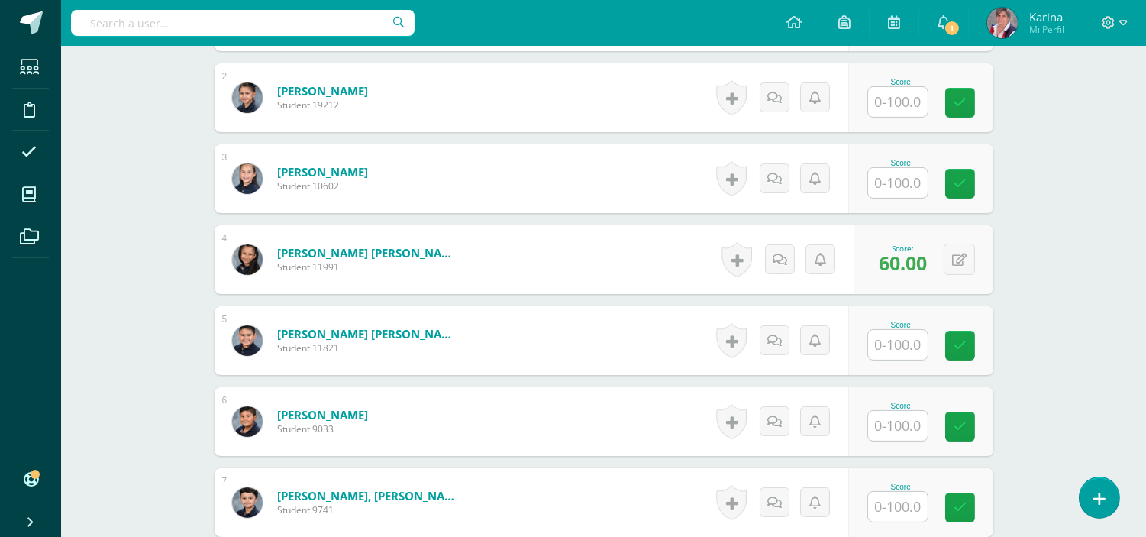
click at [906, 352] on input "text" at bounding box center [898, 345] width 60 height 30
type input "77"
click at [964, 353] on link at bounding box center [970, 346] width 31 height 31
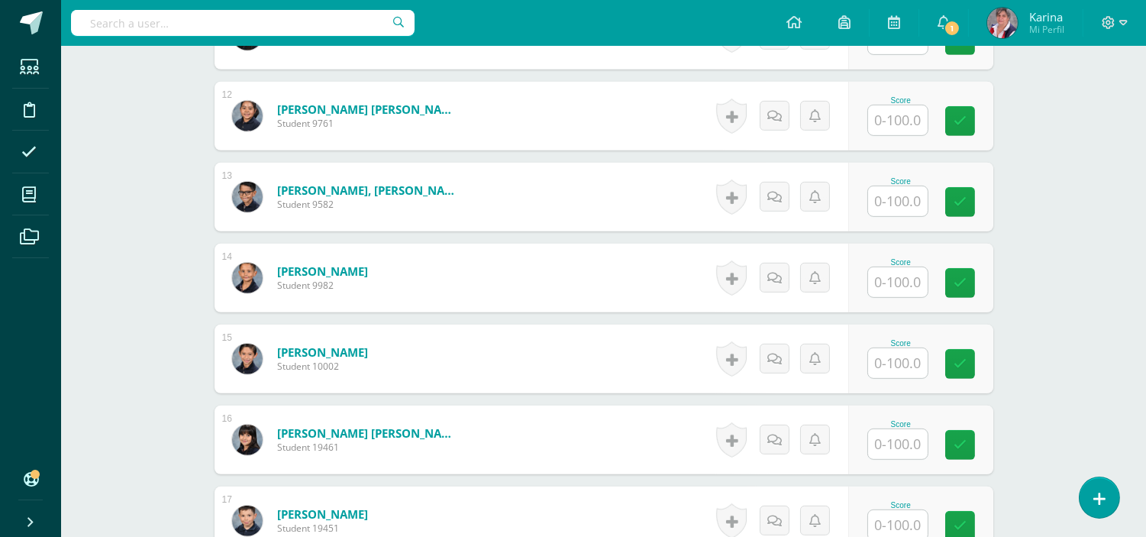
scroll to position [1364, 0]
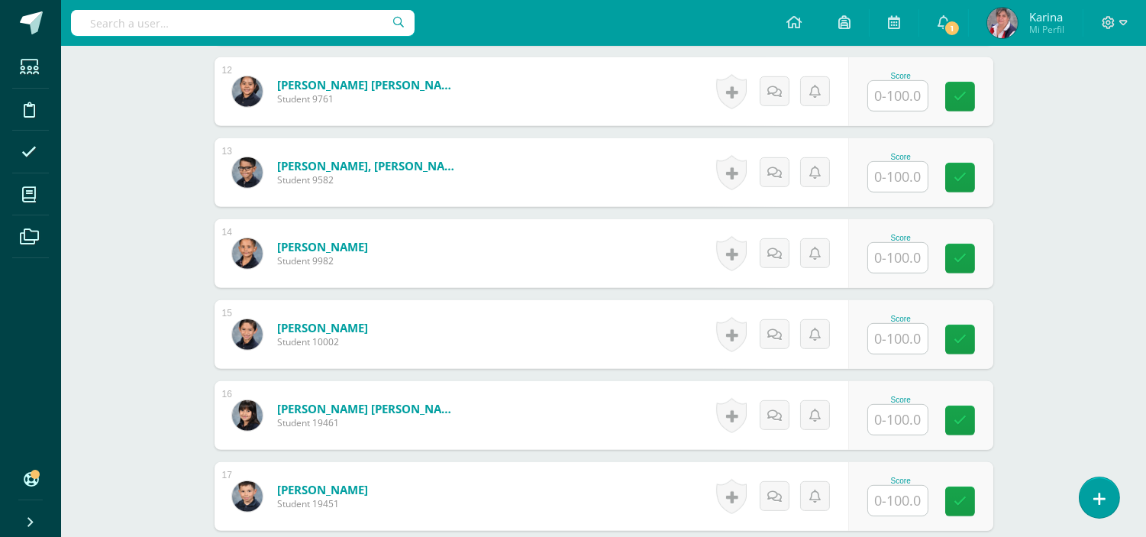
click at [906, 333] on input "text" at bounding box center [898, 339] width 60 height 30
type input "90"
click at [962, 341] on link at bounding box center [970, 340] width 31 height 31
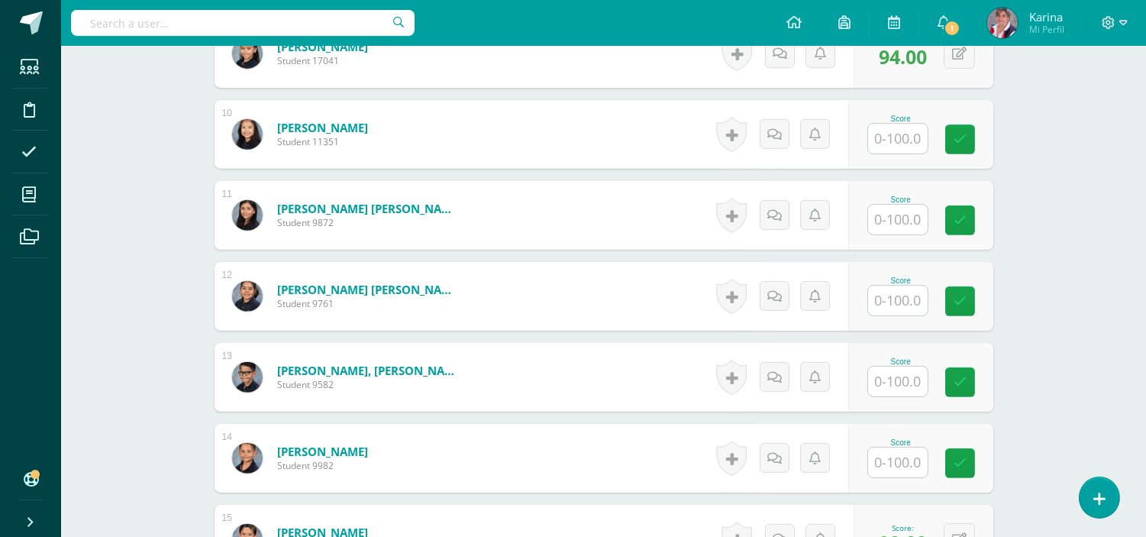
scroll to position [1107, 0]
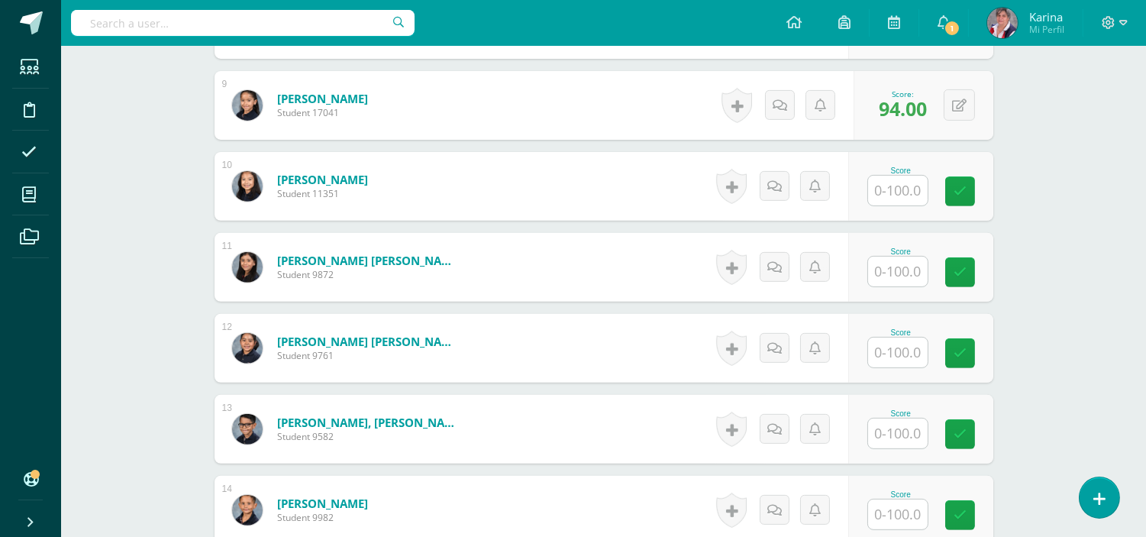
click at [903, 270] on input "text" at bounding box center [898, 272] width 60 height 30
type input "85"
click at [989, 273] on div "Score 85" at bounding box center [929, 267] width 149 height 71
click at [989, 273] on div "0 Badges Badges obtained Aún no hay logros agregados Score: 85.00" at bounding box center [924, 267] width 140 height 69
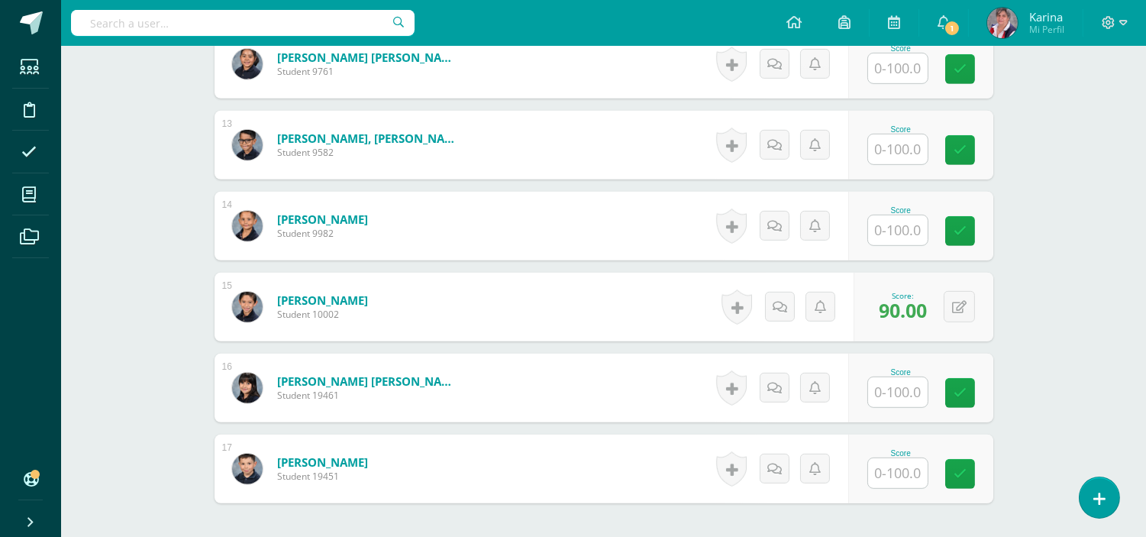
scroll to position [1430, 0]
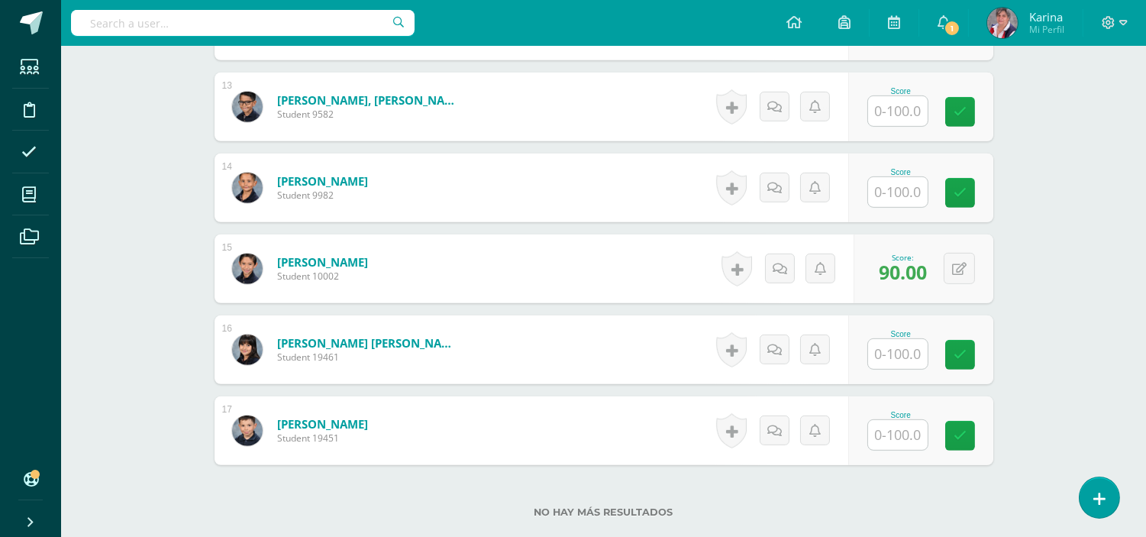
click at [896, 350] on input "text" at bounding box center [898, 354] width 60 height 30
type input "95"
click at [959, 356] on link at bounding box center [970, 355] width 31 height 31
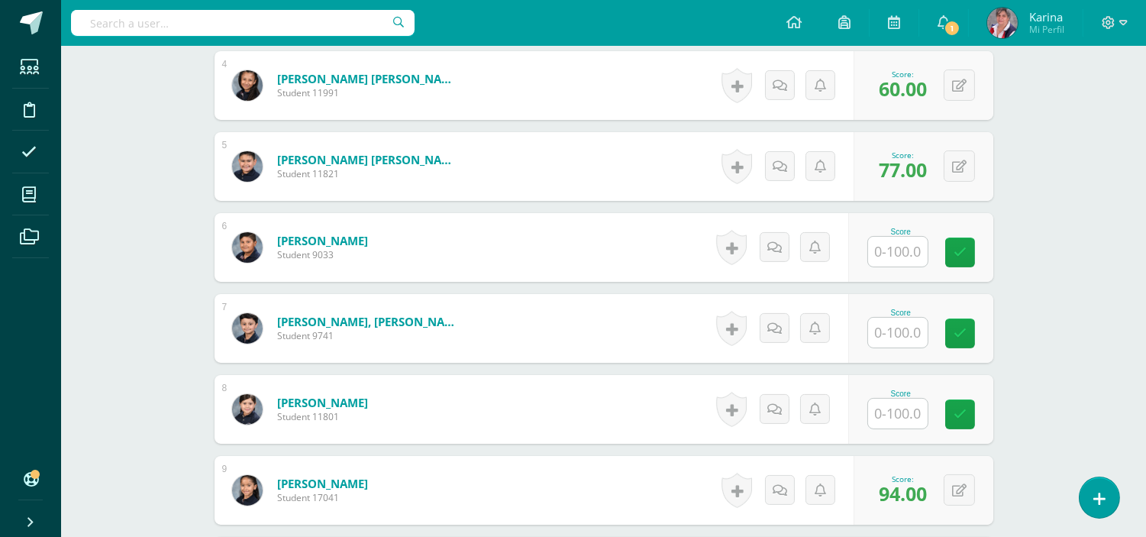
scroll to position [684, 0]
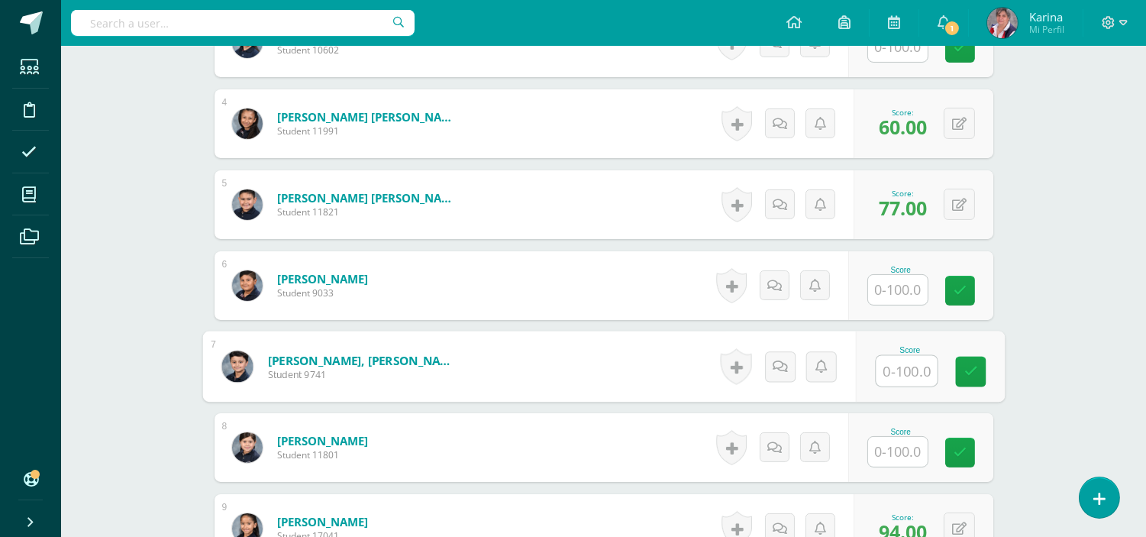
click at [882, 367] on input "text" at bounding box center [906, 371] width 61 height 31
type input "90"
click at [978, 377] on link at bounding box center [970, 372] width 31 height 31
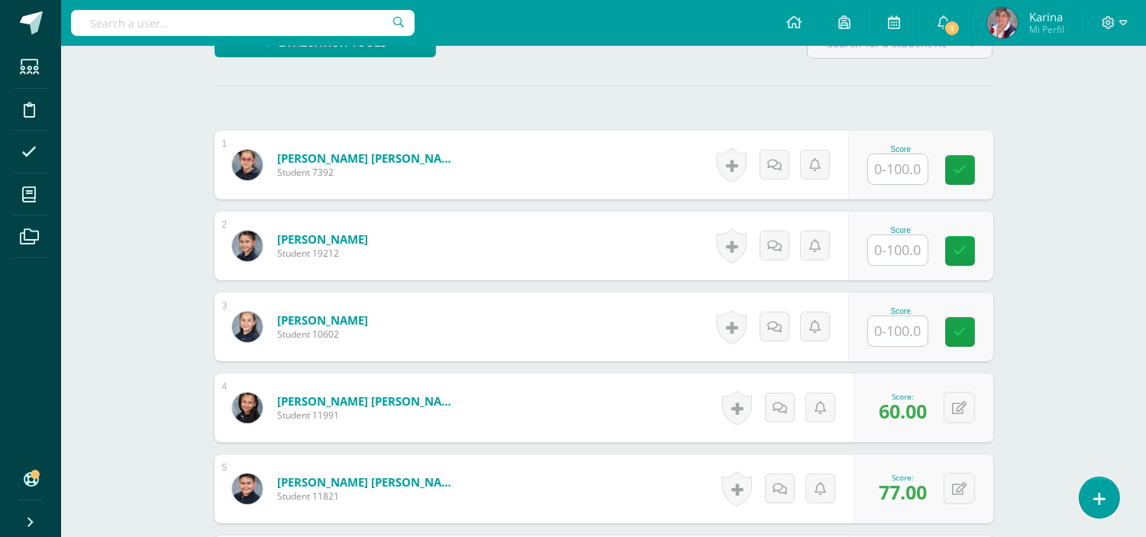
scroll to position [393, 0]
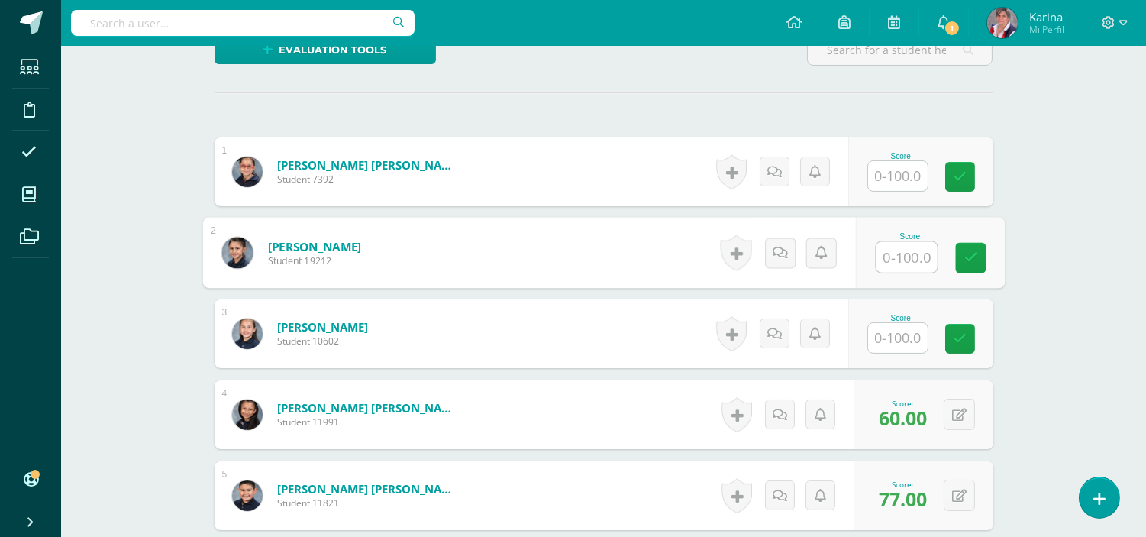
click at [912, 242] on input "text" at bounding box center [906, 257] width 61 height 31
type input "93"
click at [974, 261] on icon at bounding box center [971, 257] width 14 height 13
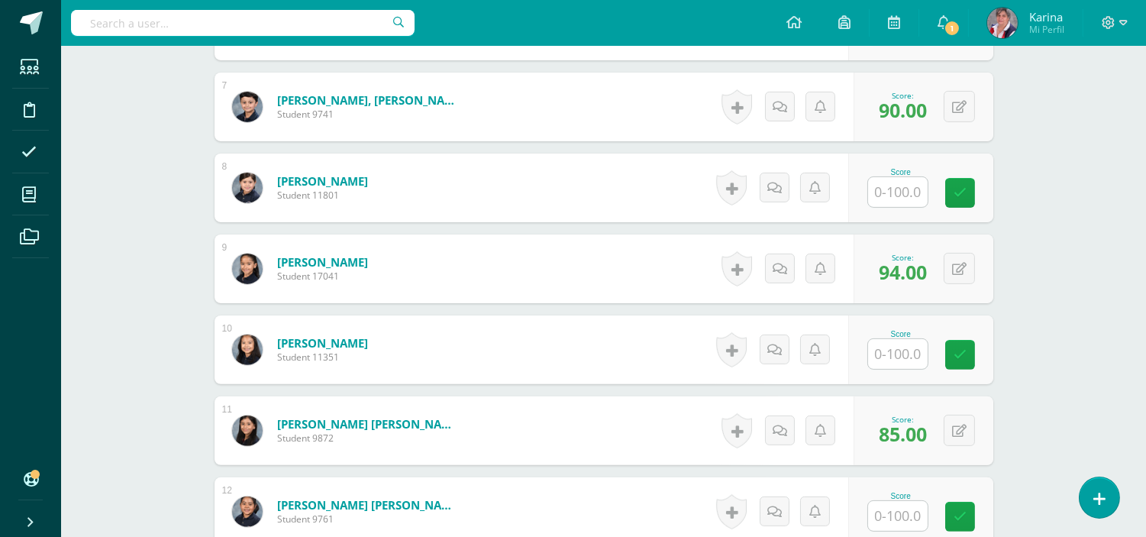
scroll to position [937, 0]
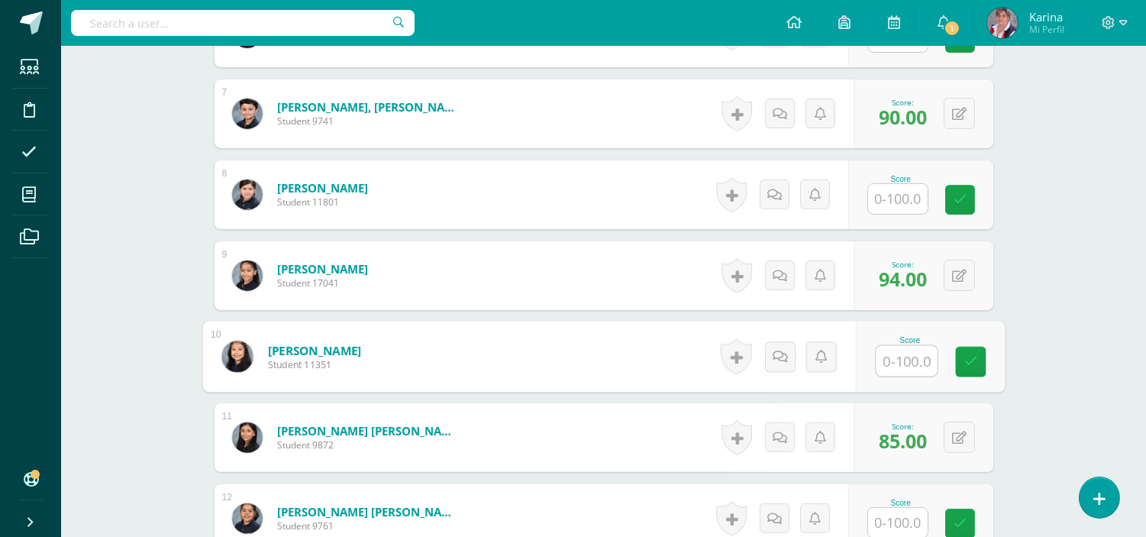
click at [912, 356] on input "text" at bounding box center [906, 361] width 61 height 31
type input "60"
click at [974, 356] on icon at bounding box center [971, 361] width 14 height 13
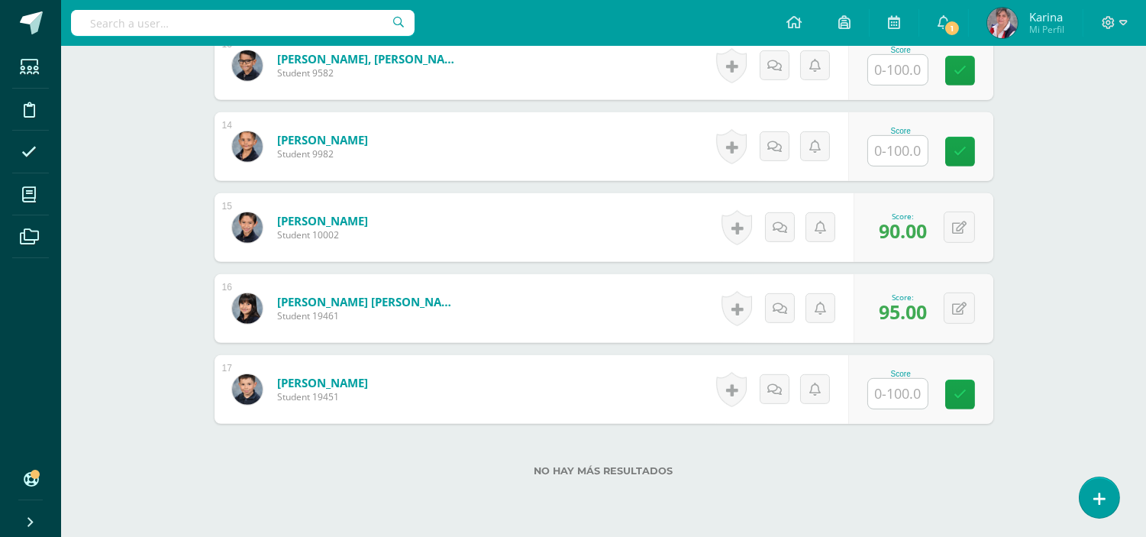
scroll to position [1532, 0]
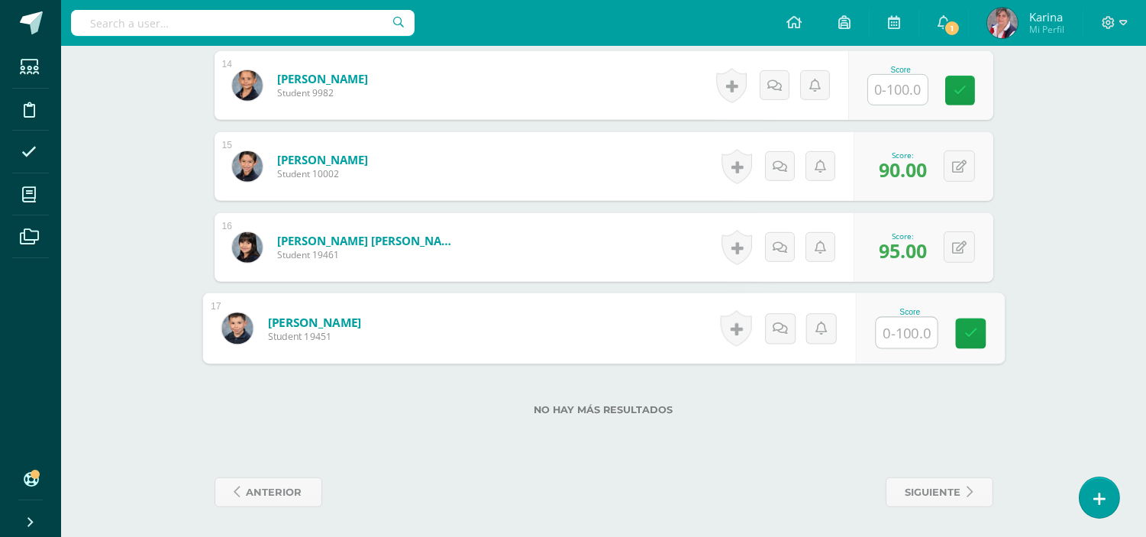
click at [906, 338] on input "text" at bounding box center [906, 333] width 61 height 31
type input "50"
click at [970, 325] on link at bounding box center [970, 333] width 31 height 31
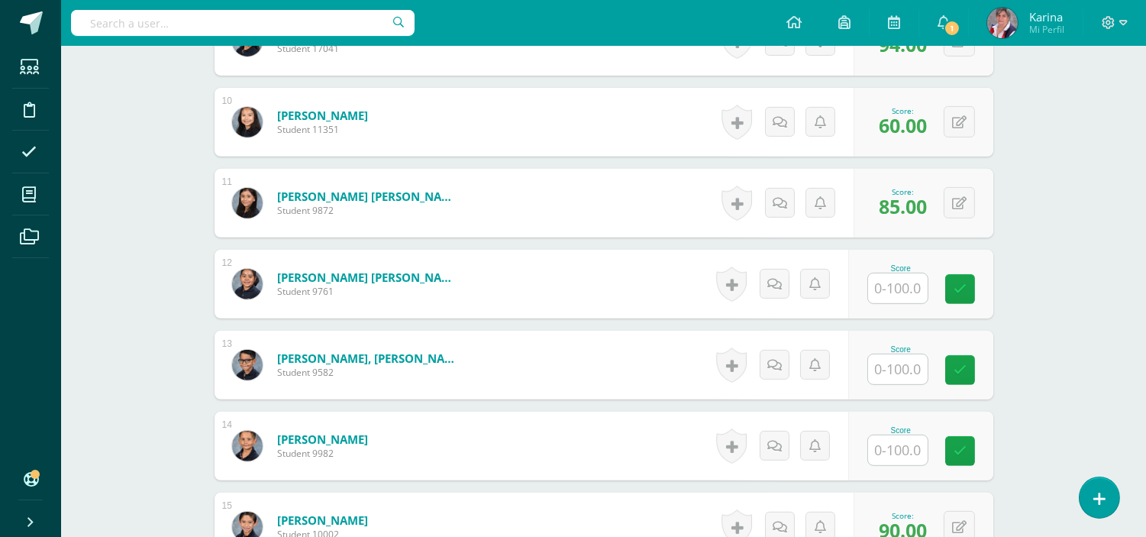
scroll to position [1168, 0]
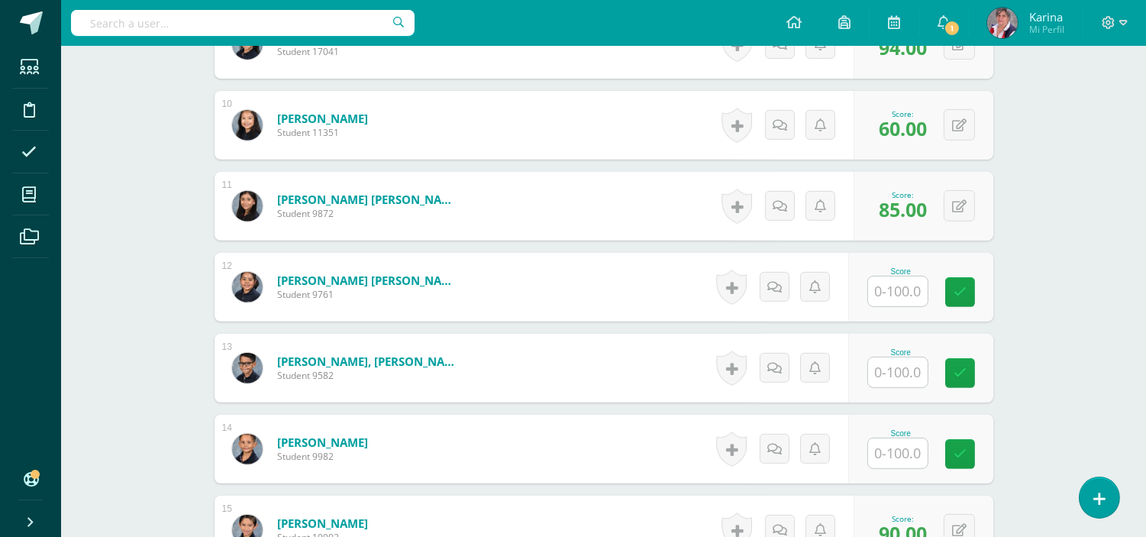
click at [903, 380] on input "text" at bounding box center [898, 372] width 60 height 30
type input "64"
click at [967, 378] on icon at bounding box center [971, 373] width 14 height 13
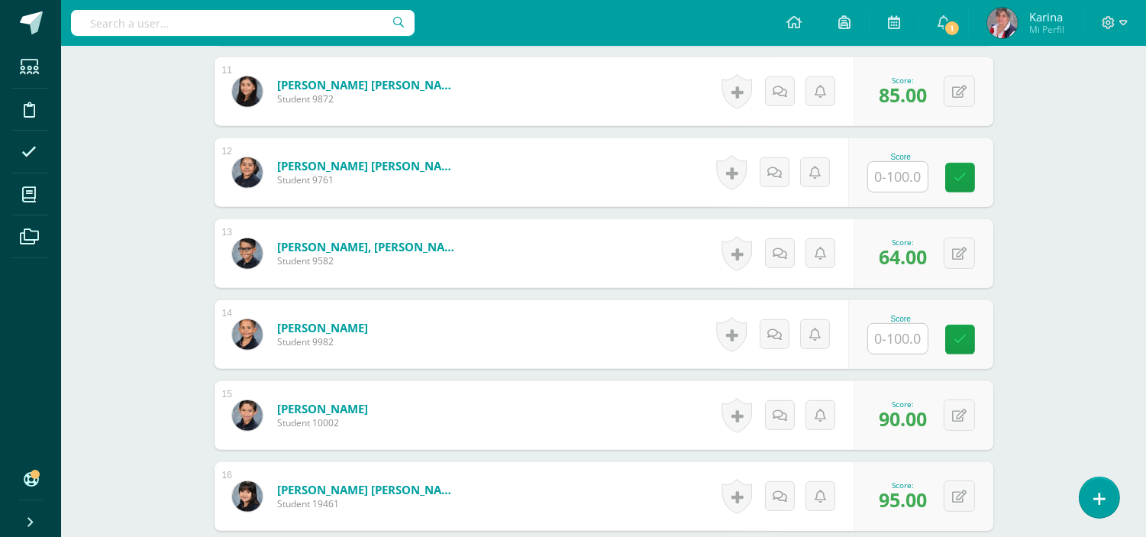
scroll to position [1279, 0]
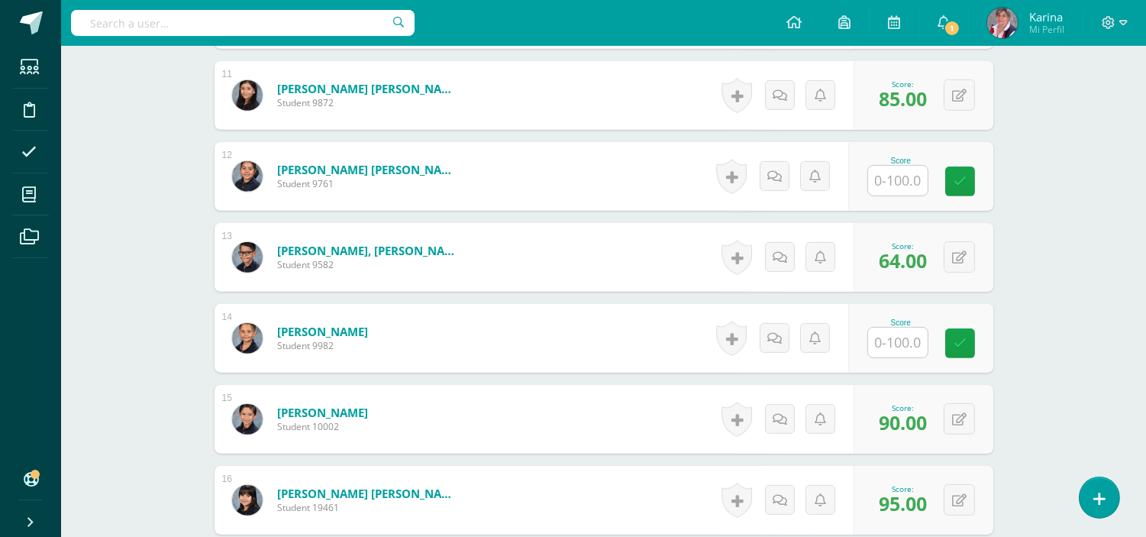
click at [913, 341] on input "text" at bounding box center [898, 343] width 60 height 30
type input "50"
click at [957, 342] on link at bounding box center [970, 343] width 31 height 31
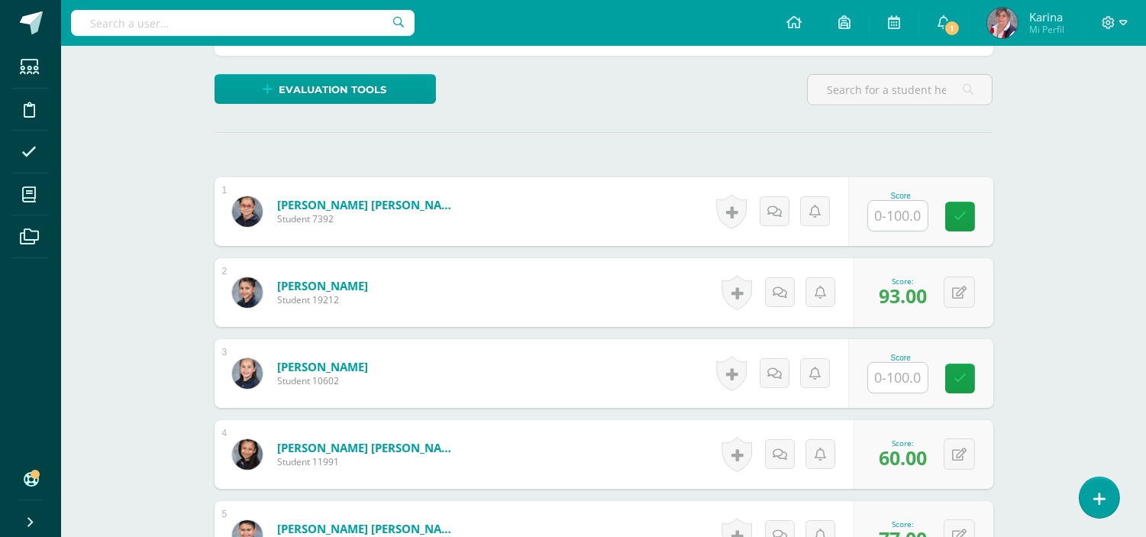
scroll to position [357, 0]
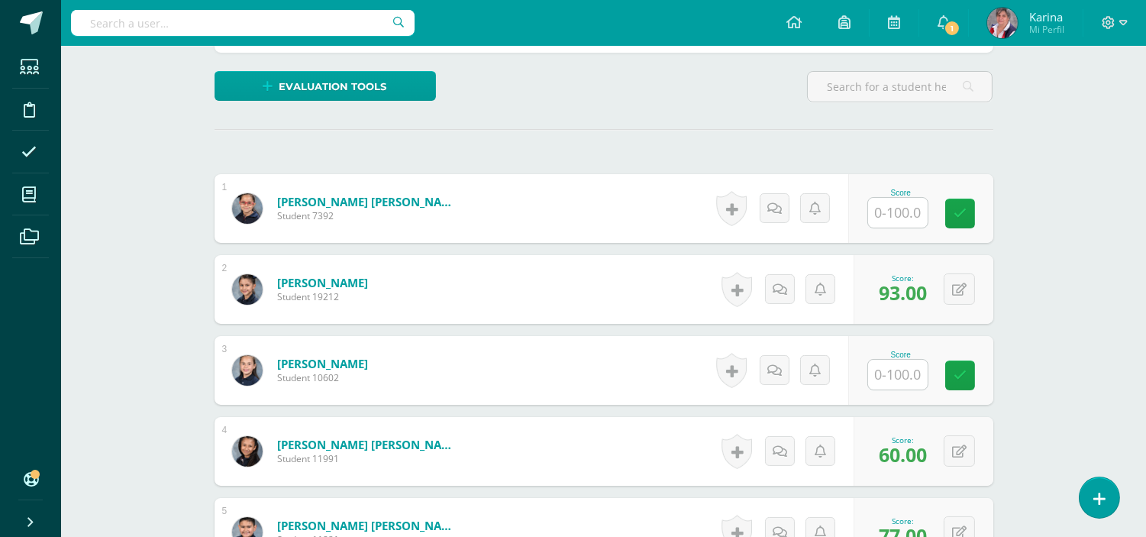
click at [906, 217] on input "text" at bounding box center [898, 213] width 60 height 30
type input "60"
click at [968, 217] on icon at bounding box center [971, 213] width 14 height 13
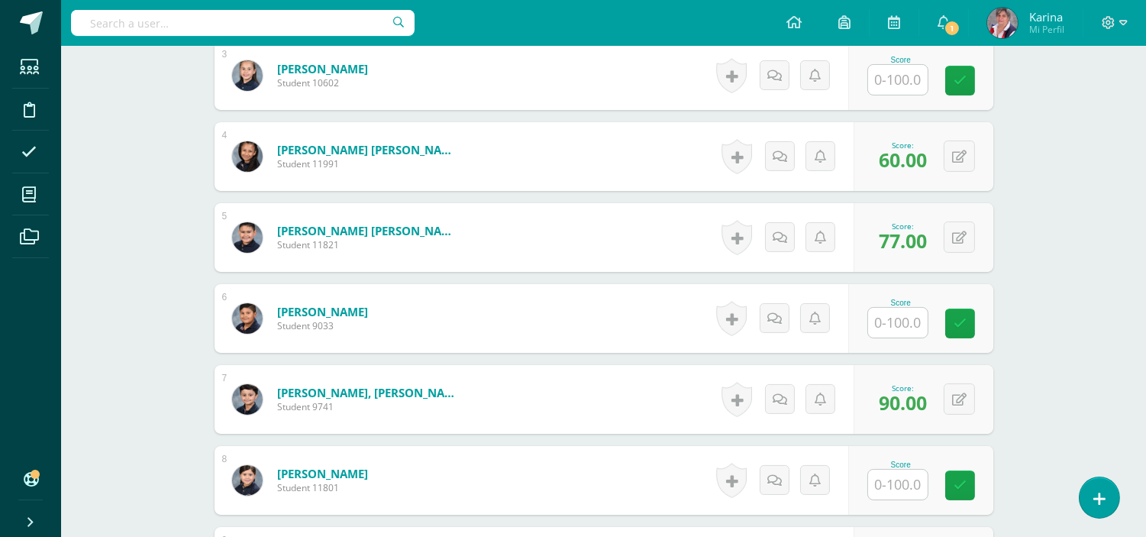
scroll to position [666, 0]
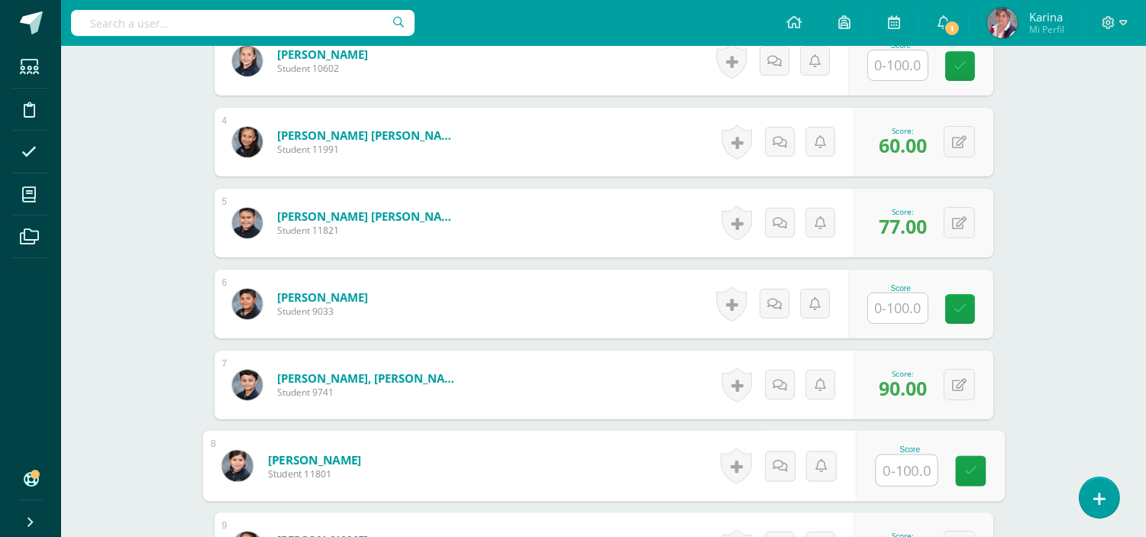
click at [893, 474] on input "text" at bounding box center [906, 470] width 61 height 31
type input "70"
click at [974, 473] on icon at bounding box center [971, 470] width 14 height 13
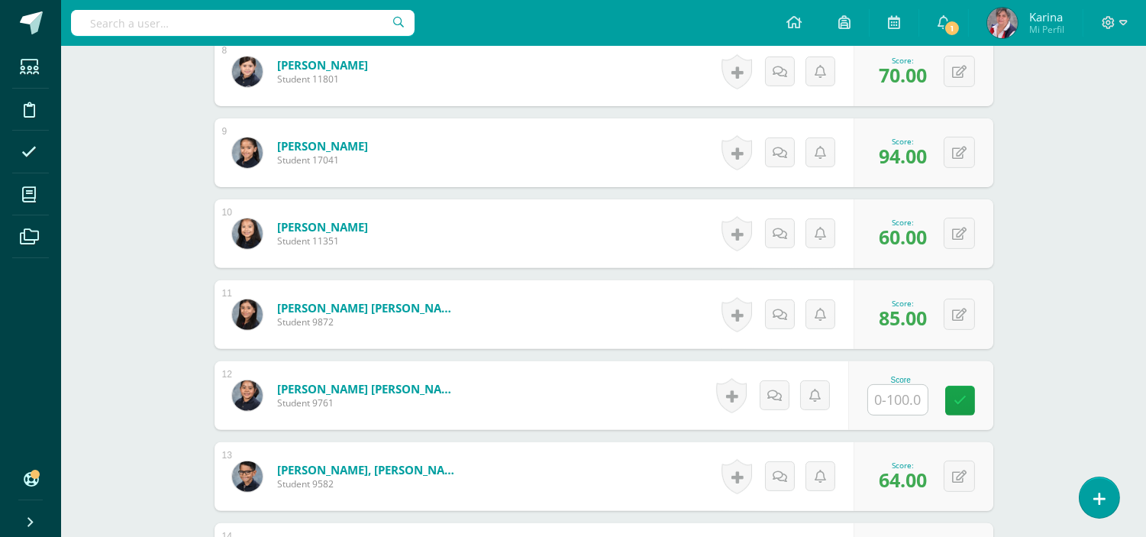
scroll to position [1262, 0]
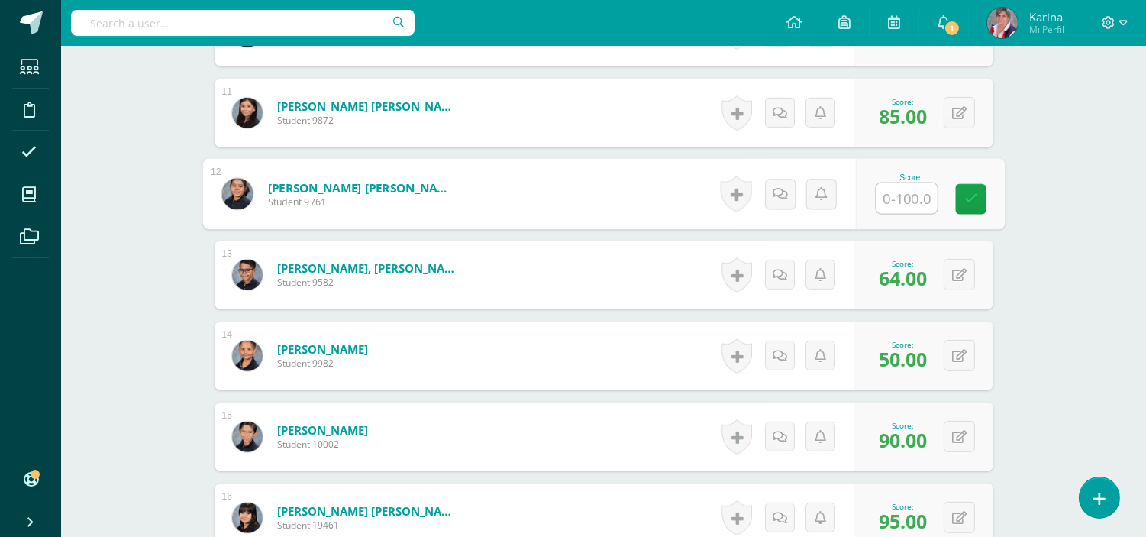
click at [893, 195] on input "text" at bounding box center [906, 198] width 61 height 31
type input "94"
click at [973, 195] on icon at bounding box center [971, 198] width 14 height 13
drag, startPoint x: 973, startPoint y: 195, endPoint x: 1147, endPoint y: 296, distance: 201.2
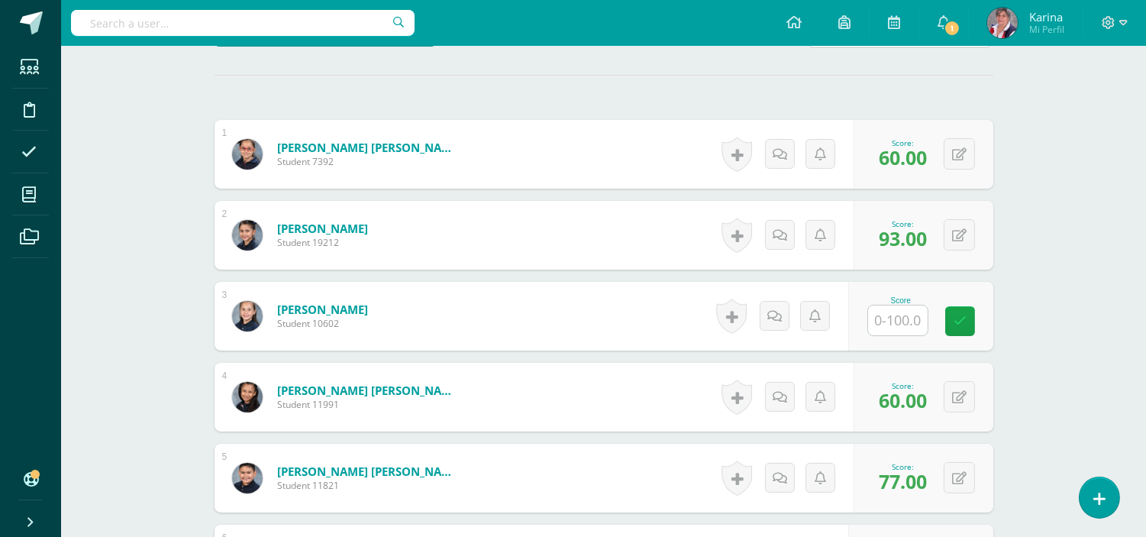
scroll to position [405, 0]
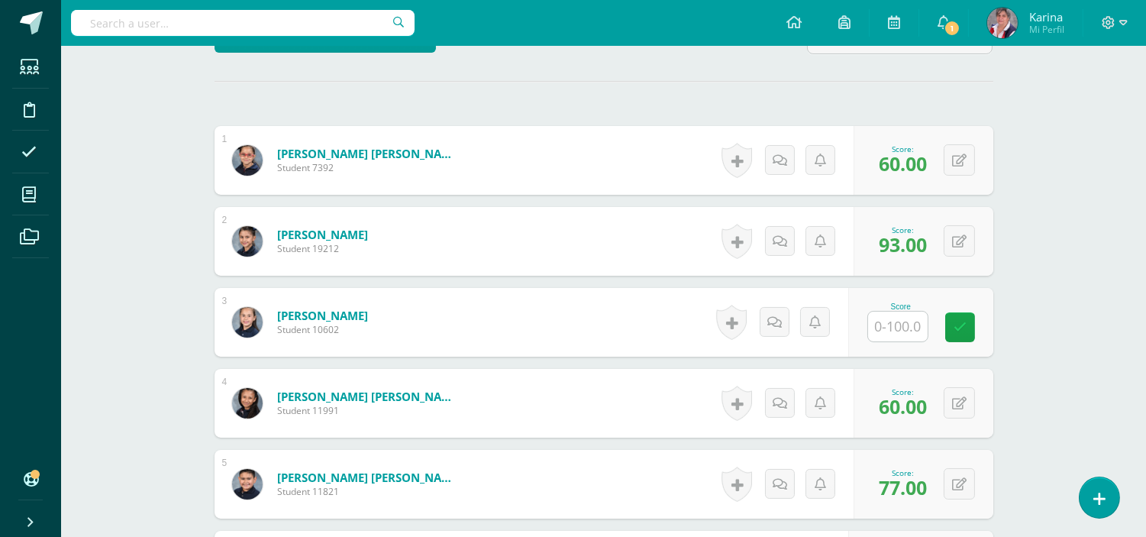
click at [904, 321] on input "text" at bounding box center [898, 327] width 60 height 30
type input "65"
click at [970, 331] on icon at bounding box center [971, 327] width 14 height 13
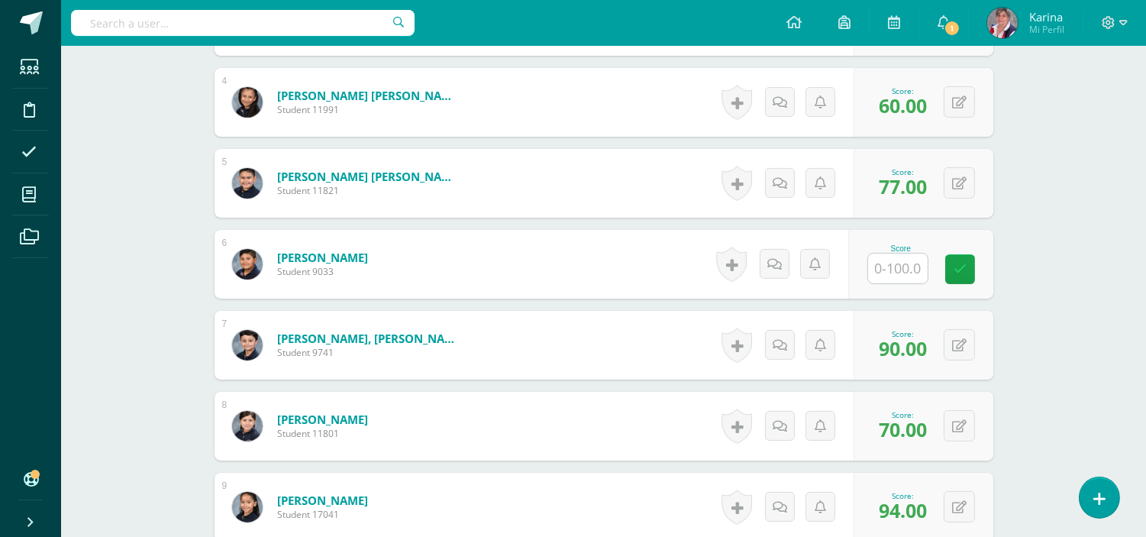
scroll to position [699, 0]
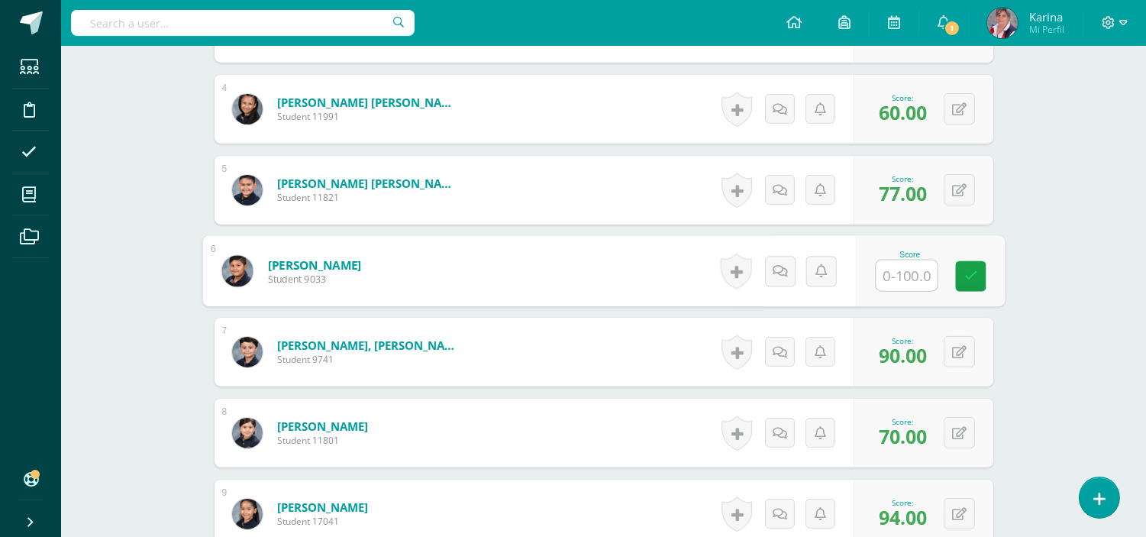
click at [919, 271] on input "text" at bounding box center [906, 275] width 61 height 31
type input "68"
click at [980, 280] on link at bounding box center [970, 276] width 31 height 31
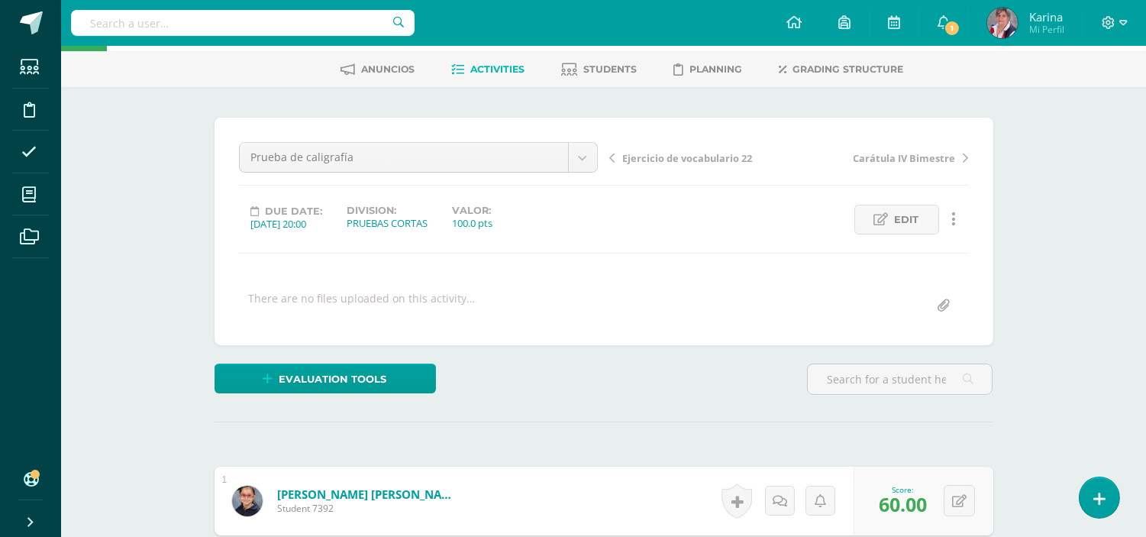
scroll to position [0, 0]
